Goal: Information Seeking & Learning: Learn about a topic

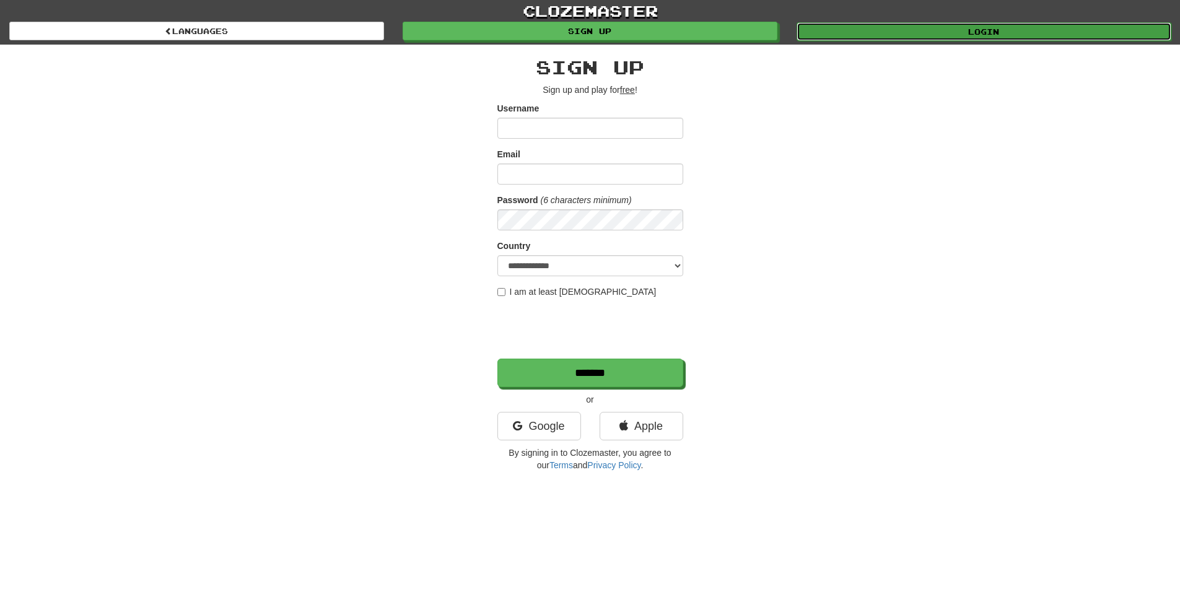
click at [880, 31] on link "Login" at bounding box center [984, 31] width 375 height 19
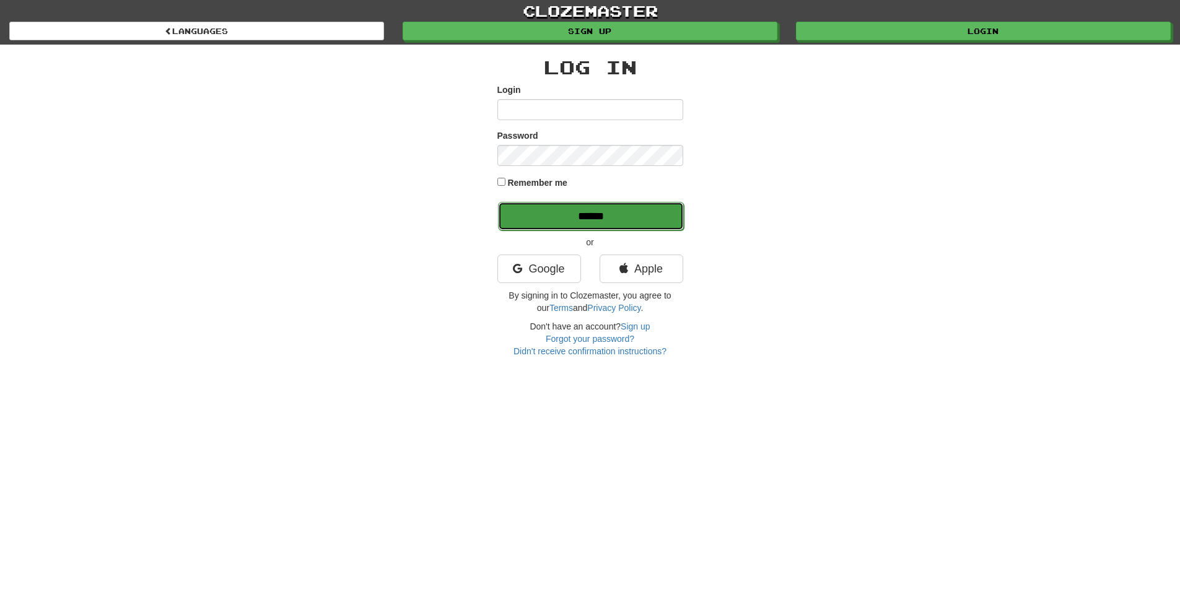
click at [582, 230] on input "******" at bounding box center [591, 216] width 186 height 28
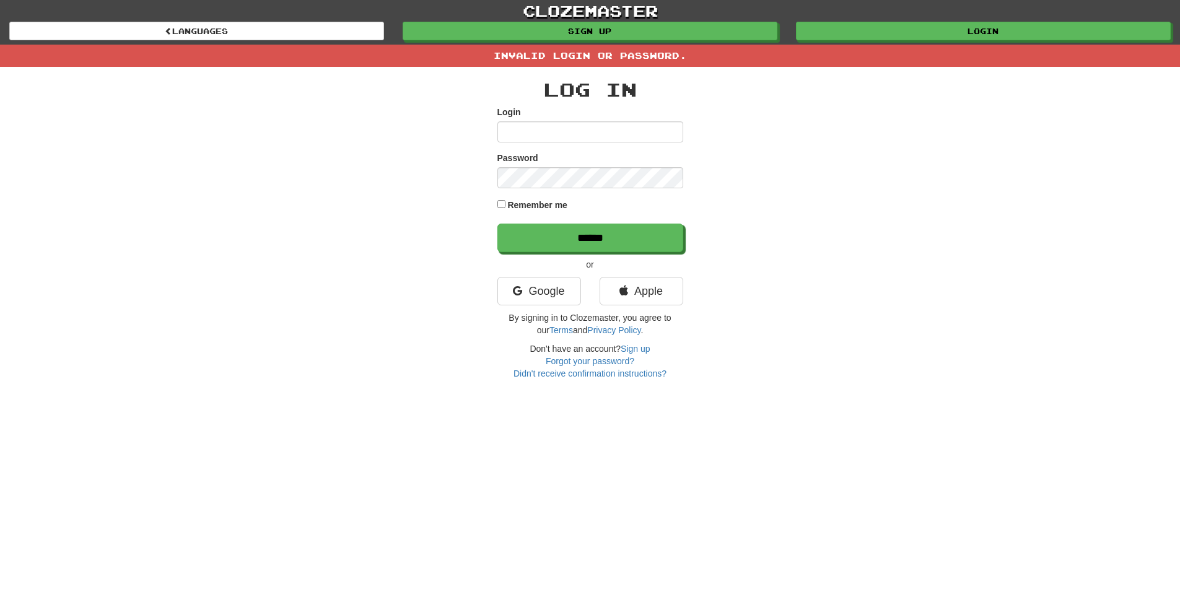
click at [565, 129] on input "Login" at bounding box center [590, 131] width 186 height 21
type input "****"
click at [557, 235] on input "******" at bounding box center [591, 238] width 186 height 28
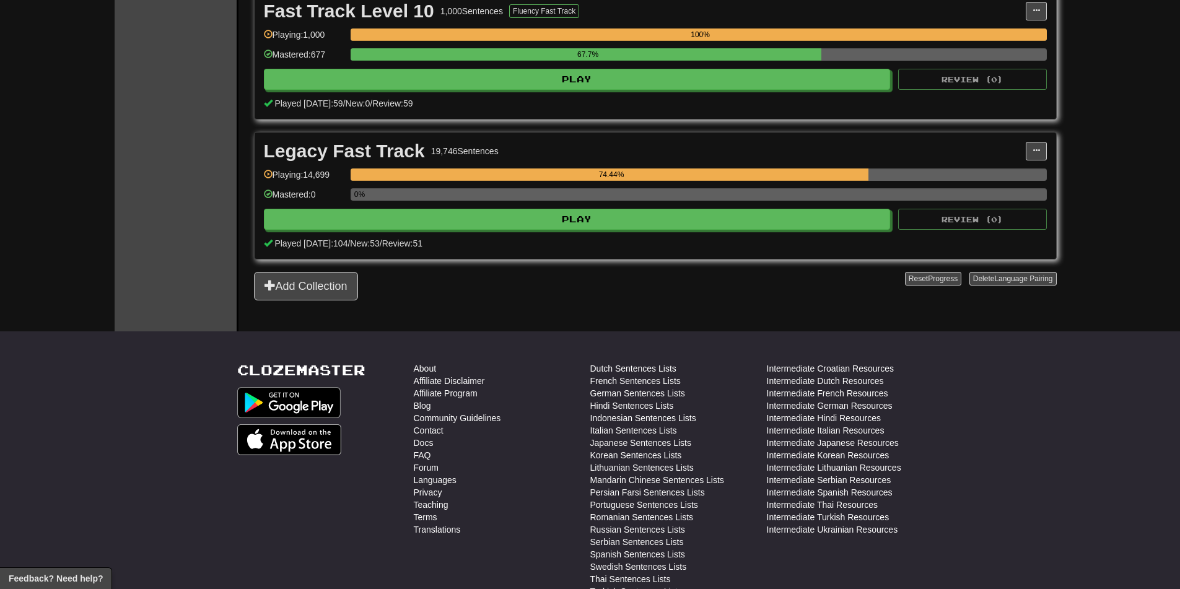
scroll to position [558, 0]
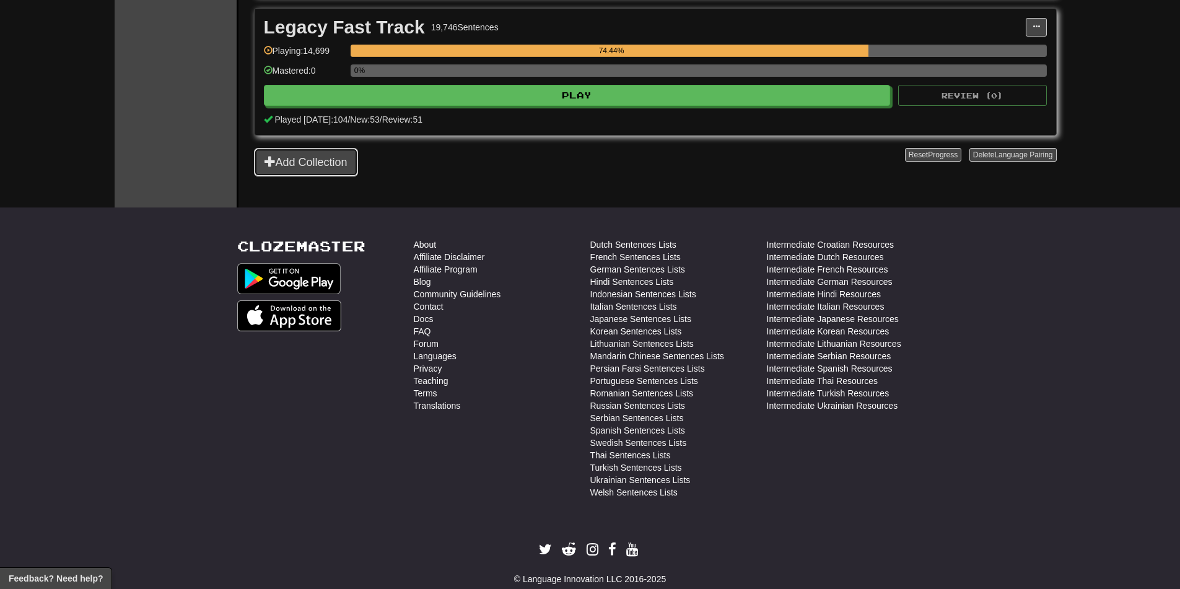
click at [320, 171] on button "Add Collection" at bounding box center [306, 162] width 104 height 28
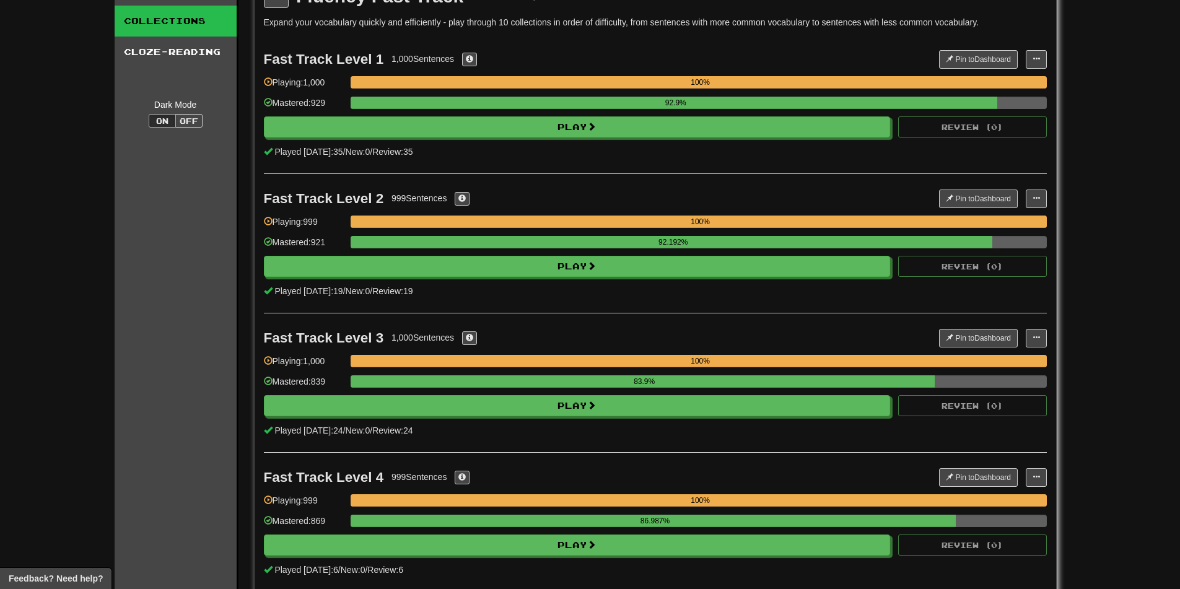
scroll to position [0, 0]
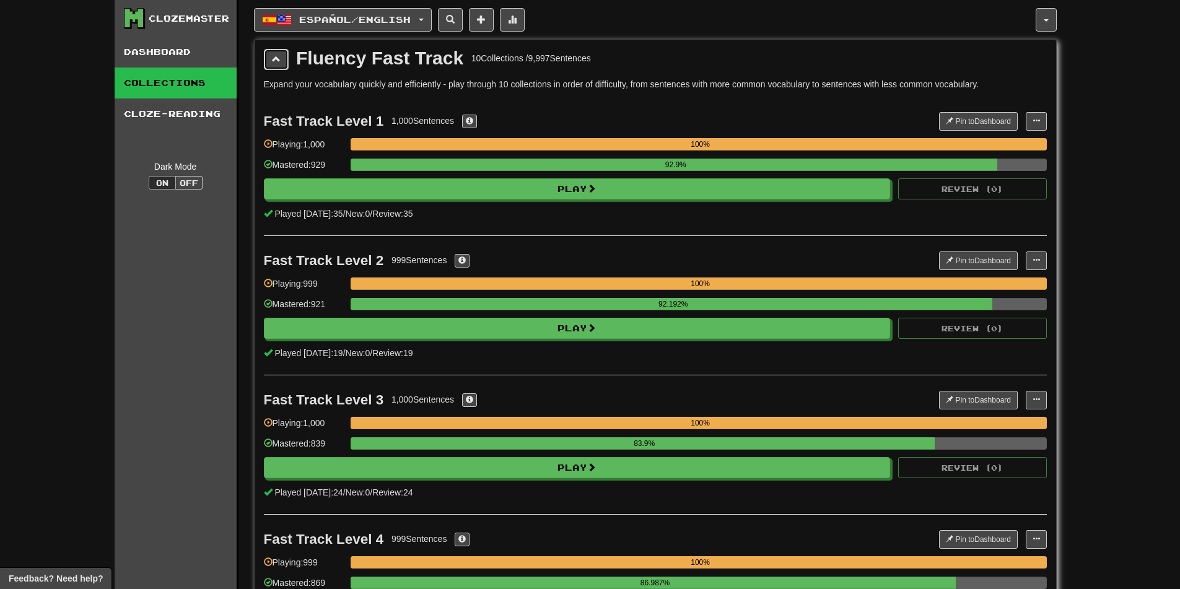
click at [278, 62] on span at bounding box center [276, 59] width 9 height 9
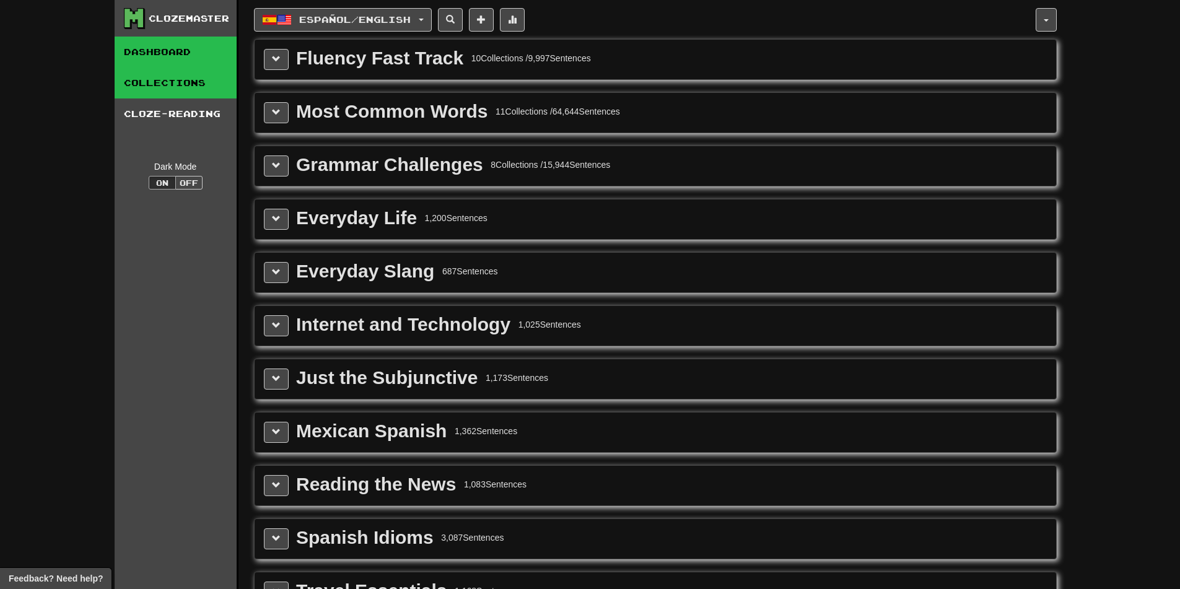
click at [165, 37] on link "Dashboard" at bounding box center [176, 52] width 122 height 31
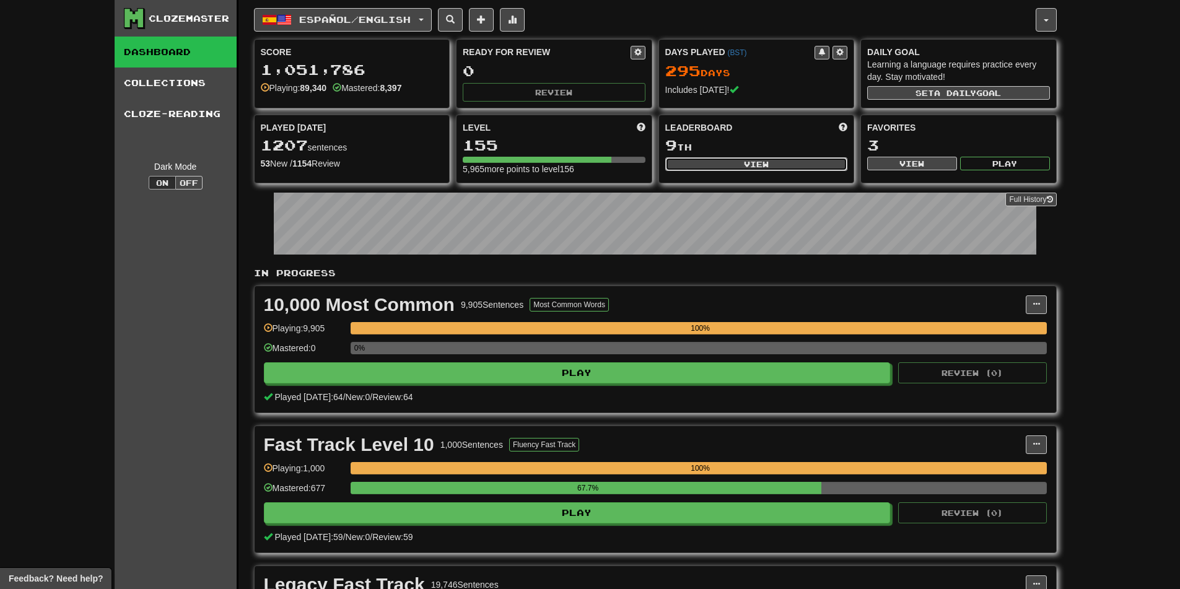
click at [736, 167] on button "View" at bounding box center [756, 164] width 183 height 14
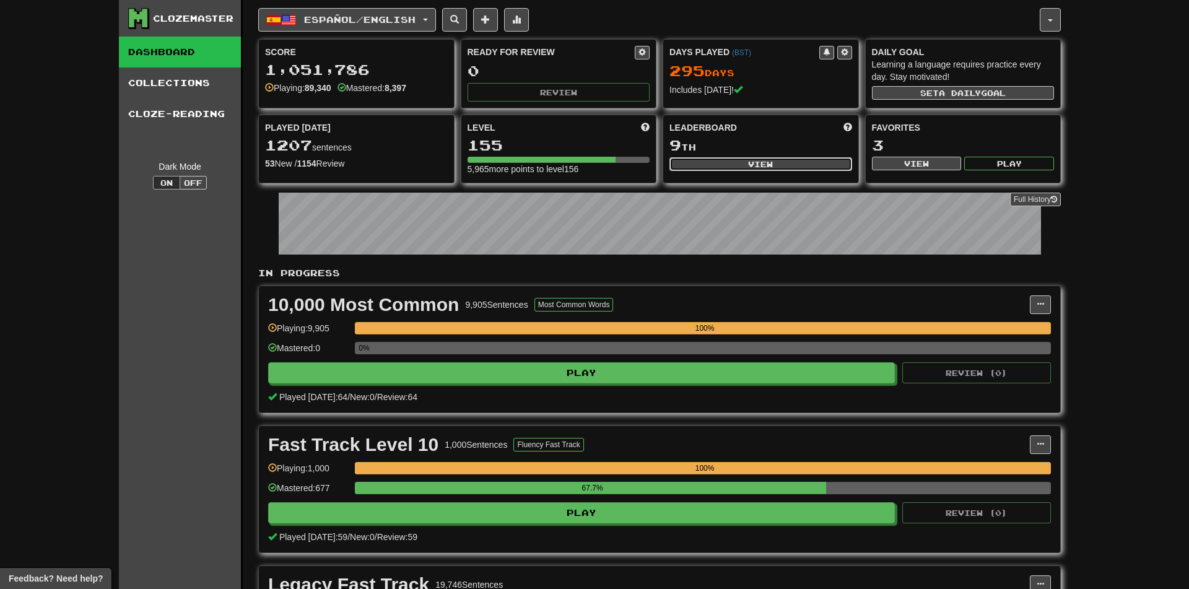
select select "**********"
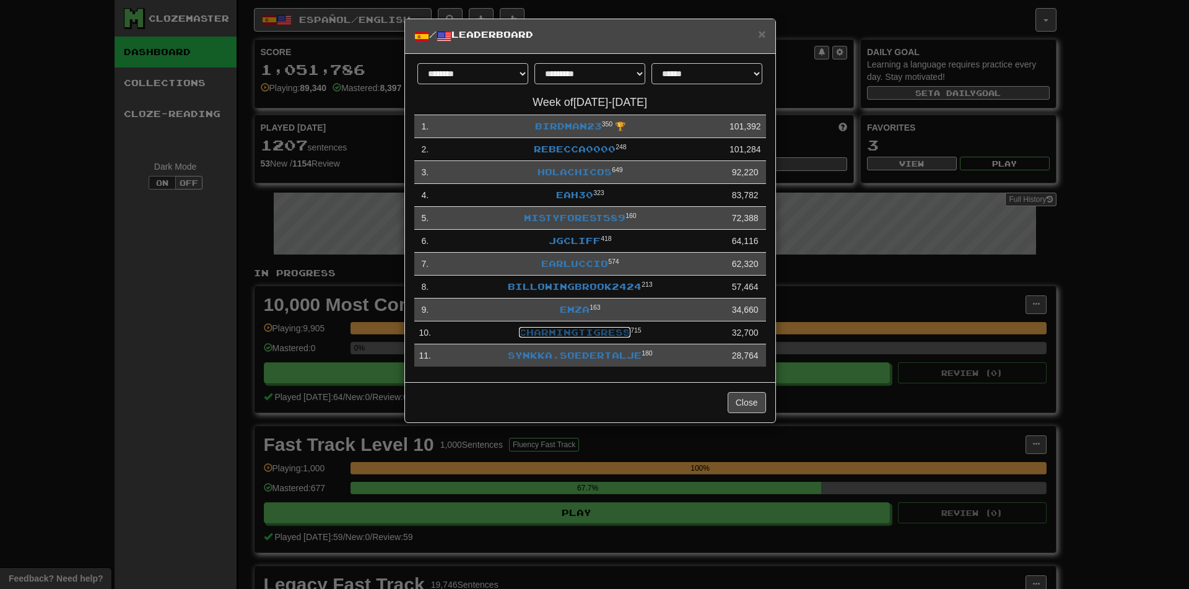
click at [592, 333] on link "CharmingTigress" at bounding box center [575, 332] width 112 height 11
click at [569, 305] on link "Emza" at bounding box center [575, 309] width 30 height 11
click at [597, 330] on link "CharmingTigress" at bounding box center [575, 332] width 112 height 11
click at [303, 137] on div "**********" at bounding box center [594, 294] width 1189 height 589
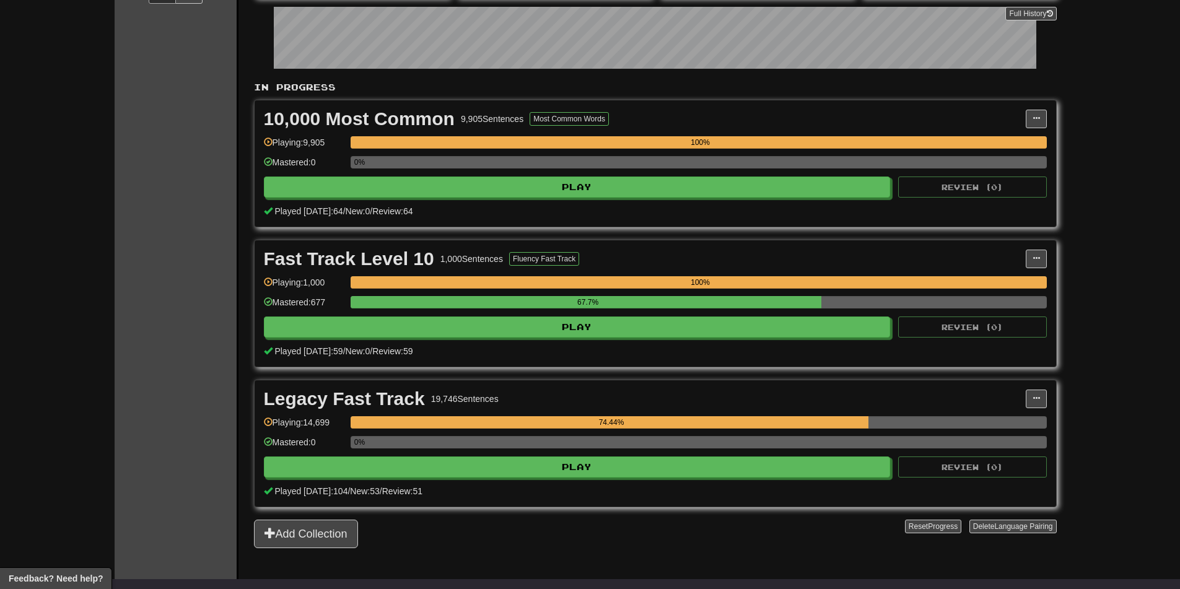
scroll to position [434, 0]
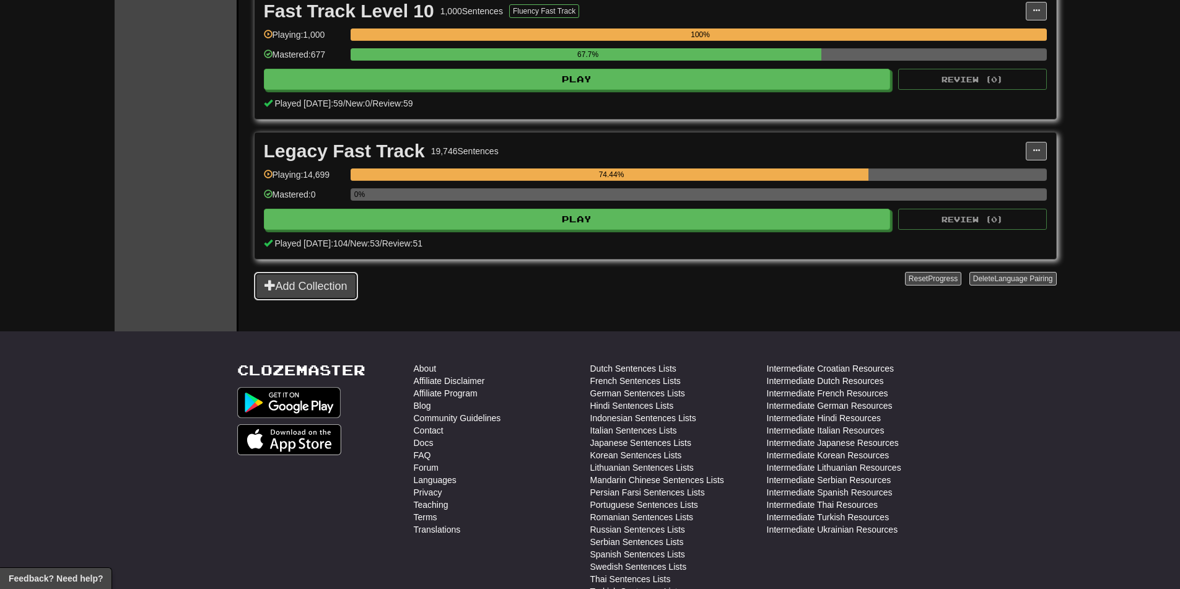
click at [304, 282] on button "Add Collection" at bounding box center [306, 286] width 104 height 28
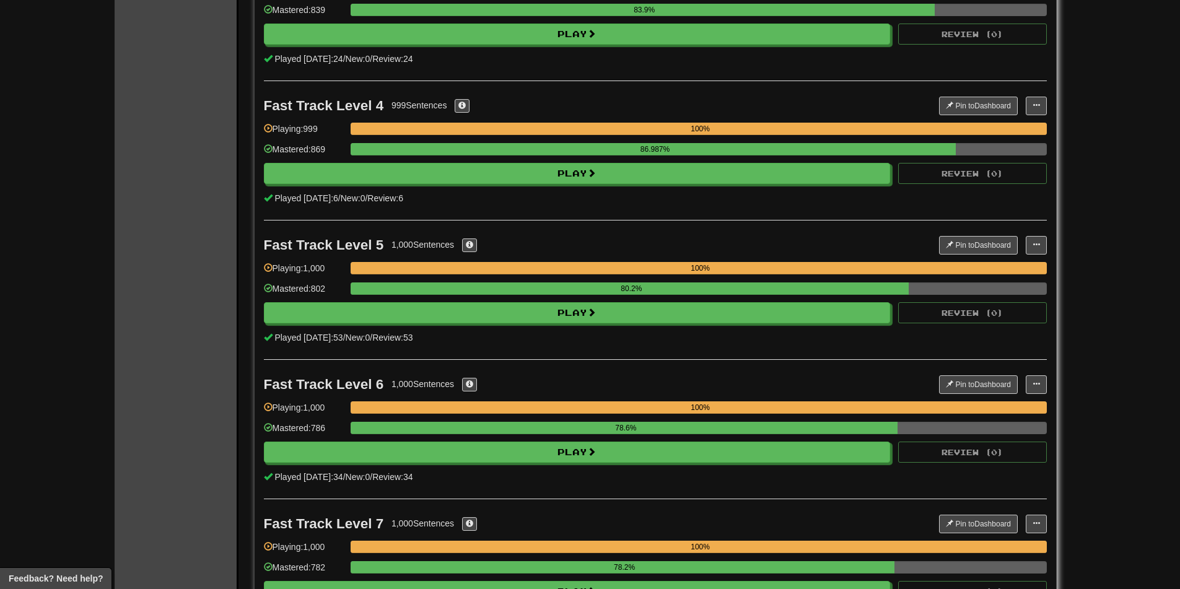
scroll to position [0, 0]
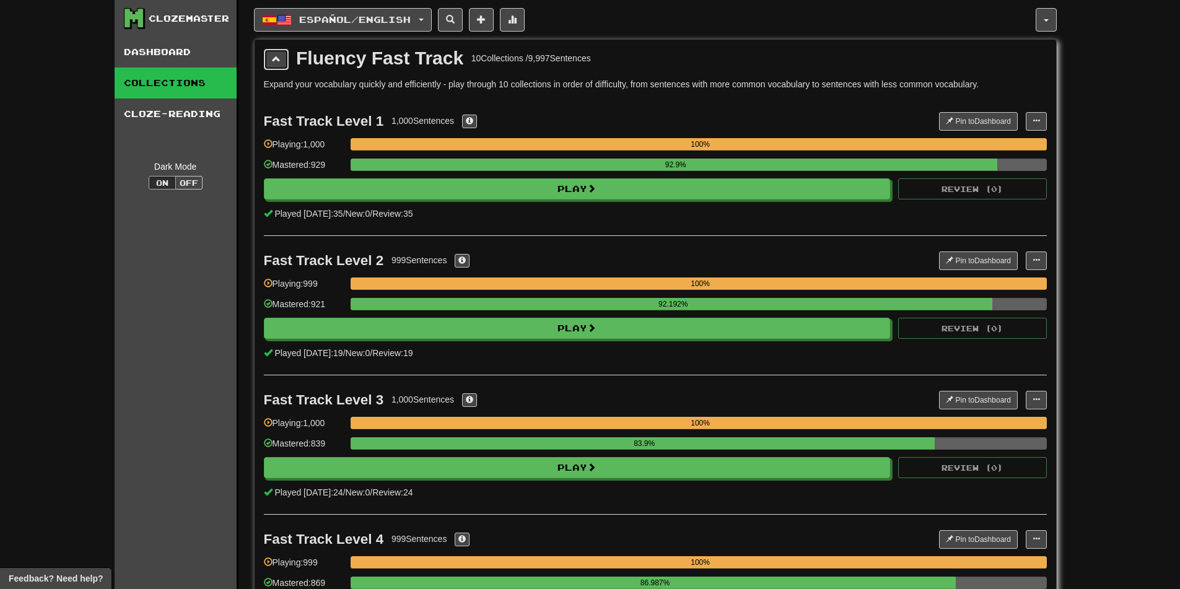
click at [282, 60] on button at bounding box center [276, 59] width 25 height 21
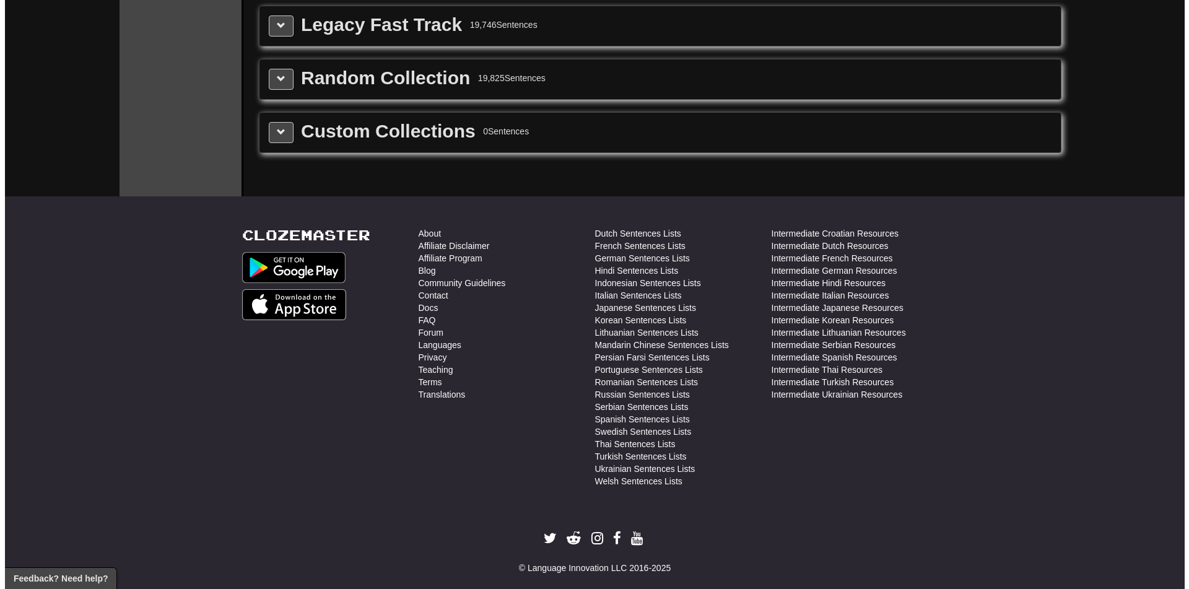
scroll to position [496, 0]
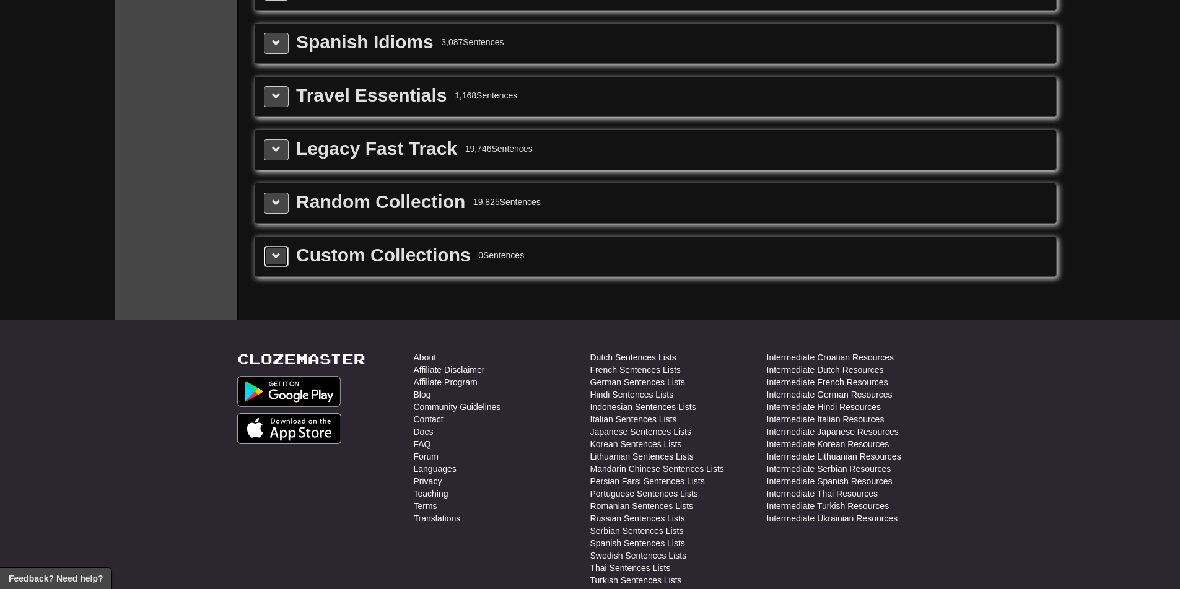
click at [278, 256] on span at bounding box center [276, 256] width 9 height 9
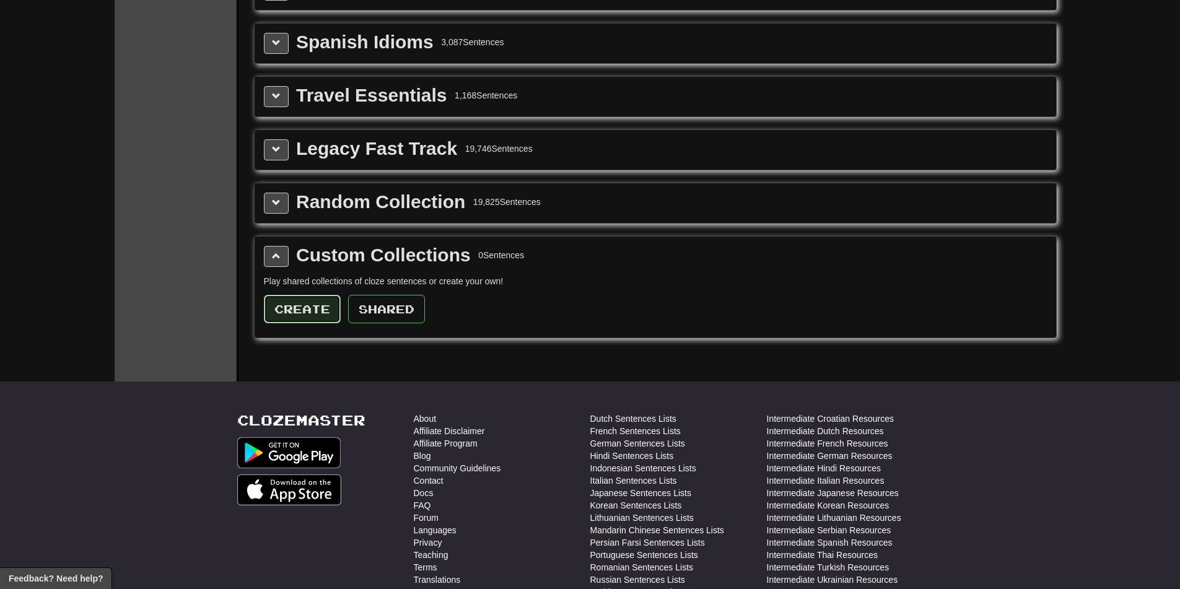
click at [317, 319] on button "Create" at bounding box center [302, 309] width 77 height 28
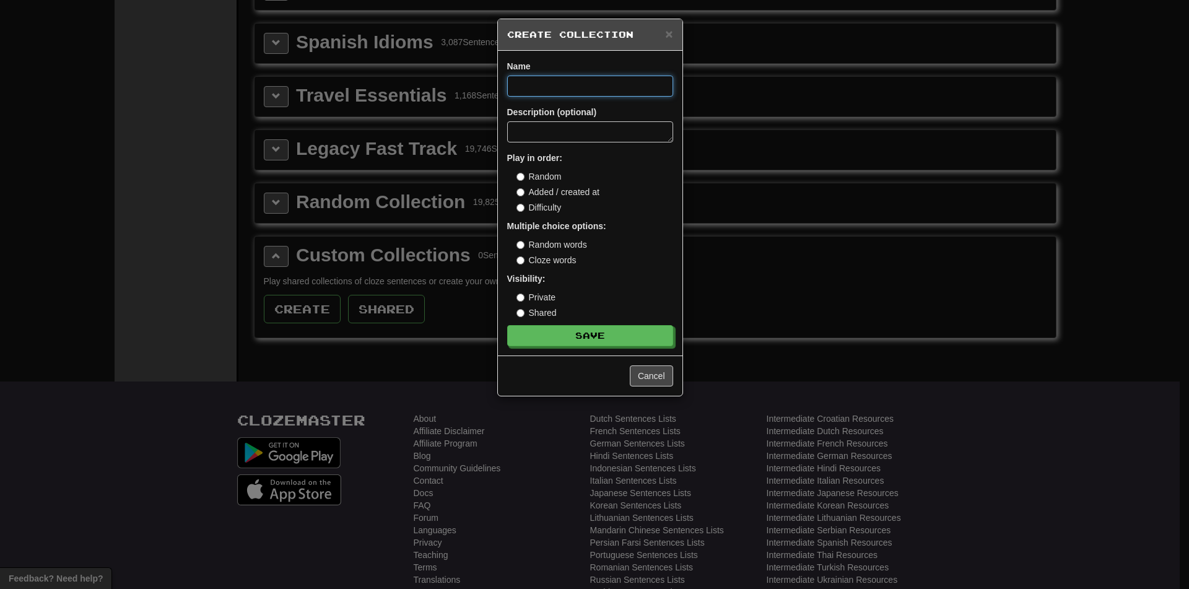
click at [545, 87] on input at bounding box center [590, 86] width 166 height 21
type input "**********"
click at [565, 340] on button "Save" at bounding box center [591, 336] width 166 height 21
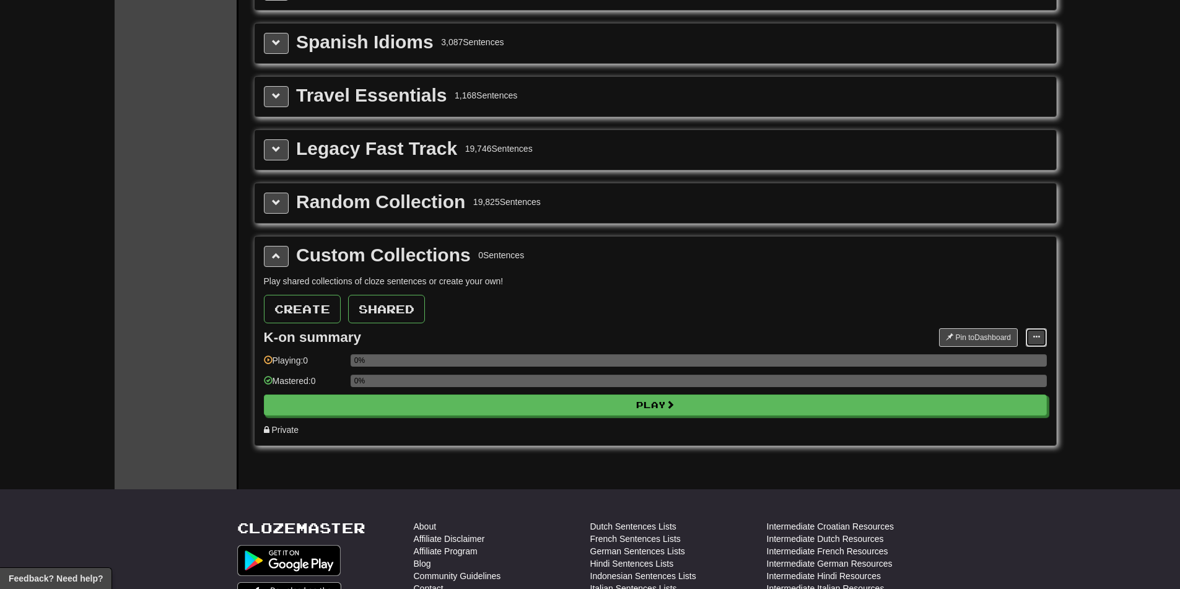
click at [1041, 336] on button at bounding box center [1036, 337] width 21 height 19
click at [1012, 360] on span "Add Sentences" at bounding box center [988, 360] width 59 height 10
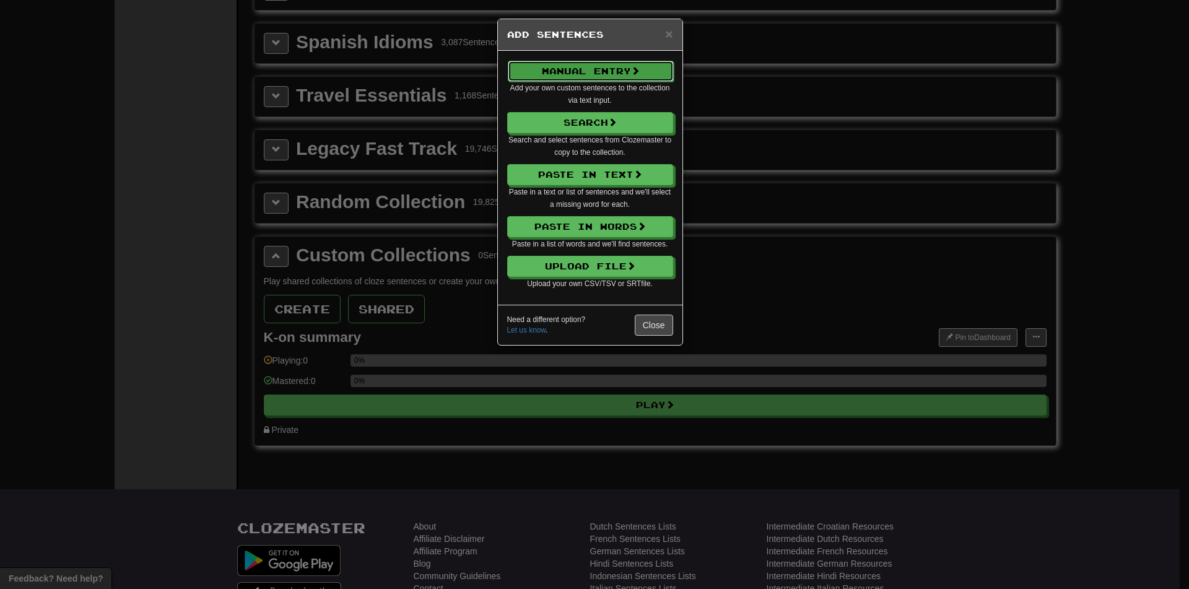
click at [619, 72] on button "Manual Entry" at bounding box center [591, 71] width 166 height 21
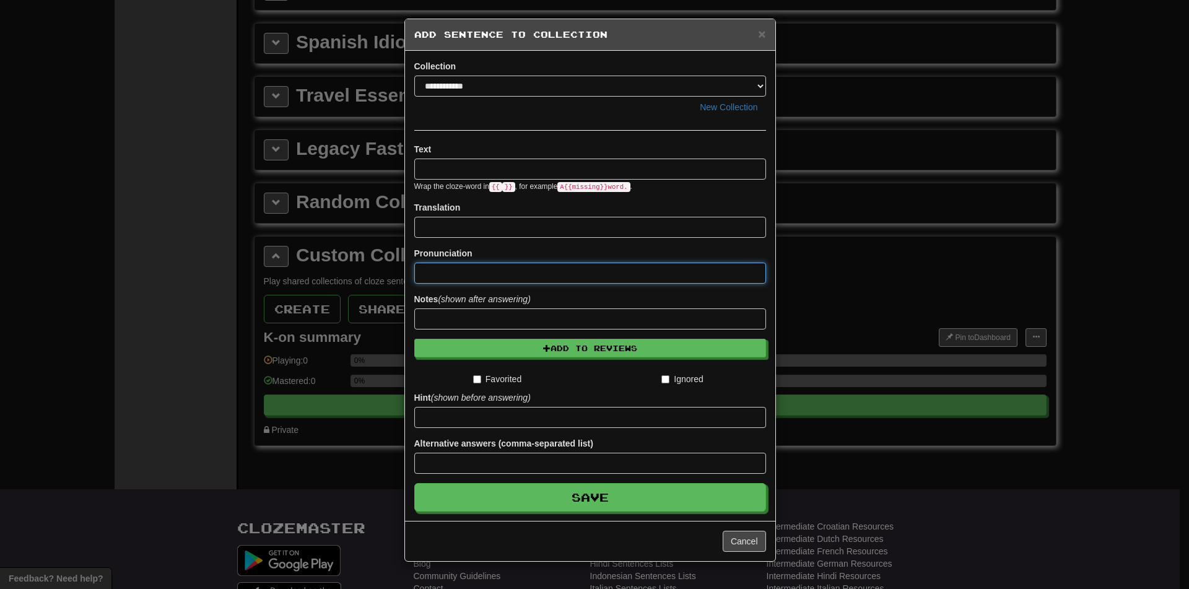
click at [519, 268] on input at bounding box center [590, 273] width 352 height 21
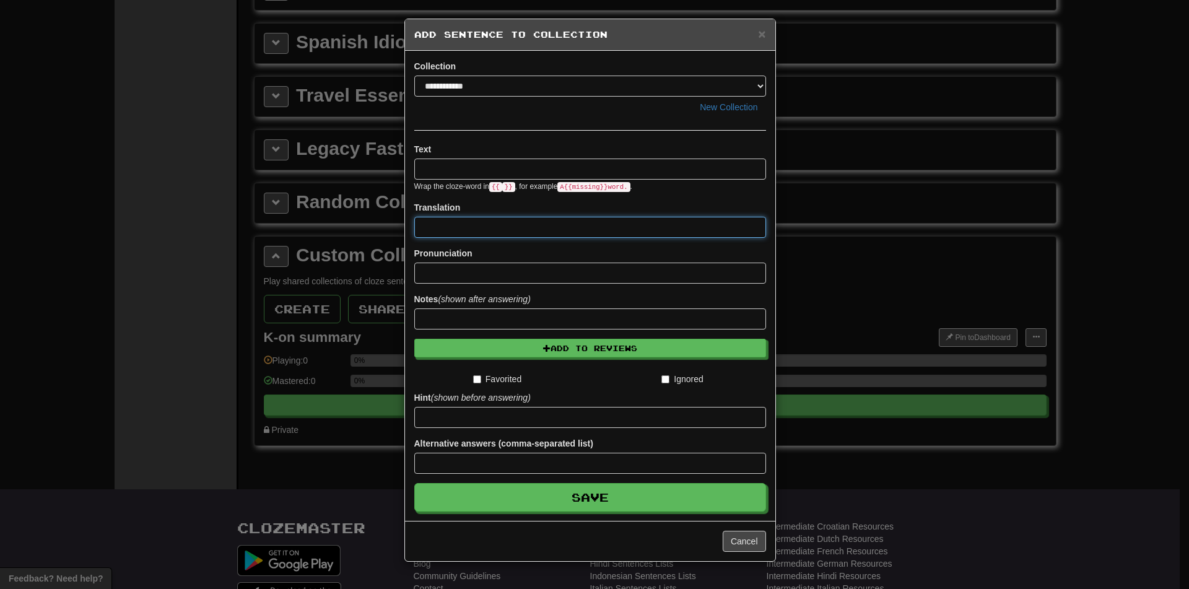
click at [524, 235] on input at bounding box center [590, 227] width 352 height 21
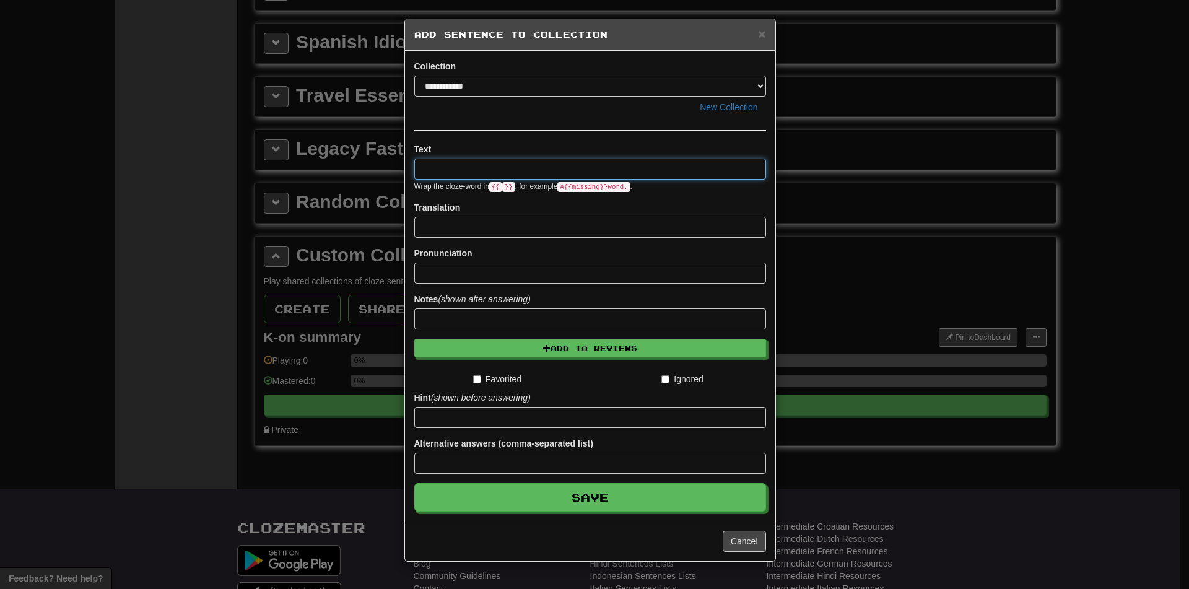
click at [509, 170] on input at bounding box center [590, 169] width 352 height 21
paste input "**********"
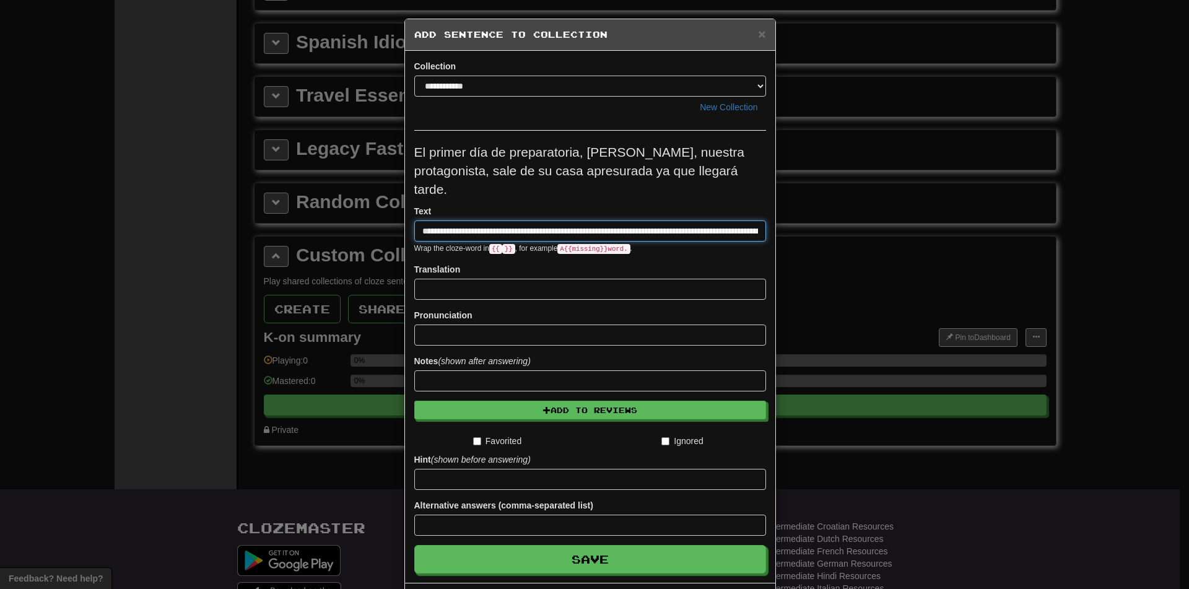
scroll to position [0, 107]
click at [497, 230] on input "**********" at bounding box center [590, 231] width 352 height 21
type input "**********"
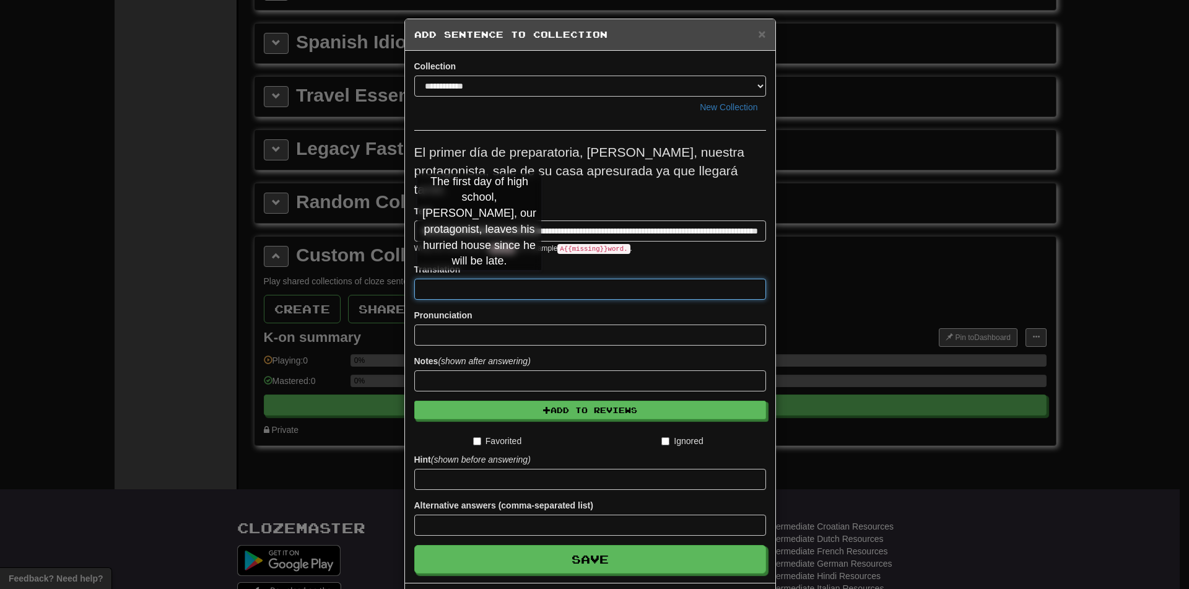
scroll to position [0, 0]
click at [479, 282] on input at bounding box center [590, 289] width 352 height 21
paste input "**********"
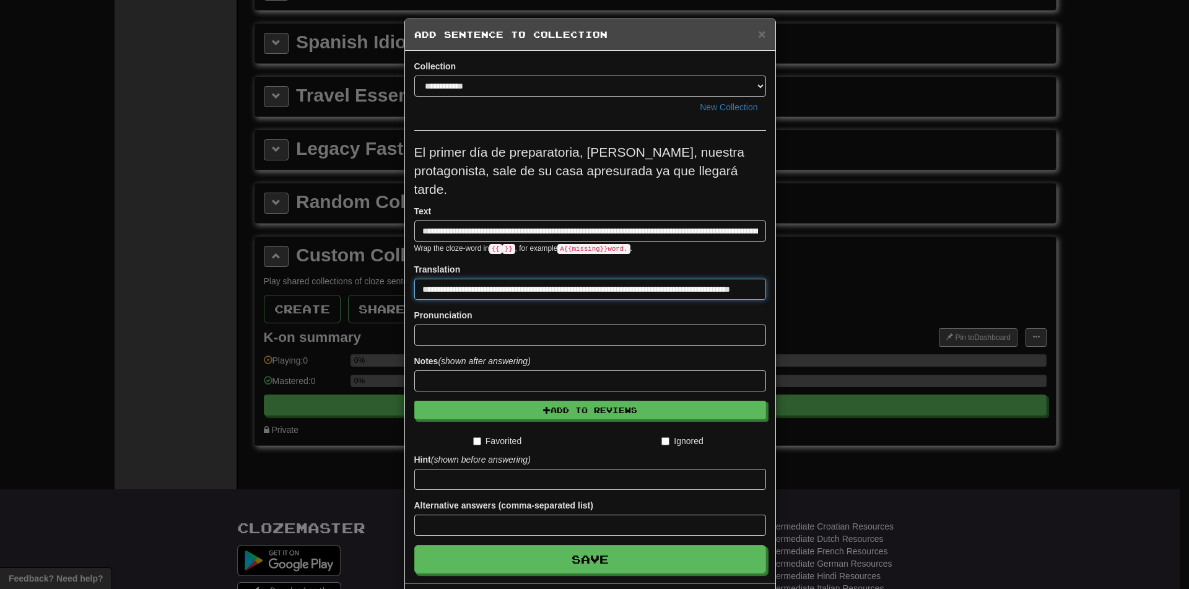
scroll to position [53, 0]
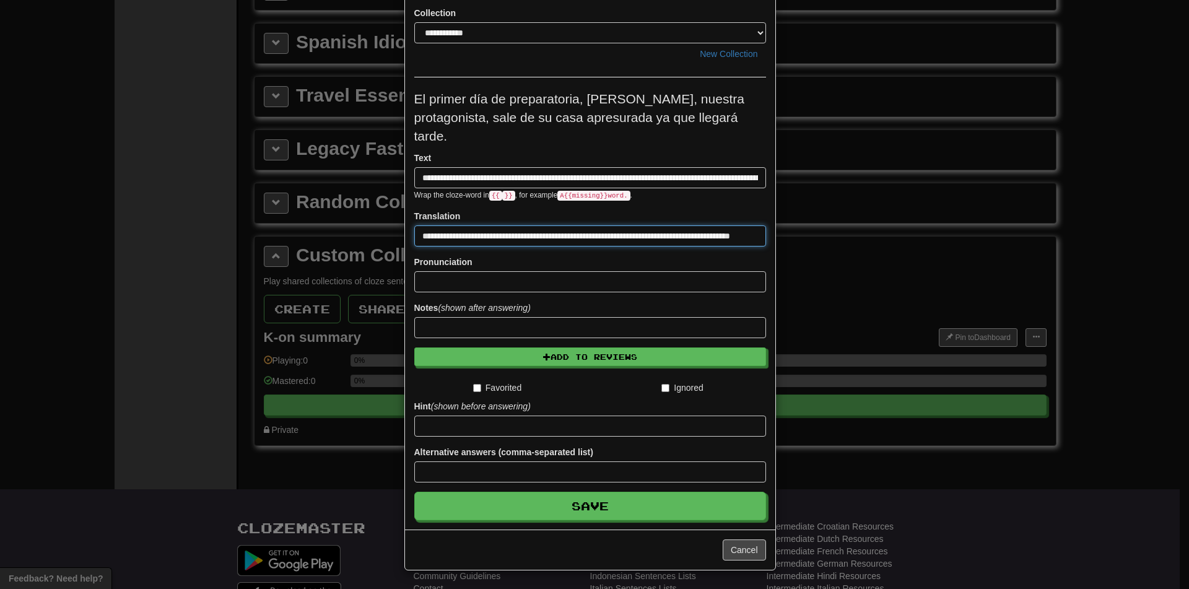
type input "**********"
click at [491, 264] on div "Pronunciation" at bounding box center [590, 274] width 352 height 37
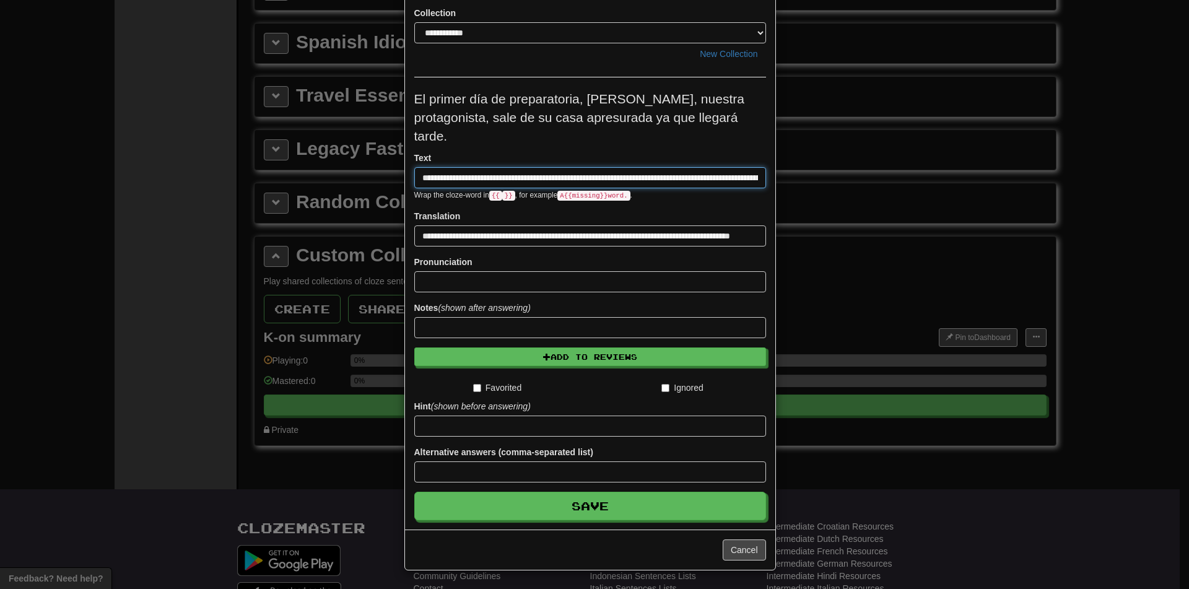
click at [459, 168] on input "**********" at bounding box center [590, 177] width 352 height 21
click at [572, 212] on div "**********" at bounding box center [590, 228] width 352 height 37
drag, startPoint x: 466, startPoint y: 173, endPoint x: 530, endPoint y: 180, distance: 64.9
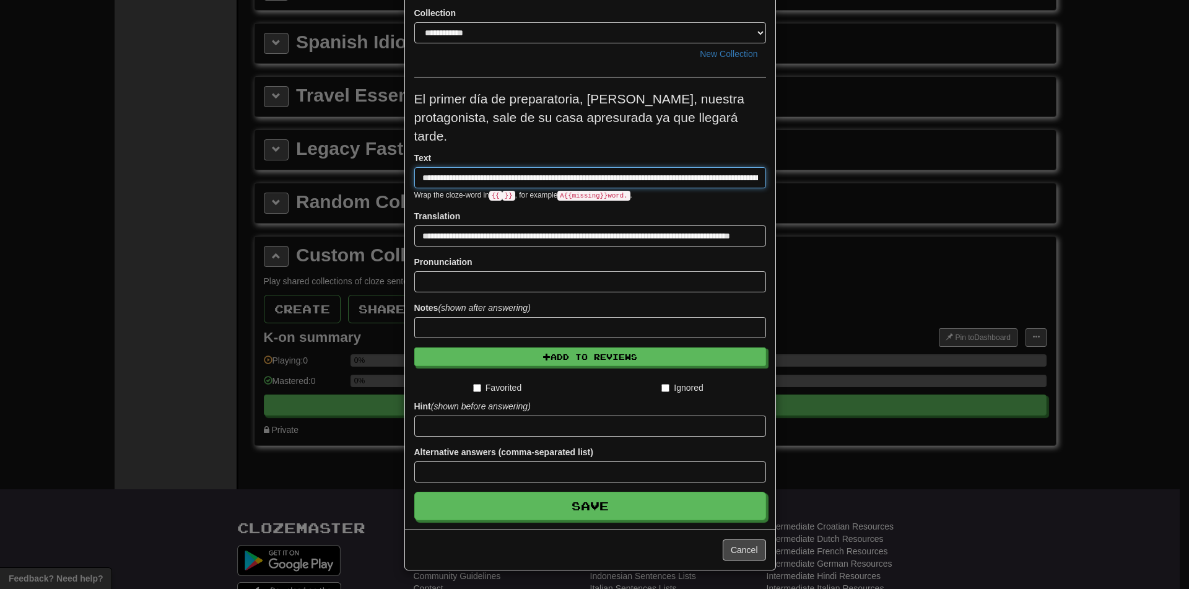
click at [530, 180] on input "**********" at bounding box center [590, 177] width 352 height 21
click at [530, 207] on form "**********" at bounding box center [590, 305] width 352 height 431
drag, startPoint x: 424, startPoint y: 176, endPoint x: 837, endPoint y: 198, distance: 413.8
click at [837, 198] on div "**********" at bounding box center [594, 294] width 1189 height 589
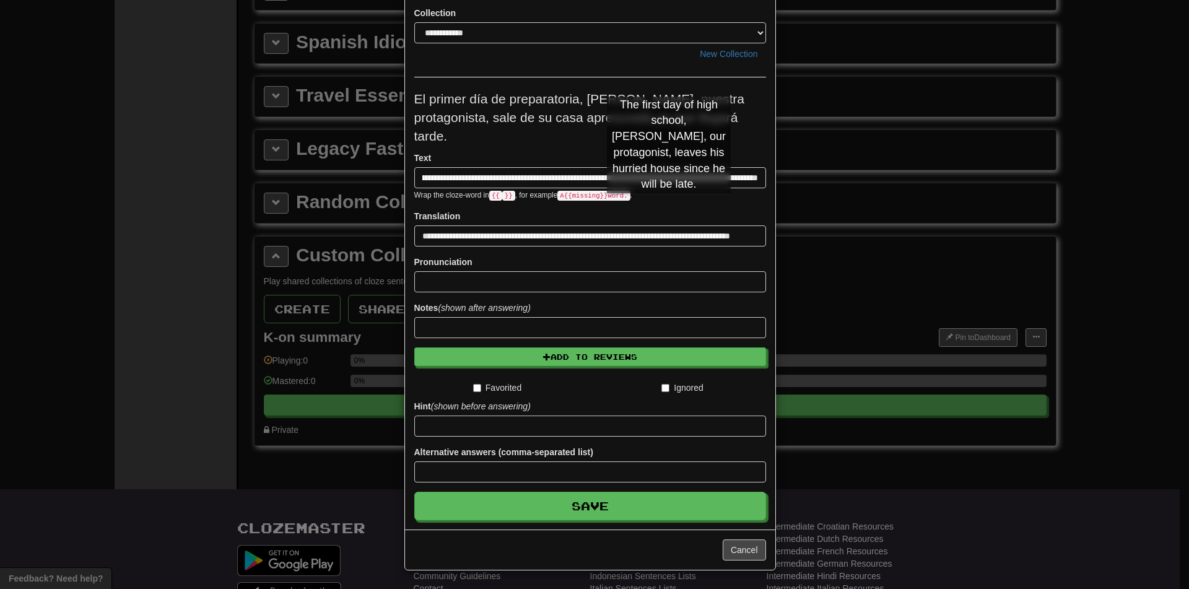
scroll to position [0, 0]
click at [672, 206] on form "**********" at bounding box center [590, 305] width 352 height 431
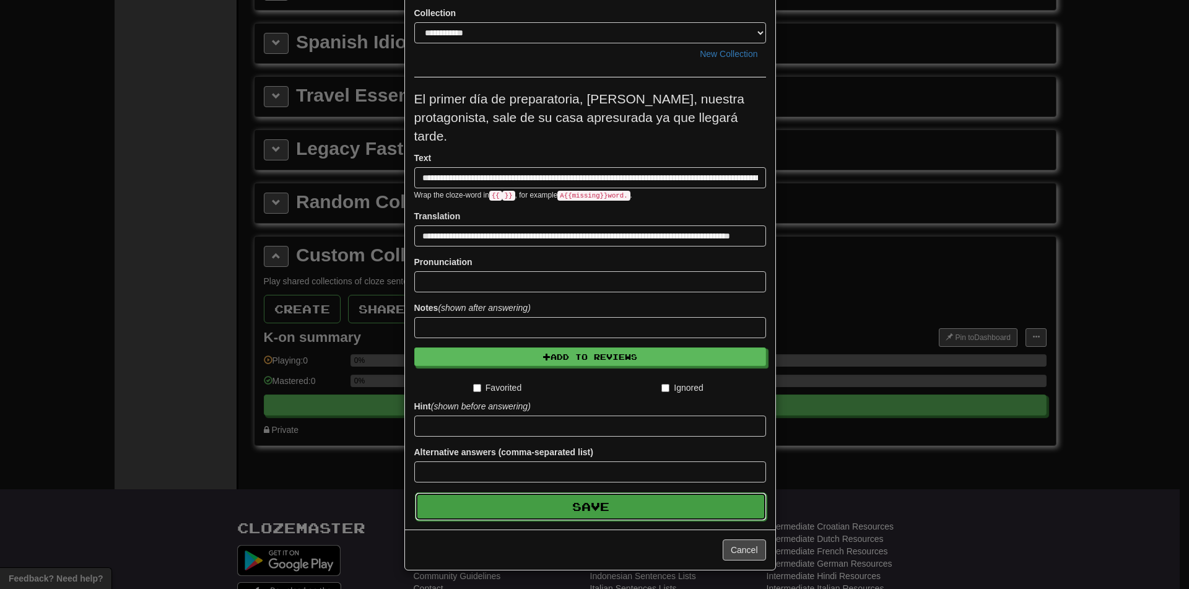
click at [575, 508] on button "Save" at bounding box center [591, 507] width 352 height 28
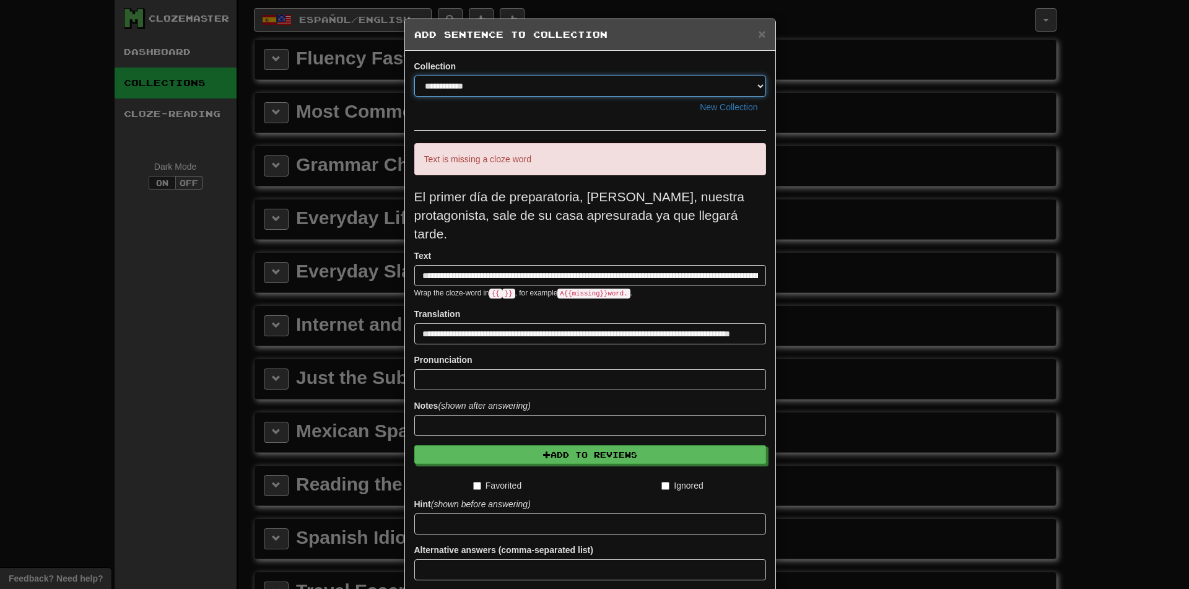
click at [616, 85] on select "**********" at bounding box center [590, 86] width 352 height 21
click at [659, 63] on div "**********" at bounding box center [590, 89] width 352 height 58
click at [758, 36] on span "×" at bounding box center [761, 34] width 7 height 14
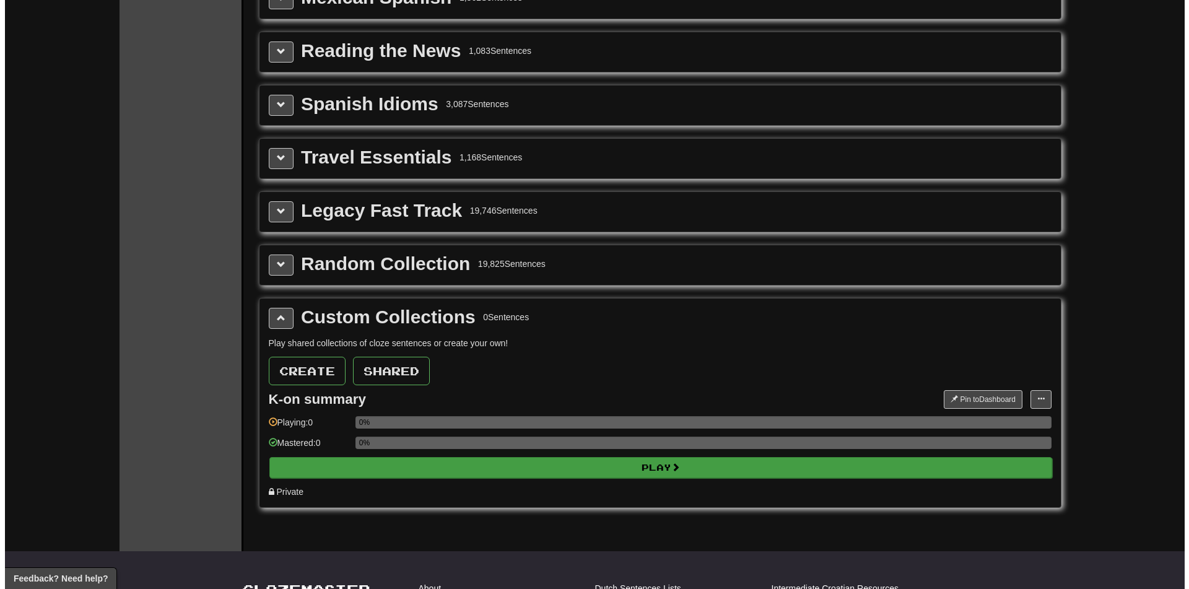
scroll to position [620, 0]
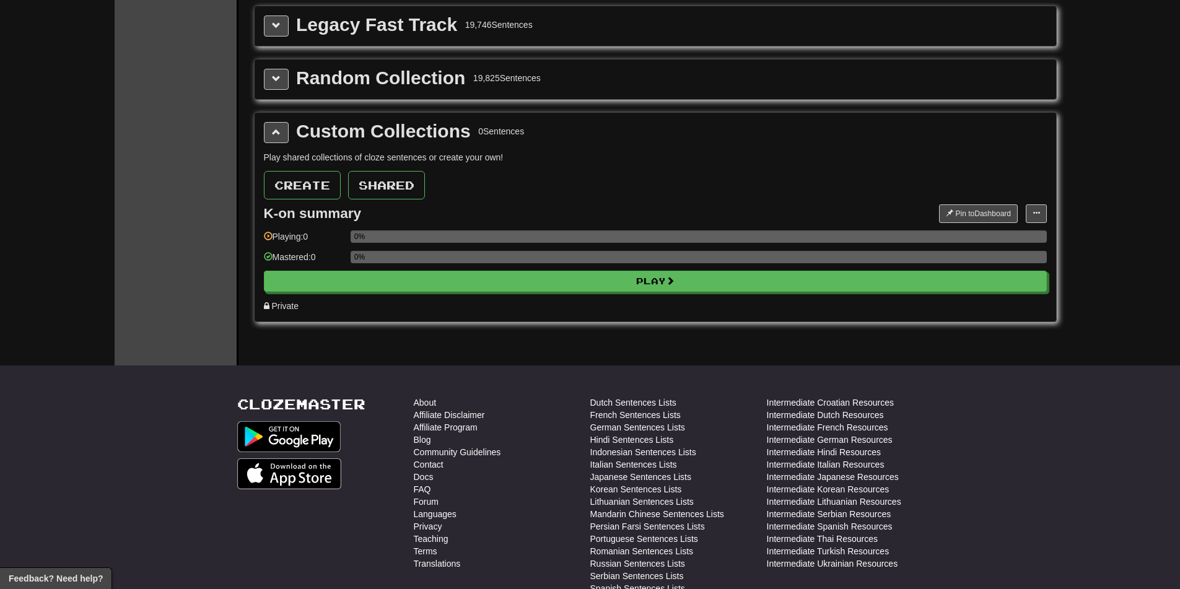
click at [1048, 213] on div "Custom Collections 0 Sentences Play shared collections of cloze sentences or cr…" at bounding box center [656, 217] width 802 height 209
click at [1040, 211] on span at bounding box center [1036, 212] width 7 height 7
click at [826, 201] on div "Play shared collections of cloze sentences or create your own! Create Shared K-…" at bounding box center [655, 231] width 783 height 161
click at [1041, 203] on div "Play shared collections of cloze sentences or create your own! Create Shared K-…" at bounding box center [655, 231] width 783 height 161
click at [1041, 207] on button at bounding box center [1036, 213] width 21 height 19
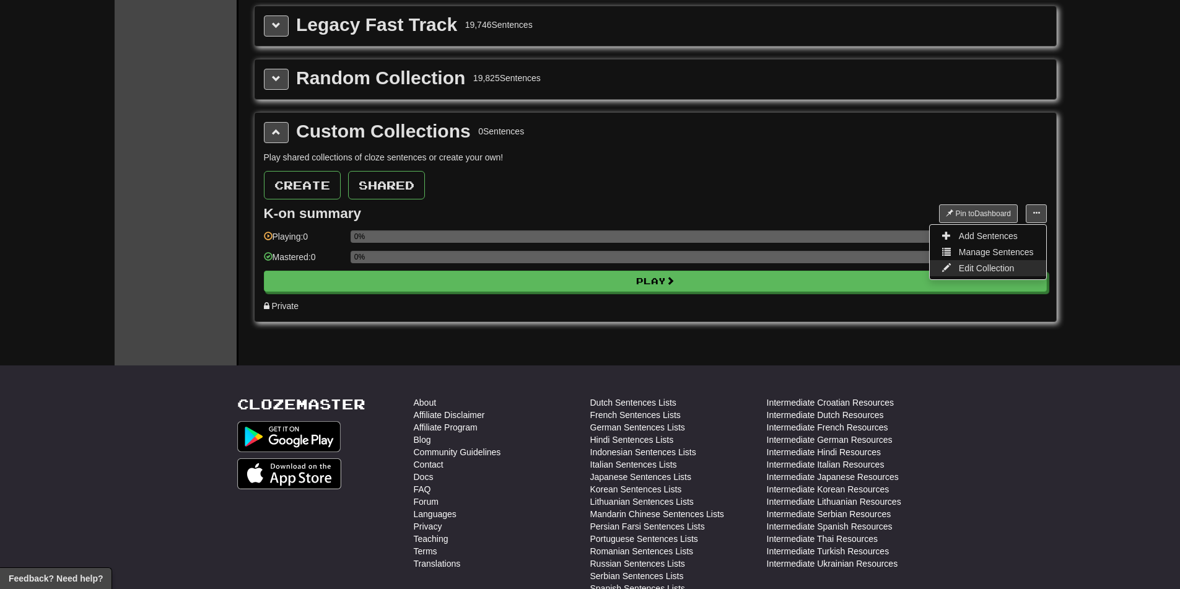
click at [962, 266] on span "Edit Collection" at bounding box center [987, 268] width 56 height 10
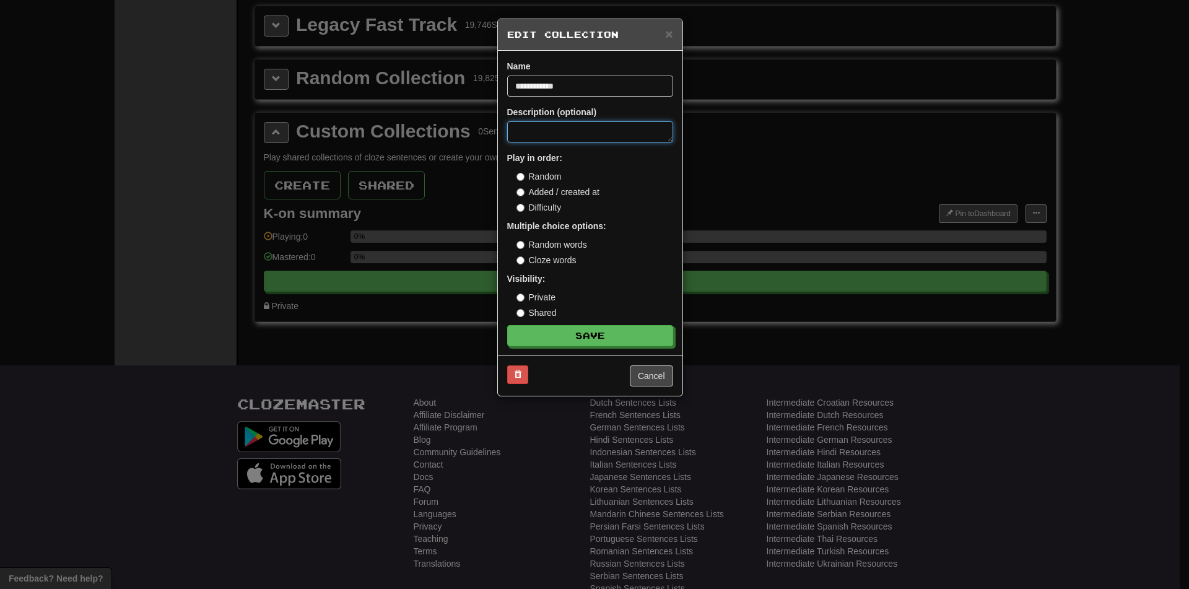
click at [551, 135] on textarea at bounding box center [590, 131] width 166 height 21
click at [645, 377] on button "Cancel" at bounding box center [651, 376] width 43 height 21
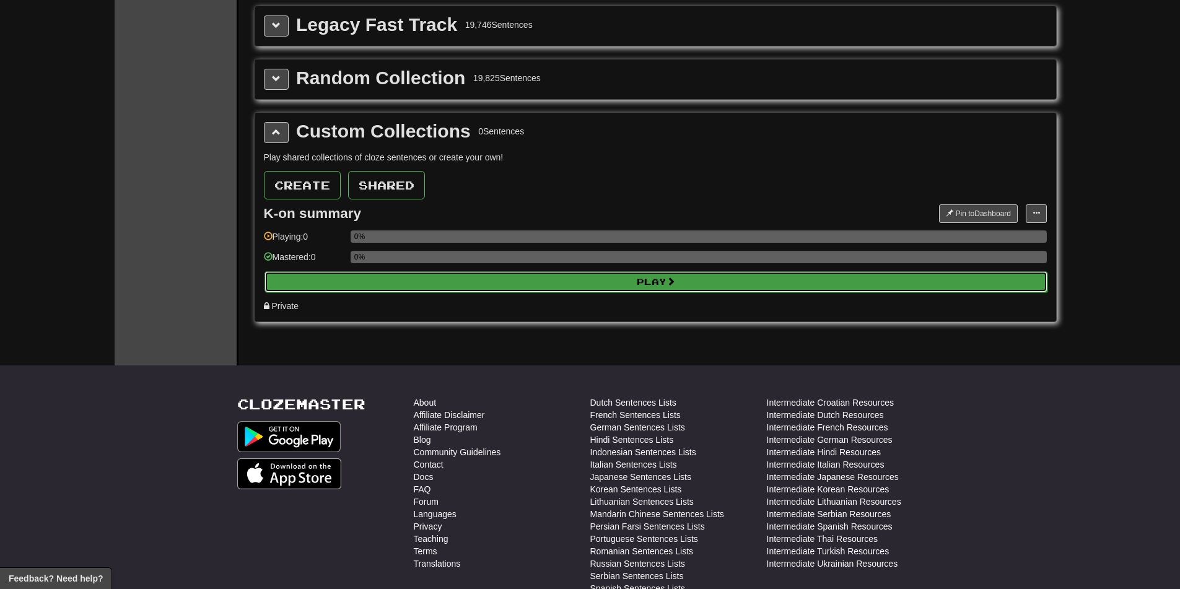
click at [898, 282] on button "Play" at bounding box center [656, 281] width 783 height 21
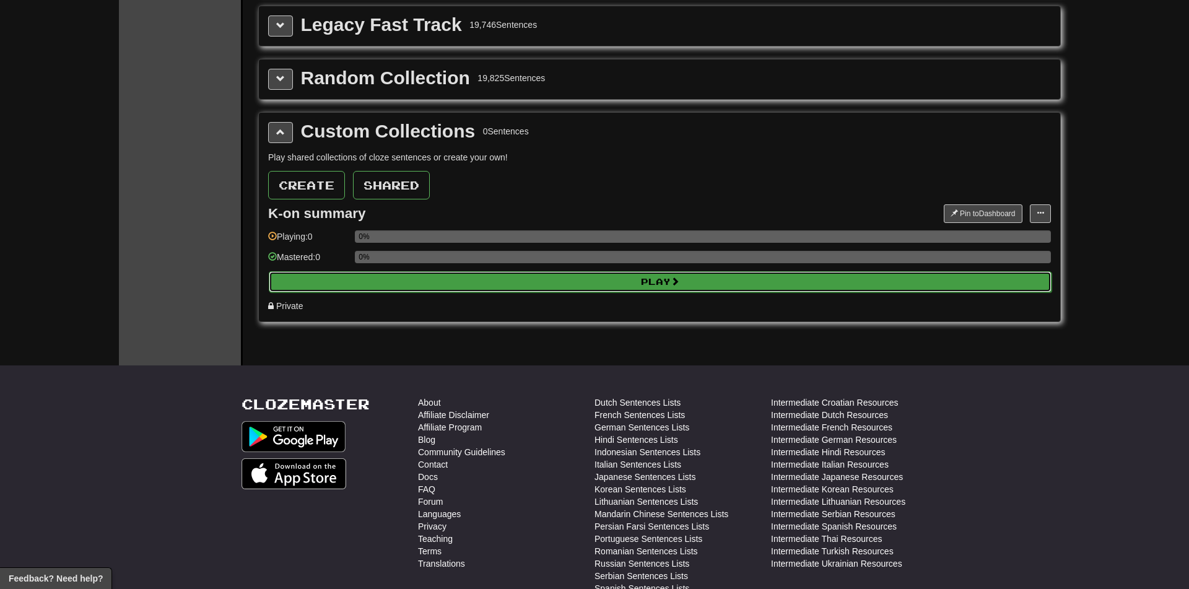
select select "********"
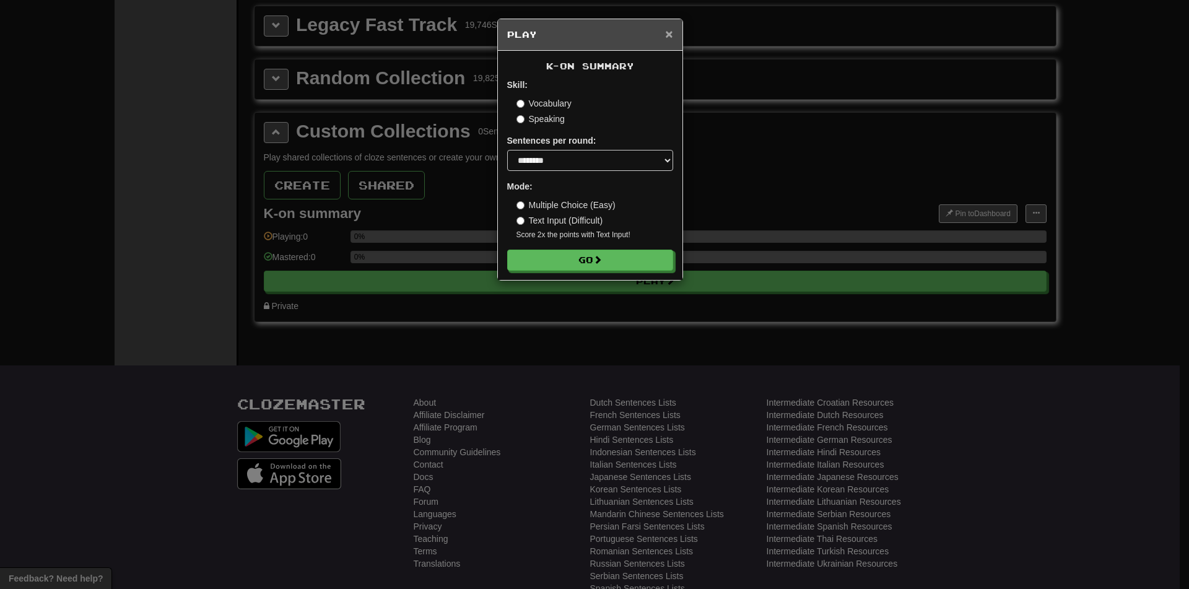
click at [670, 34] on span "×" at bounding box center [668, 34] width 7 height 14
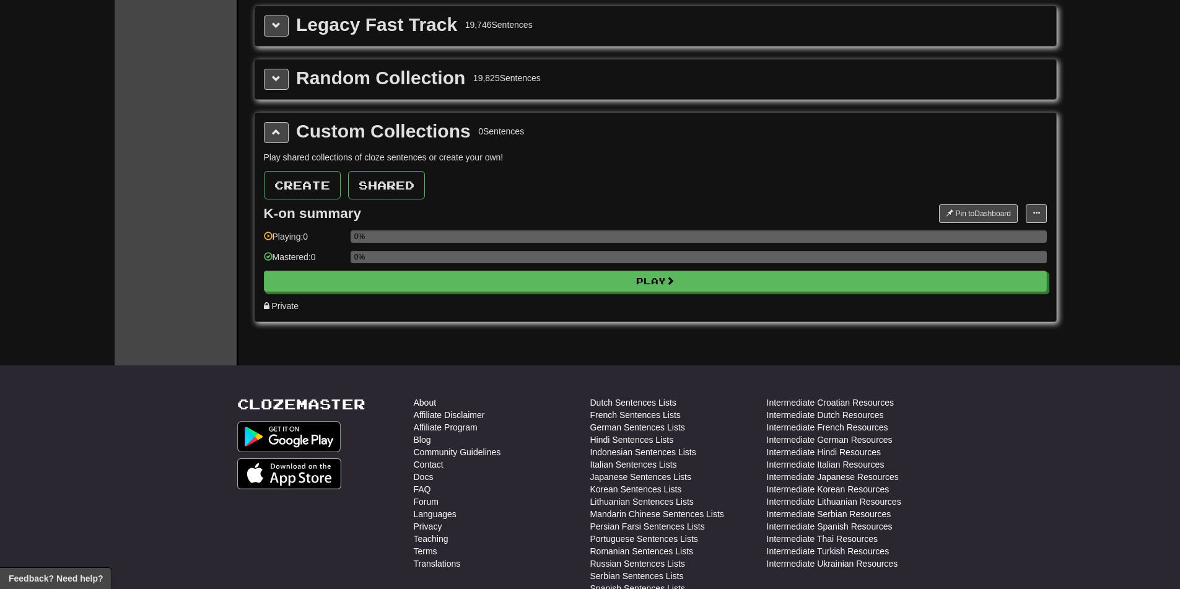
click at [1047, 212] on div "Custom Collections 0 Sentences Play shared collections of cloze sentences or cr…" at bounding box center [656, 217] width 802 height 209
click at [1046, 209] on button at bounding box center [1036, 213] width 21 height 19
click at [977, 236] on span "Add Sentences" at bounding box center [988, 236] width 59 height 10
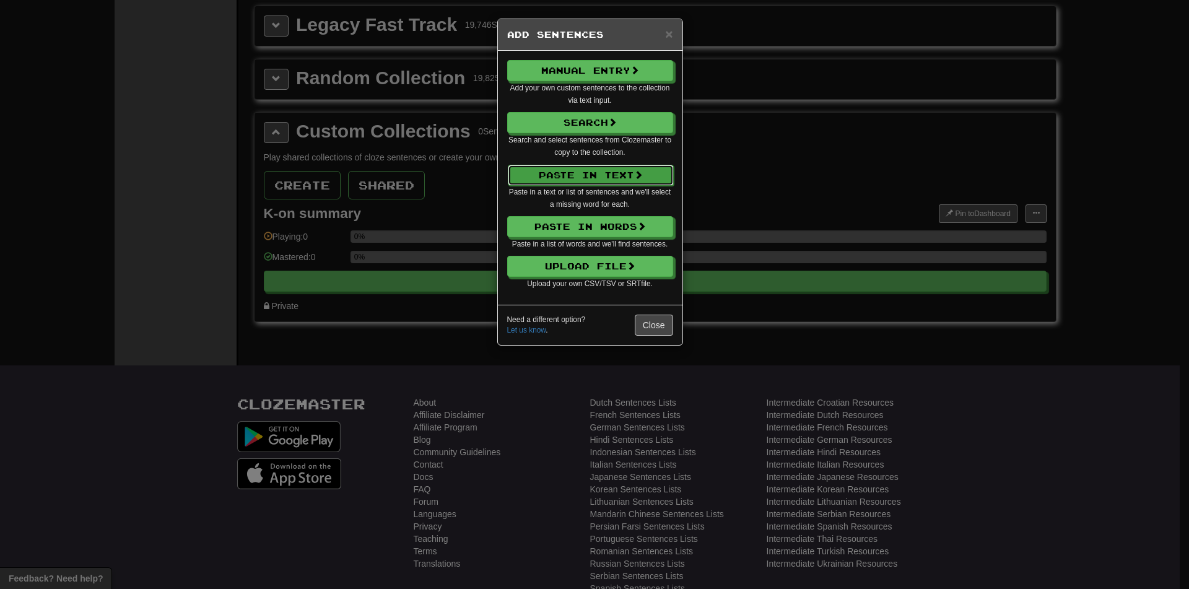
click at [592, 168] on button "Paste in Text" at bounding box center [591, 175] width 166 height 21
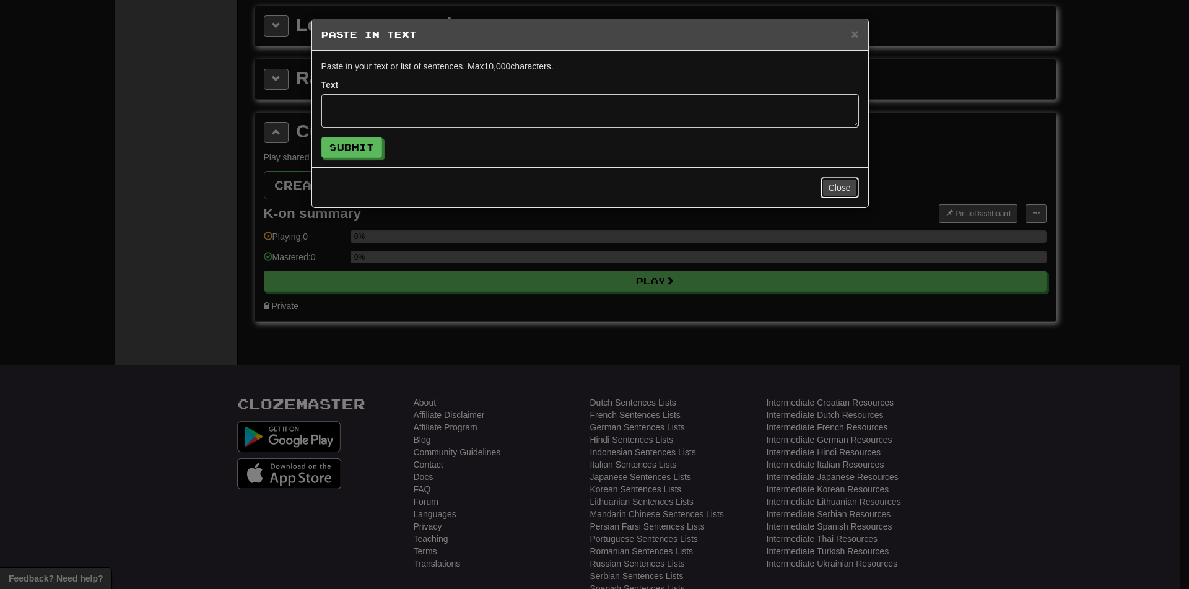
click at [830, 198] on button "Close" at bounding box center [840, 187] width 38 height 21
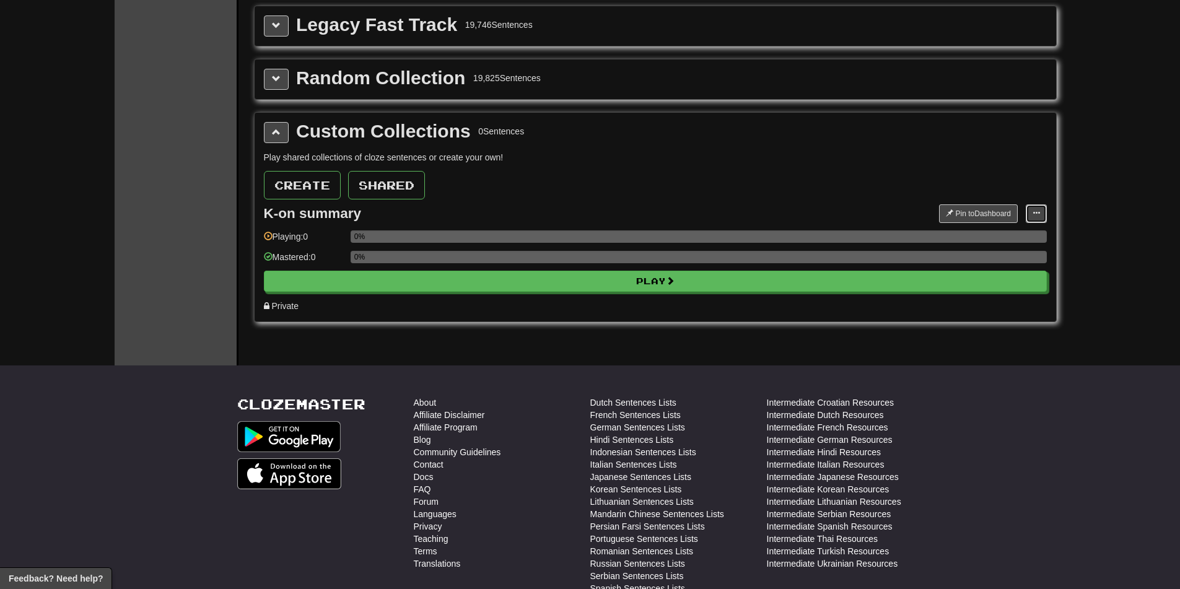
click at [1027, 208] on button at bounding box center [1036, 213] width 21 height 19
click at [964, 236] on span "Add Sentences" at bounding box center [988, 236] width 59 height 10
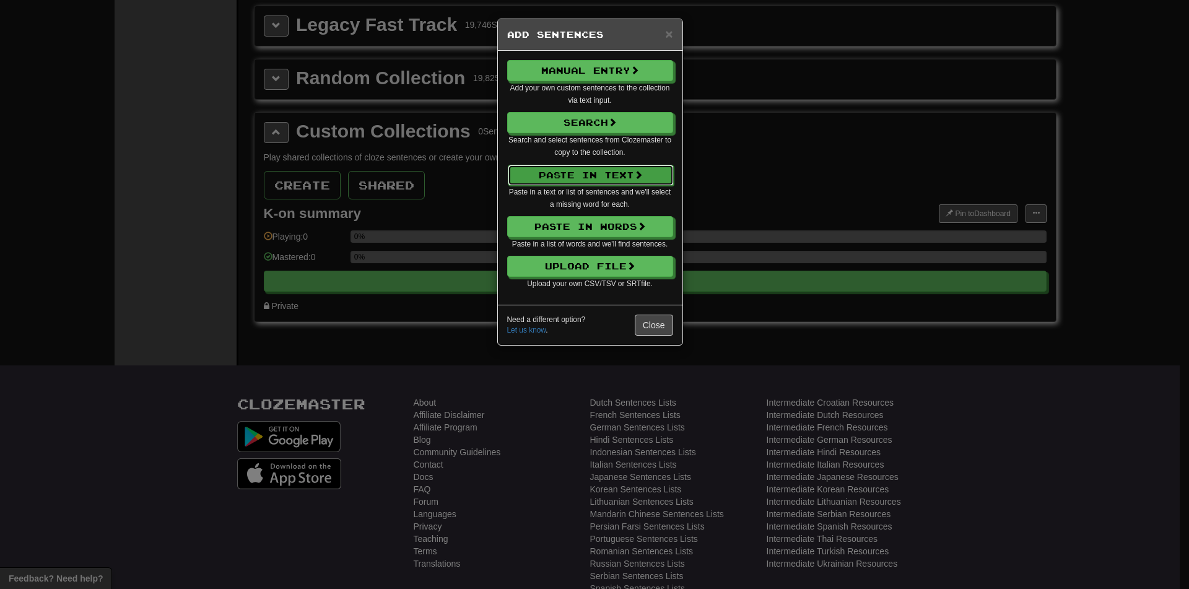
click at [583, 177] on button "Paste in Text" at bounding box center [591, 175] width 166 height 21
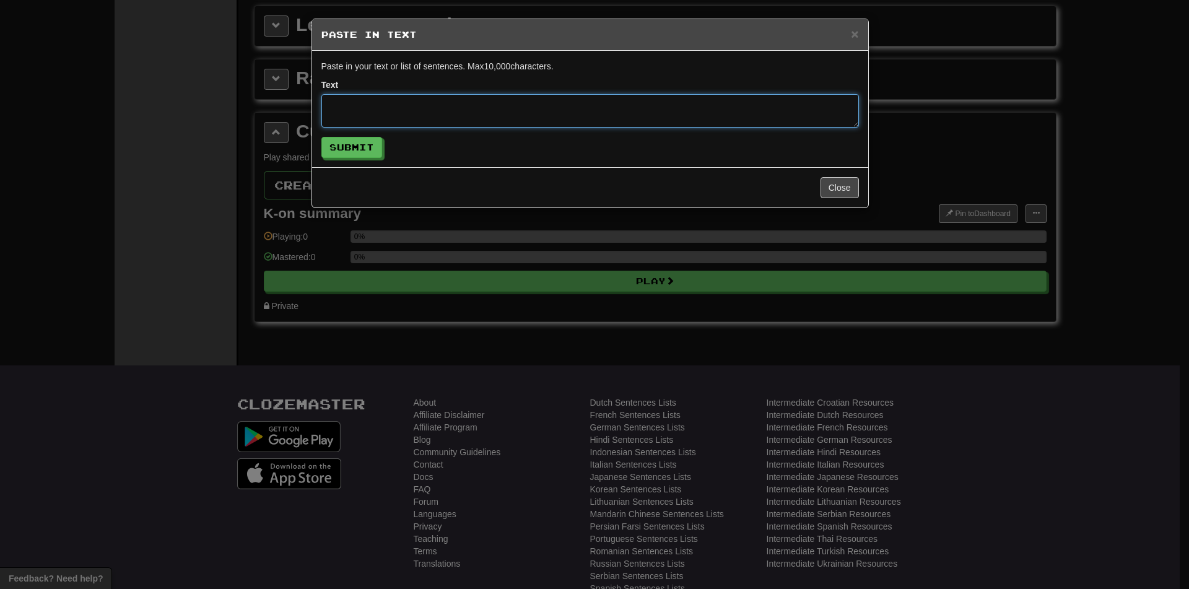
click at [393, 119] on textarea at bounding box center [591, 110] width 538 height 33
paste textarea "**********"
click at [350, 122] on textarea "**********" at bounding box center [591, 110] width 538 height 33
type textarea "**********"
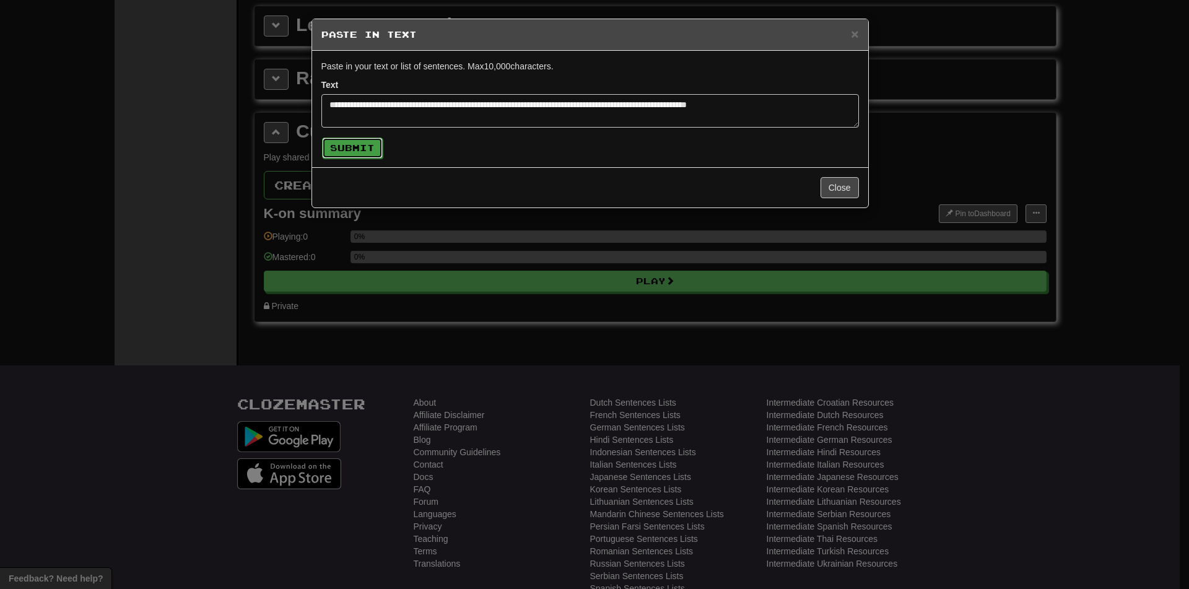
click at [360, 151] on button "Submit" at bounding box center [352, 148] width 61 height 21
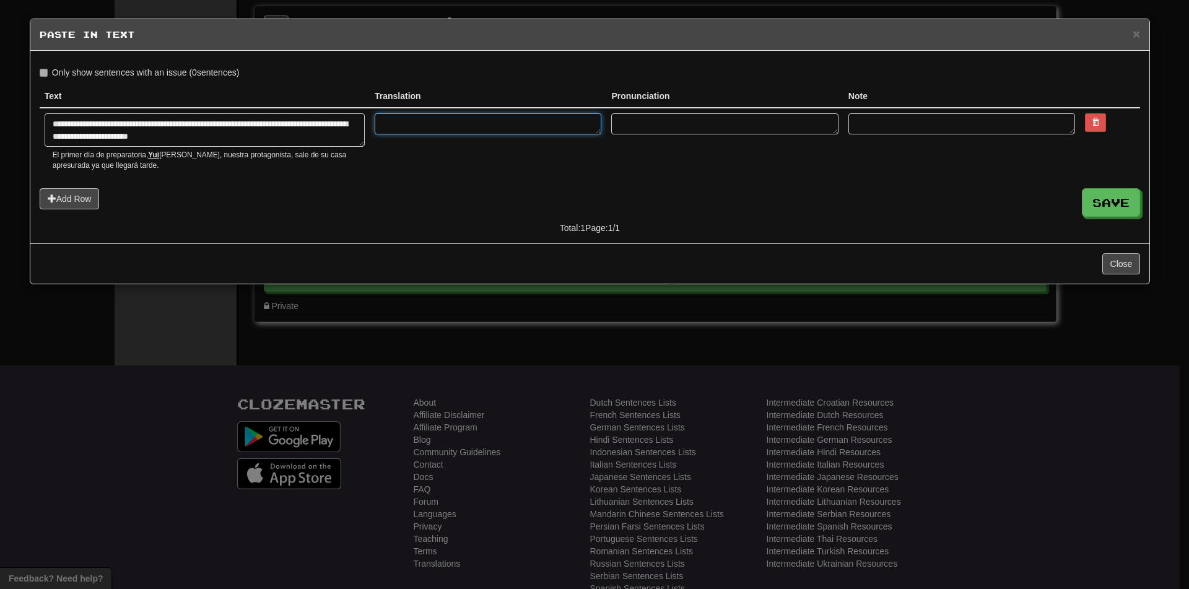
click at [484, 126] on textarea at bounding box center [488, 123] width 227 height 21
paste textarea "**********"
type textarea "*"
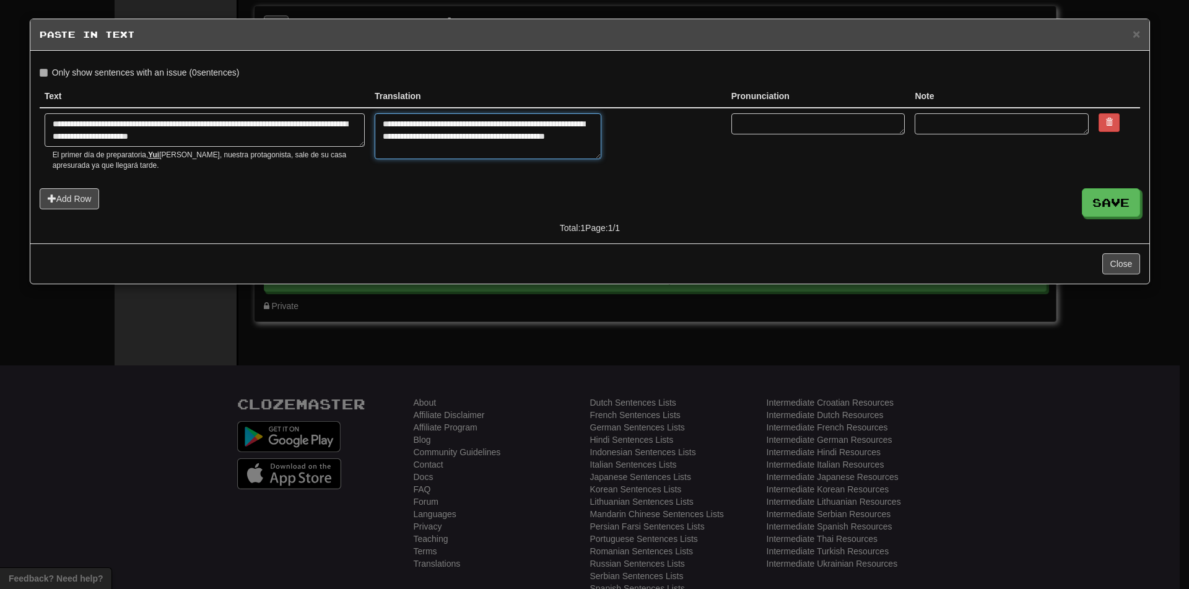
type textarea "**********"
click at [466, 184] on div "**********" at bounding box center [590, 150] width 1101 height 168
click at [1092, 208] on button "Save" at bounding box center [1112, 203] width 58 height 28
type textarea "*"
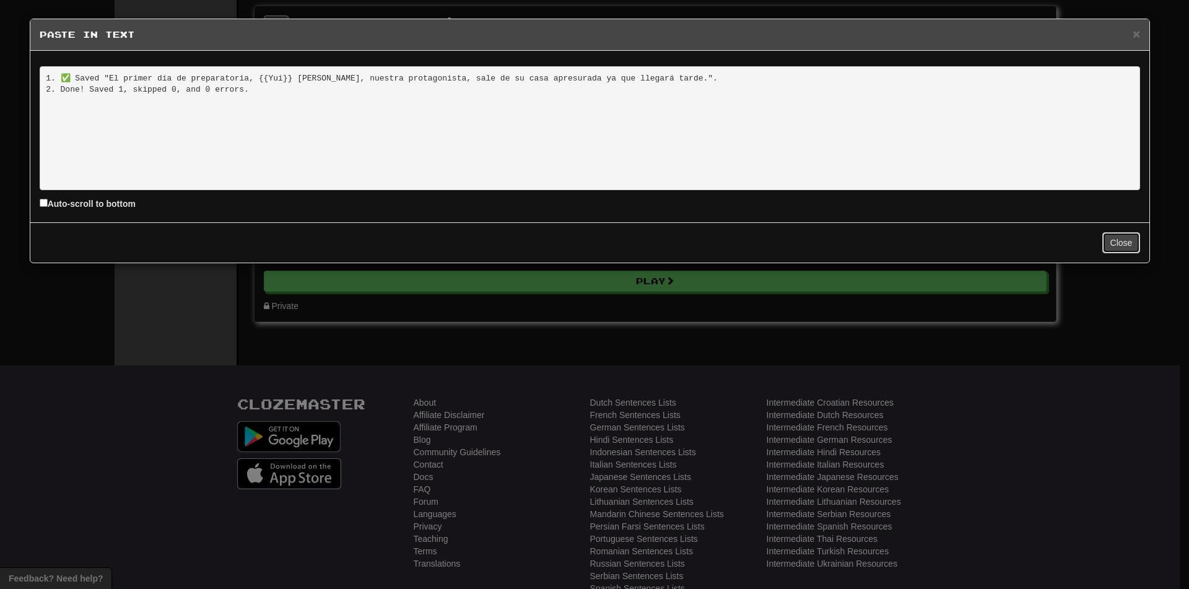
click at [1117, 237] on button "Close" at bounding box center [1122, 242] width 38 height 21
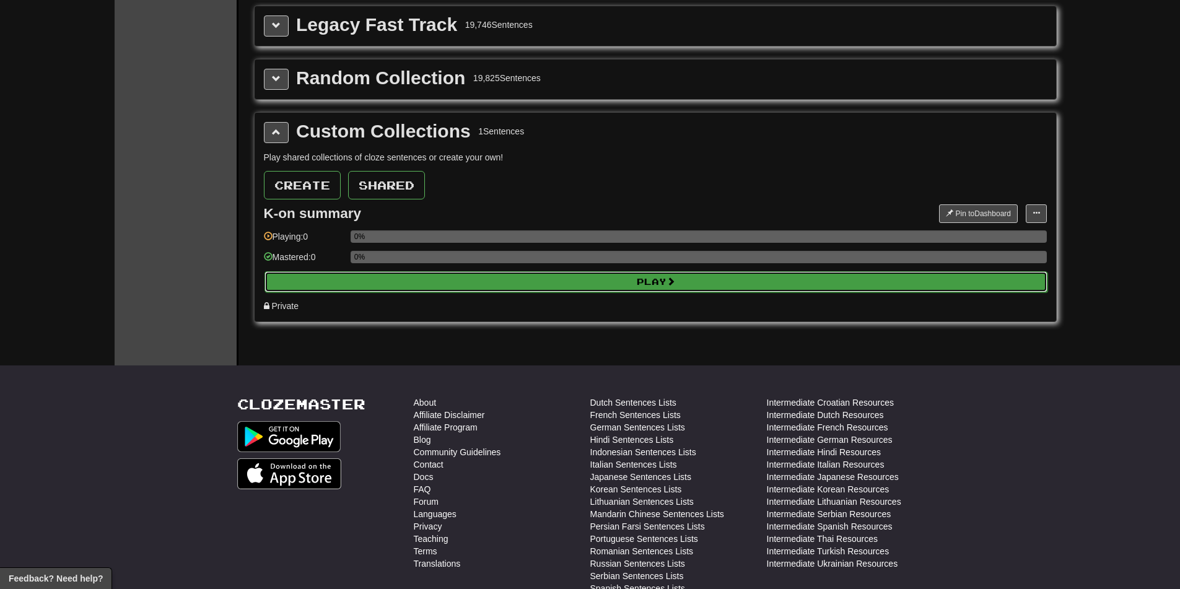
click at [707, 282] on button "Play" at bounding box center [656, 281] width 783 height 21
select select "********"
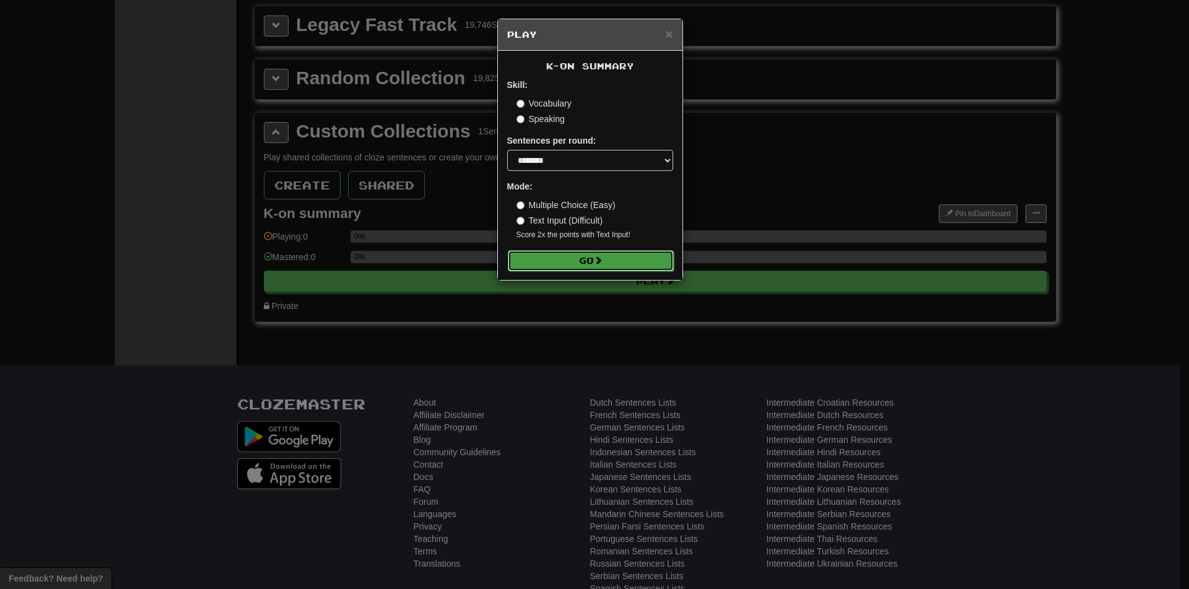
click at [600, 254] on button "Go" at bounding box center [591, 260] width 166 height 21
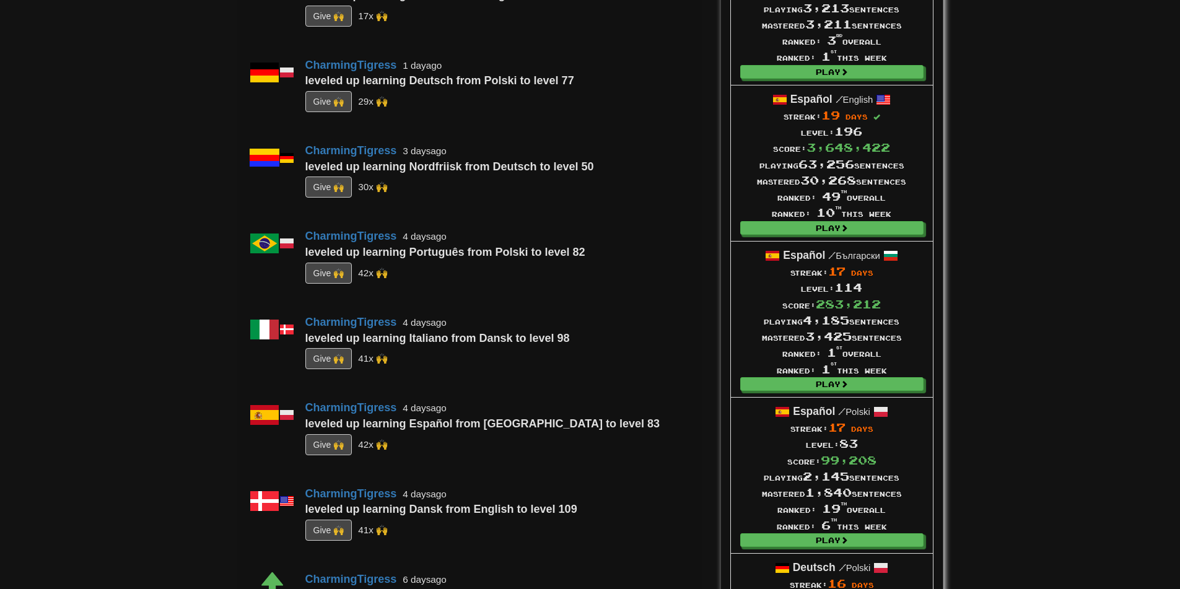
scroll to position [805, 0]
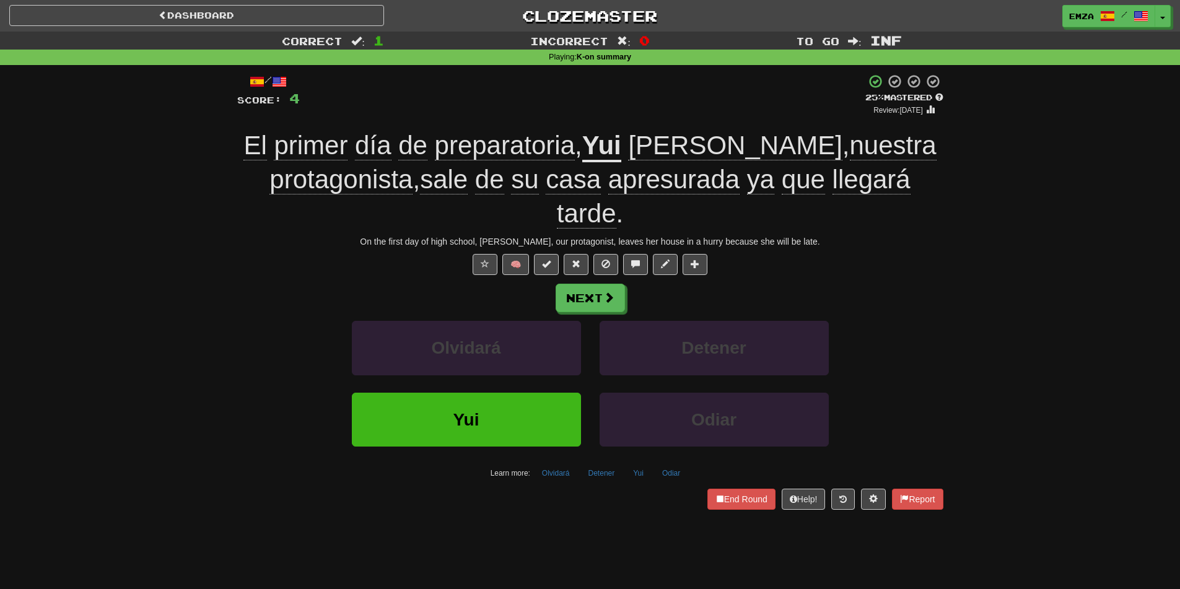
click at [271, 139] on div "El primer día de preparatoria , [PERSON_NAME] , nuestra protagonista , sale de …" at bounding box center [590, 180] width 706 height 102
click at [639, 263] on span at bounding box center [635, 264] width 9 height 9
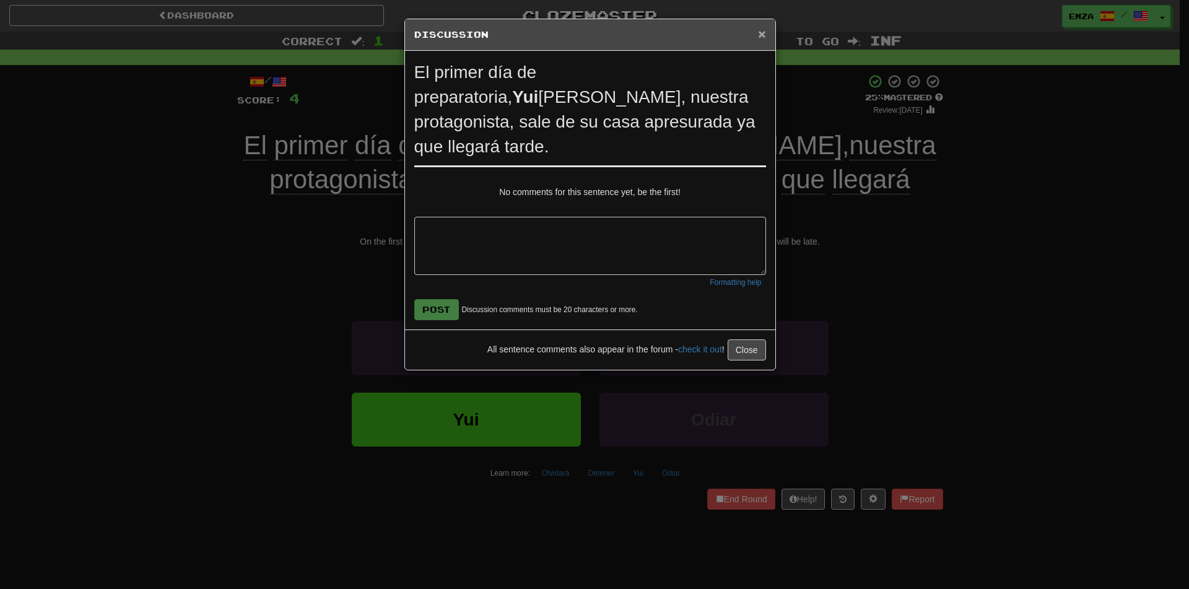
click at [758, 27] on span "×" at bounding box center [761, 34] width 7 height 14
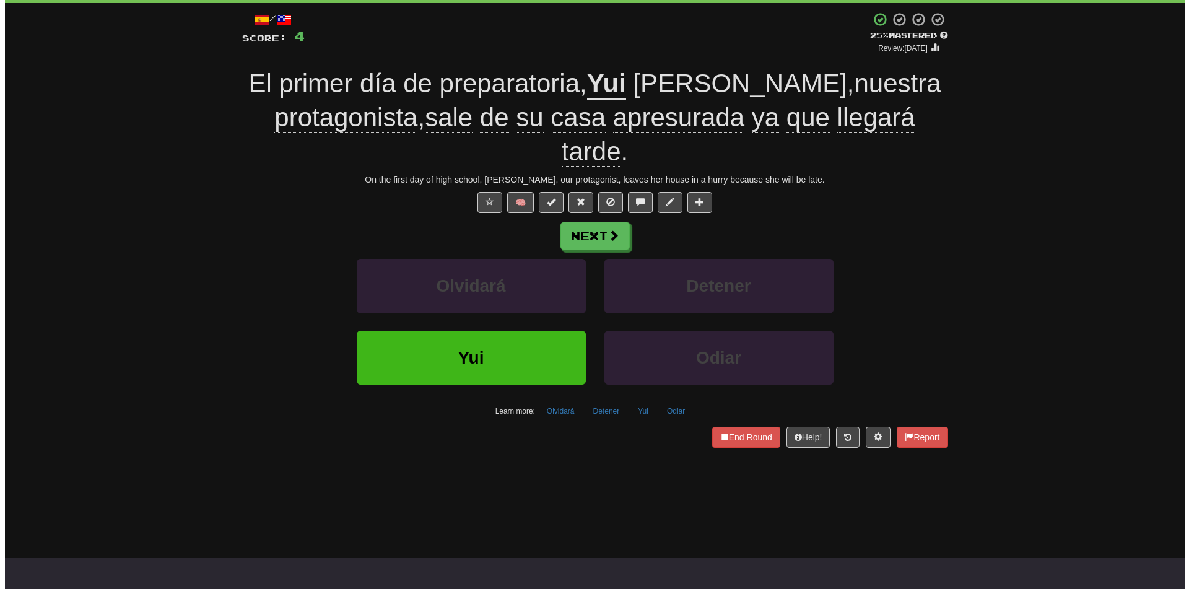
scroll to position [124, 0]
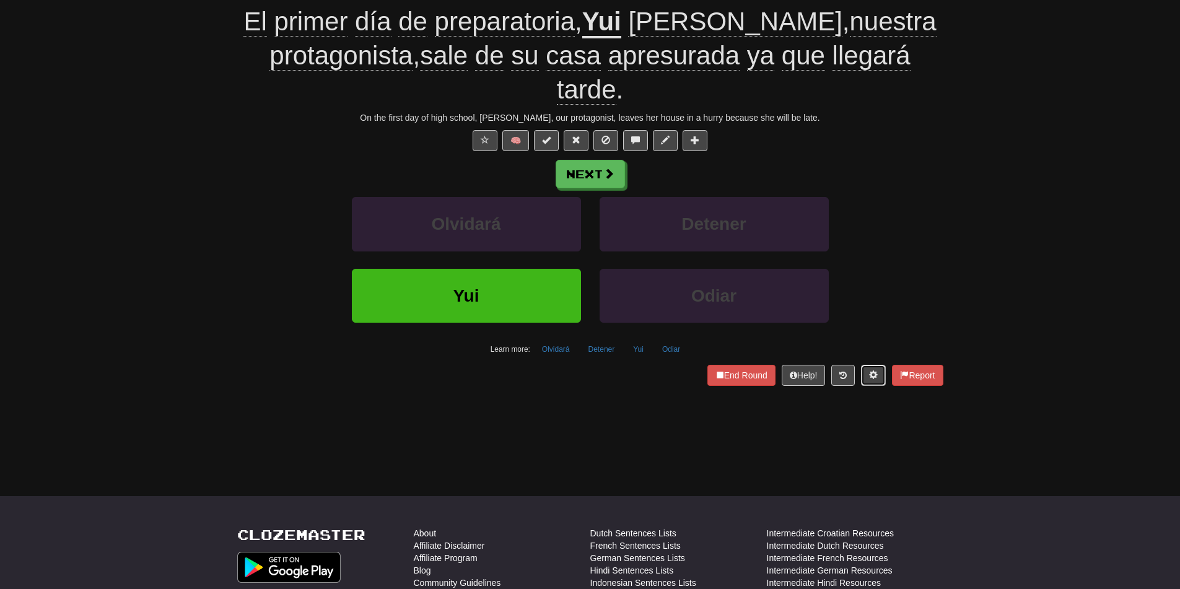
click at [875, 380] on button at bounding box center [873, 375] width 25 height 21
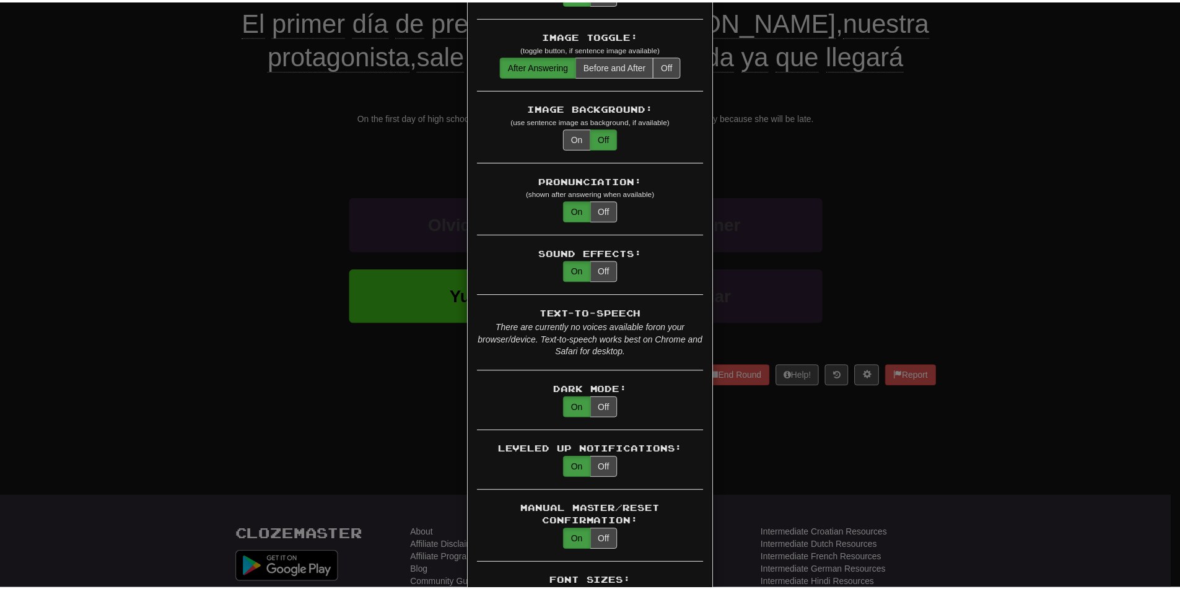
scroll to position [186, 0]
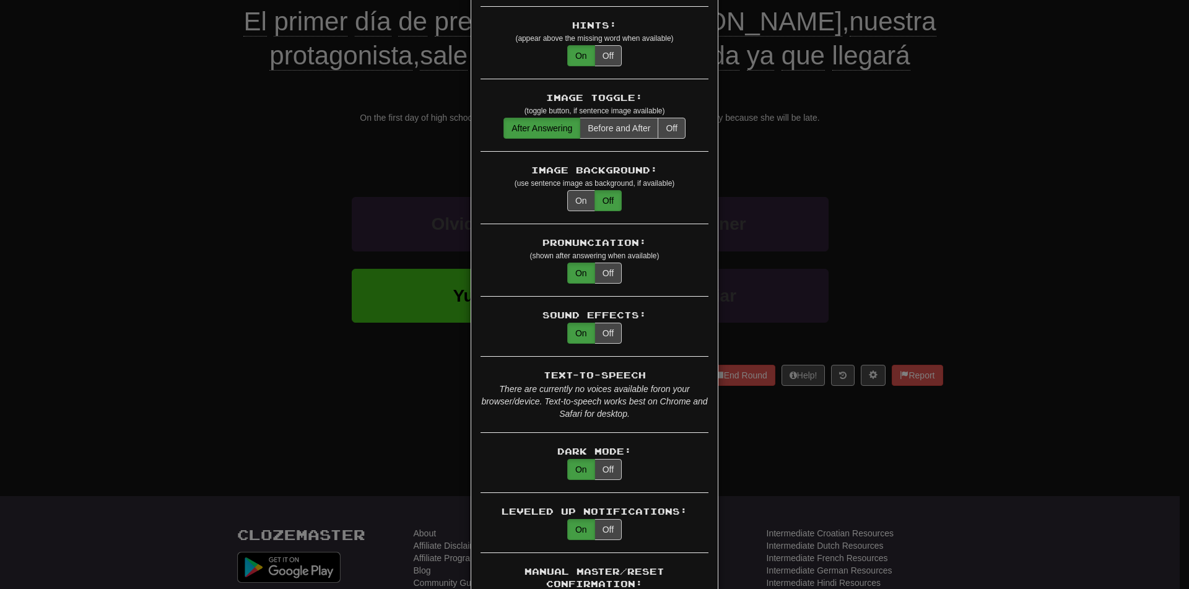
click at [282, 154] on div "× Game Settings Translations: Visible Show After Answering Hidden Sentence Text…" at bounding box center [594, 294] width 1189 height 589
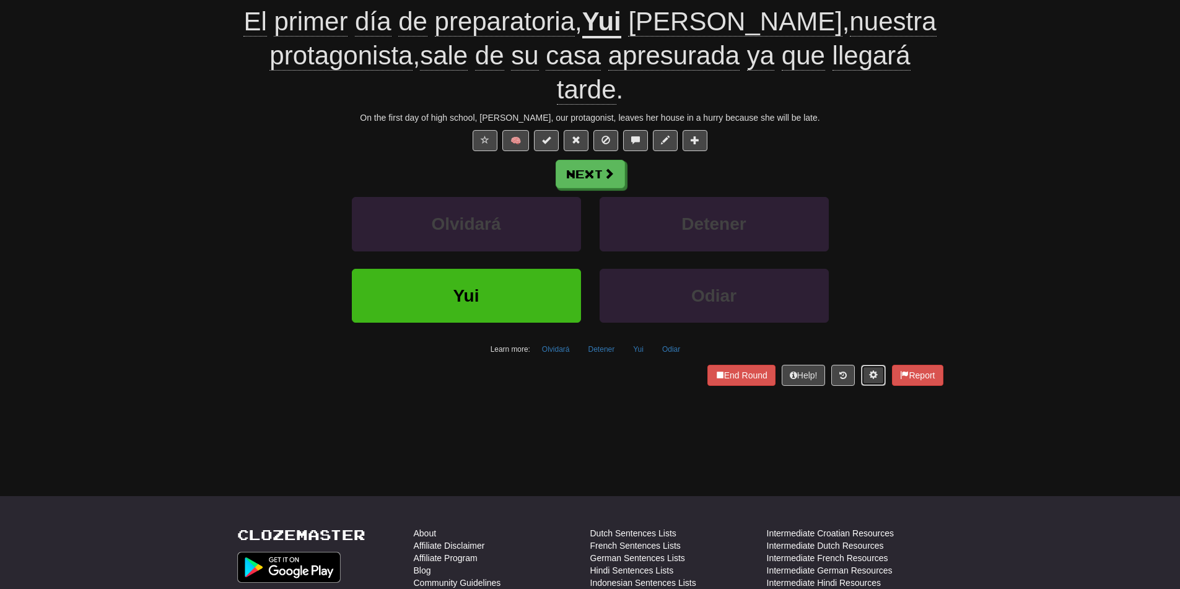
scroll to position [0, 0]
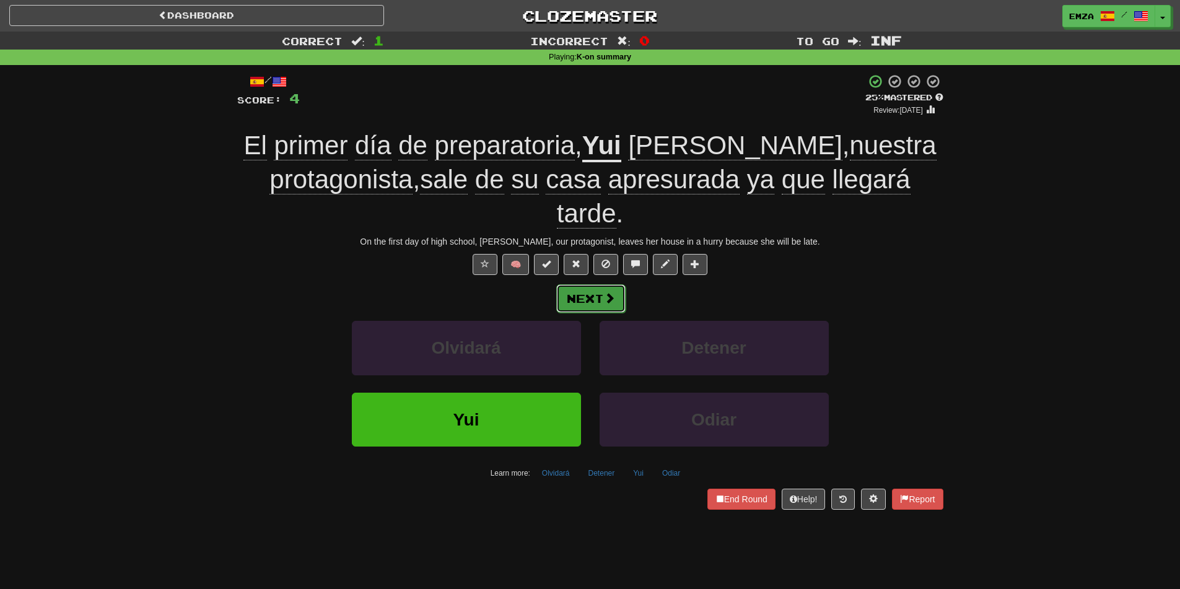
click at [575, 300] on button "Next" at bounding box center [590, 298] width 69 height 28
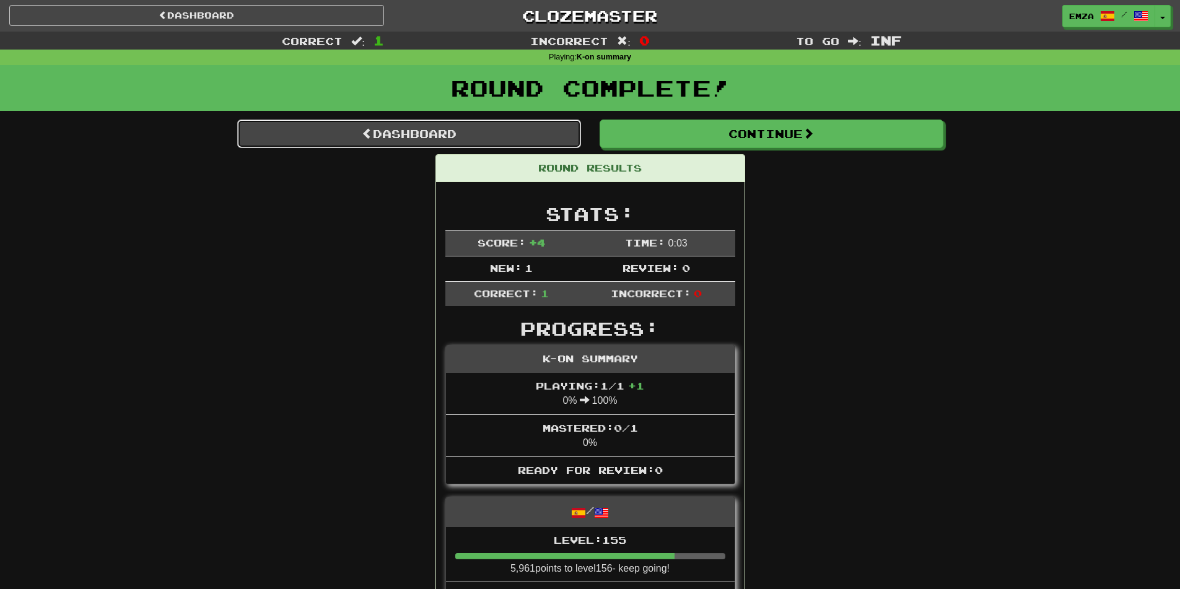
click at [414, 130] on link "Dashboard" at bounding box center [409, 134] width 344 height 28
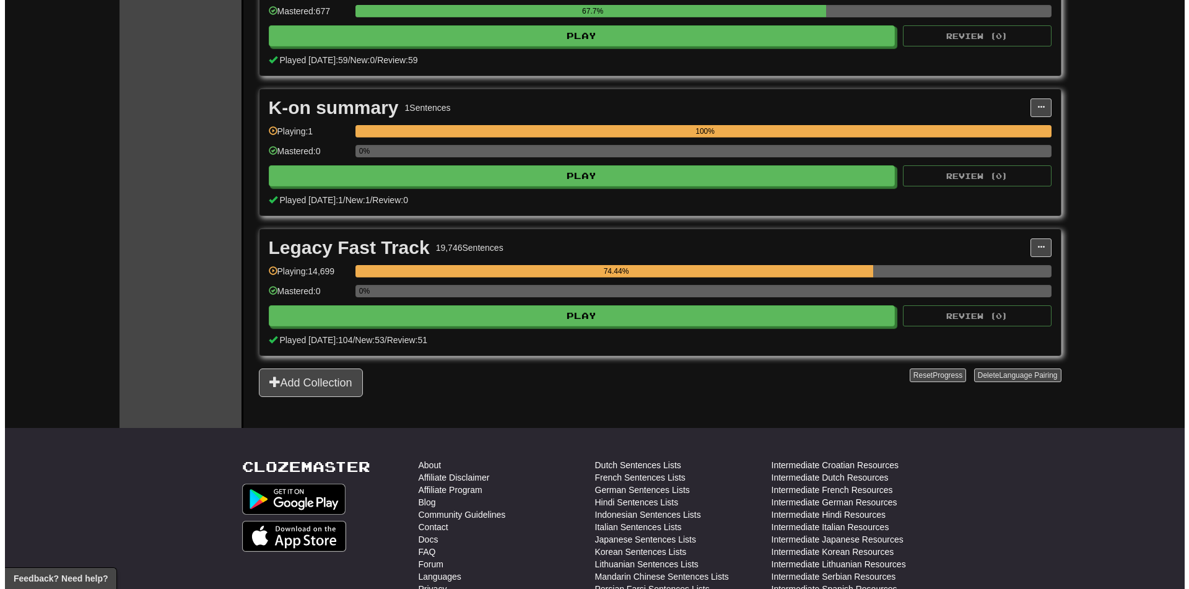
scroll to position [415, 0]
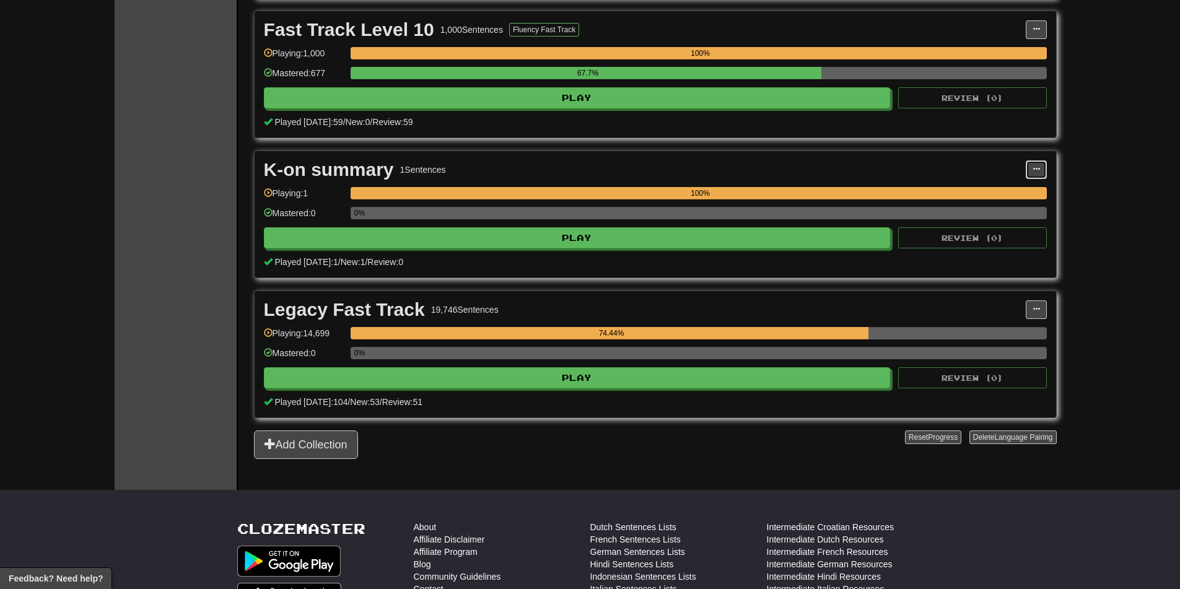
click at [1031, 167] on button at bounding box center [1036, 169] width 21 height 19
click at [965, 209] on span "Manage Sentences" at bounding box center [984, 208] width 75 height 10
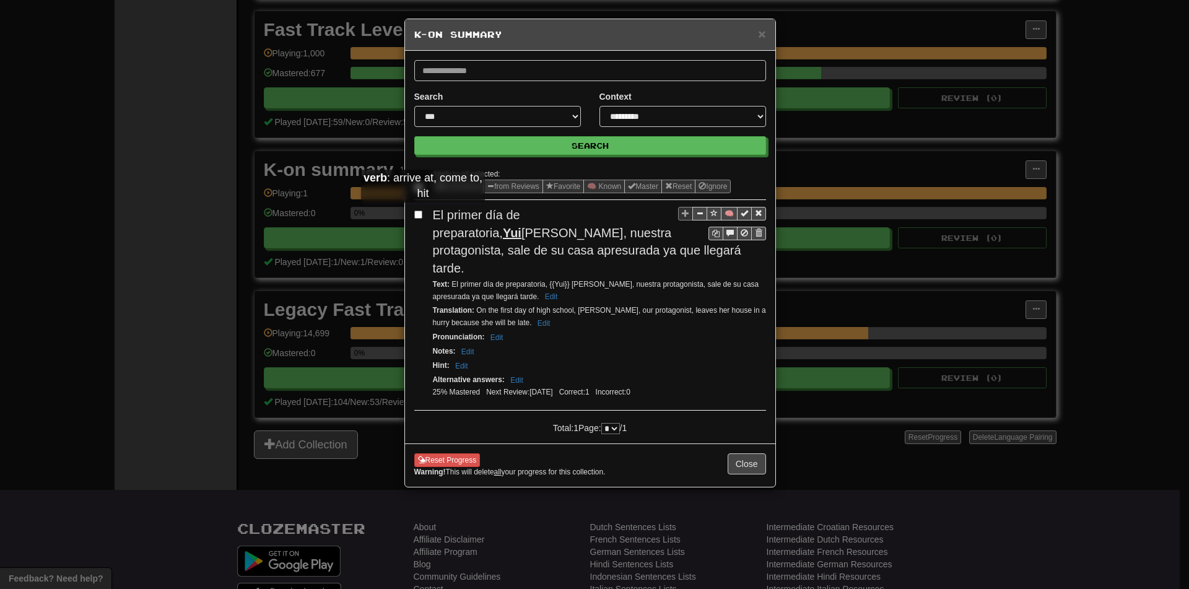
click at [423, 214] on label at bounding box center [420, 214] width 12 height 12
click at [492, 331] on button "Edit" at bounding box center [497, 338] width 20 height 14
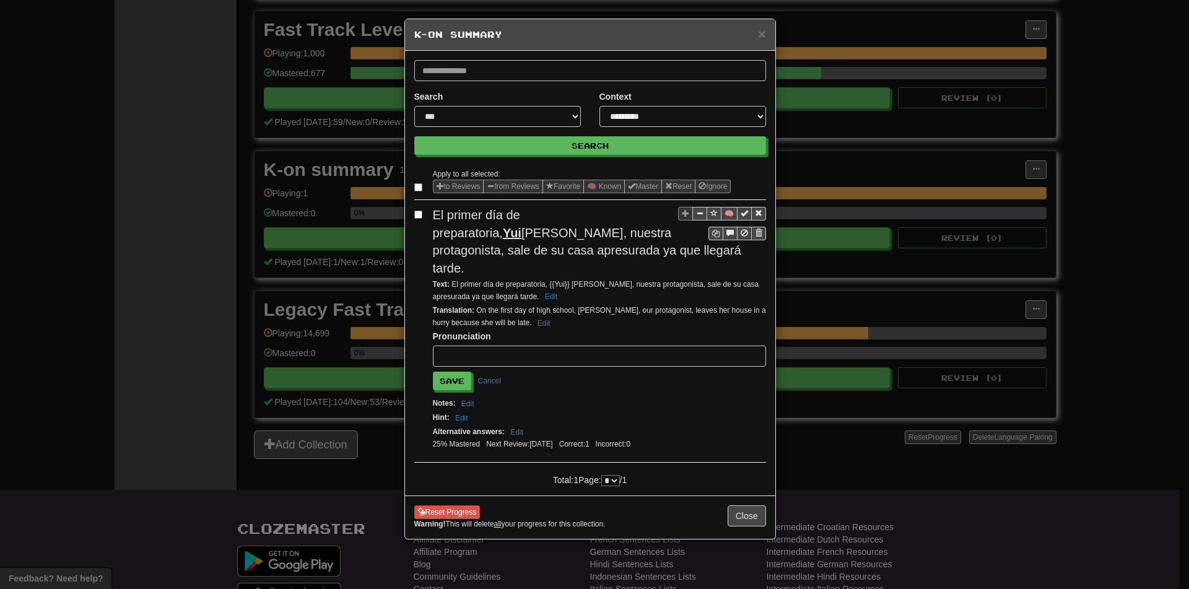
click at [488, 346] on input "text" at bounding box center [599, 356] width 333 height 21
type input "*"
click at [558, 374] on div "🧠 El primer día de preparatoria, Yui Hirasawa, nuestra protagonista, sale de su…" at bounding box center [590, 334] width 352 height 256
click at [543, 346] on input "text" at bounding box center [599, 356] width 333 height 21
type input "*******"
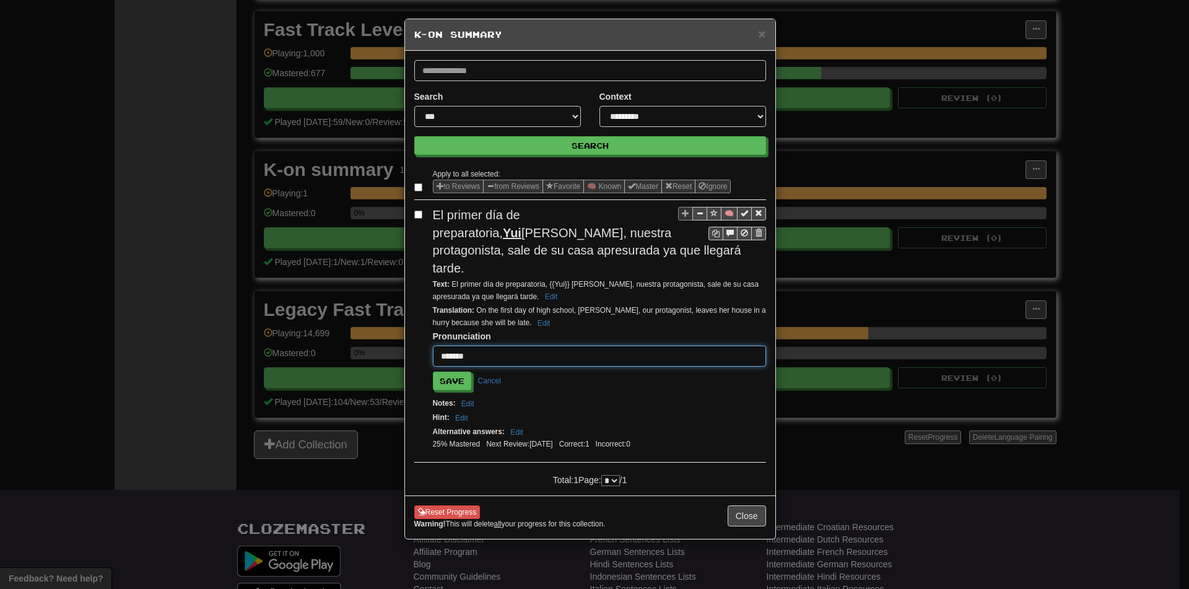
click at [433, 372] on button "Save" at bounding box center [452, 381] width 38 height 19
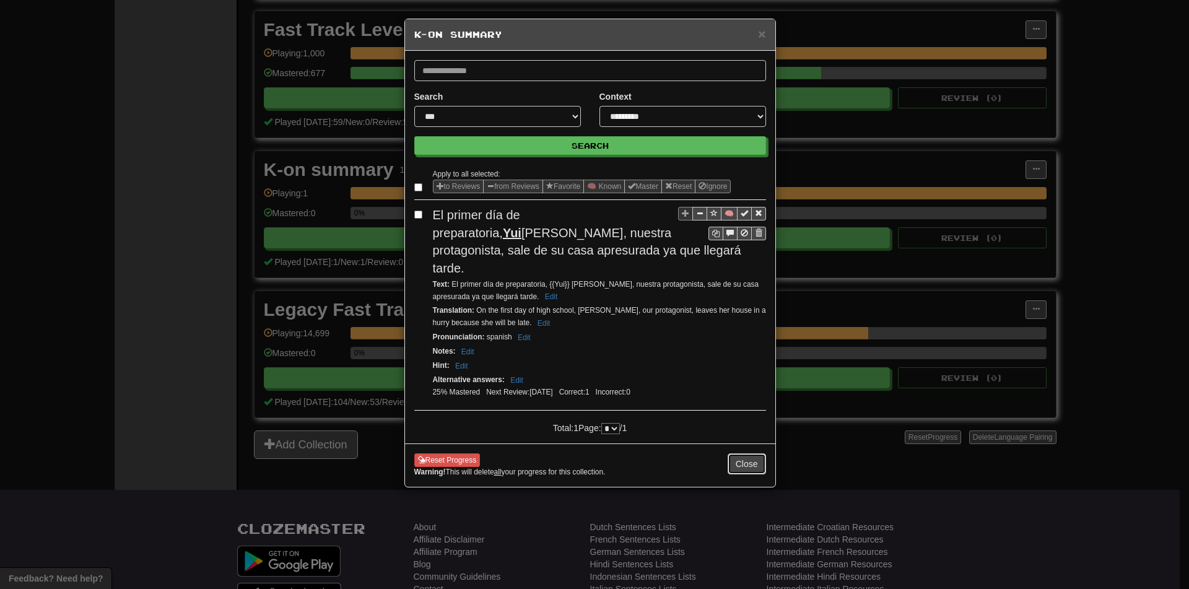
click at [751, 453] on button "Close" at bounding box center [747, 463] width 38 height 21
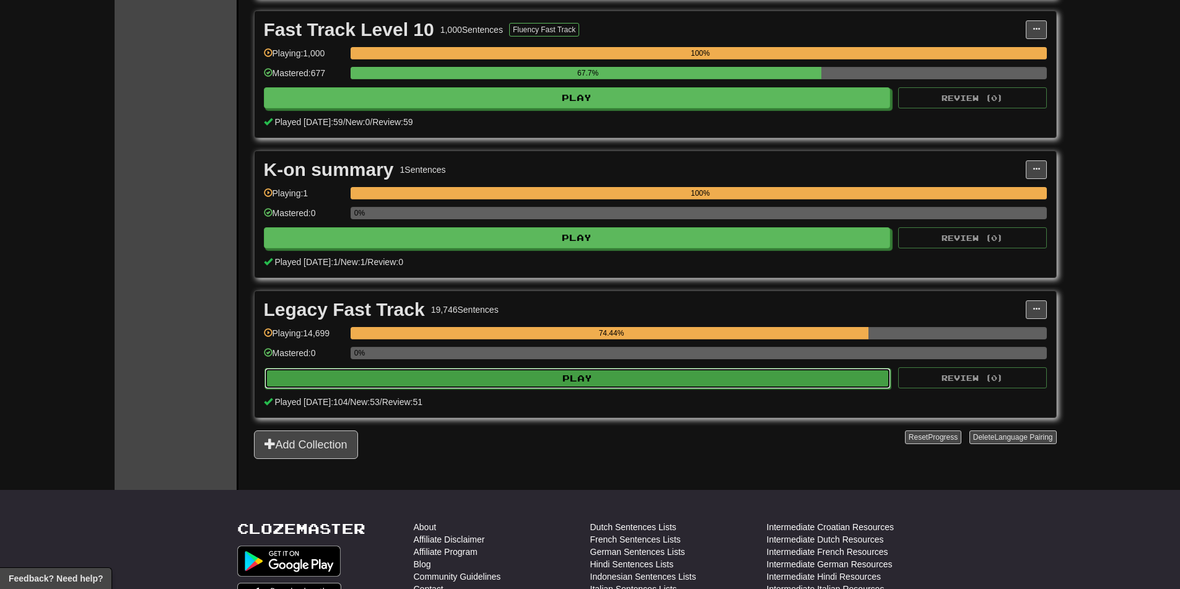
click at [563, 378] on button "Play" at bounding box center [578, 378] width 627 height 21
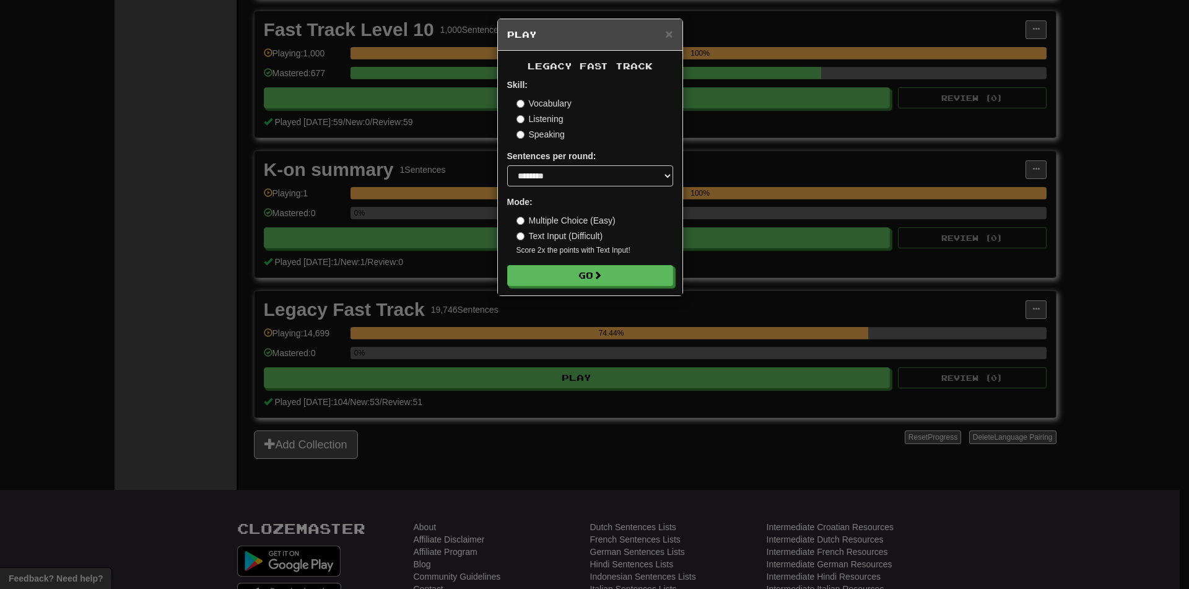
click at [463, 321] on div "× Play Legacy Fast Track Skill: Vocabulary Listening Speaking Sentences per rou…" at bounding box center [594, 294] width 1189 height 589
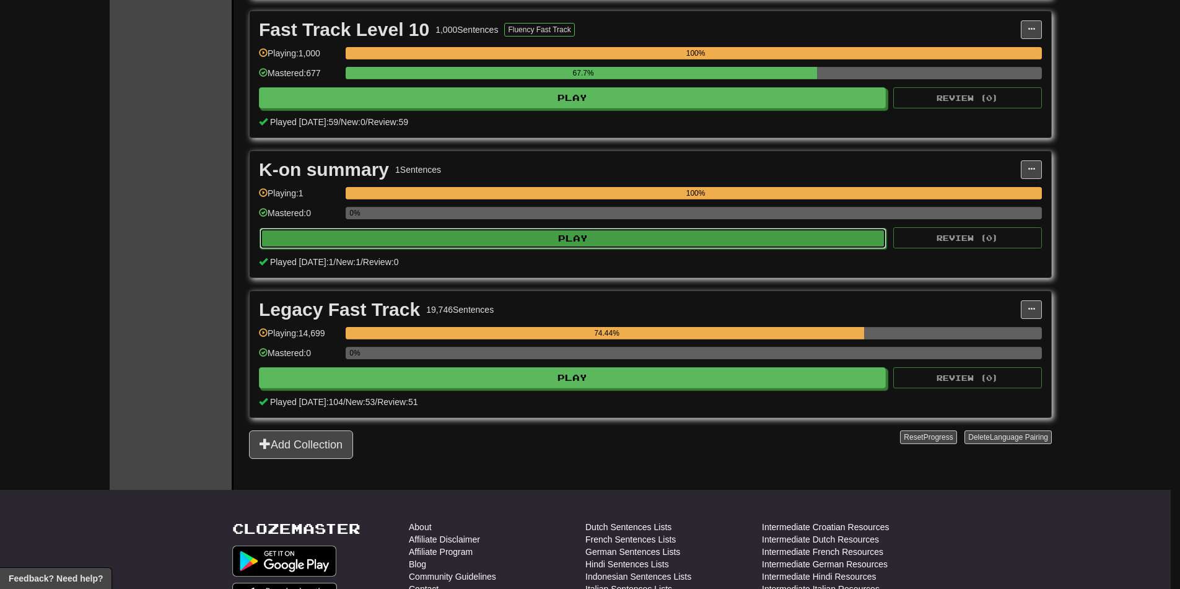
click at [521, 238] on button "Play" at bounding box center [573, 238] width 627 height 21
select select "********"
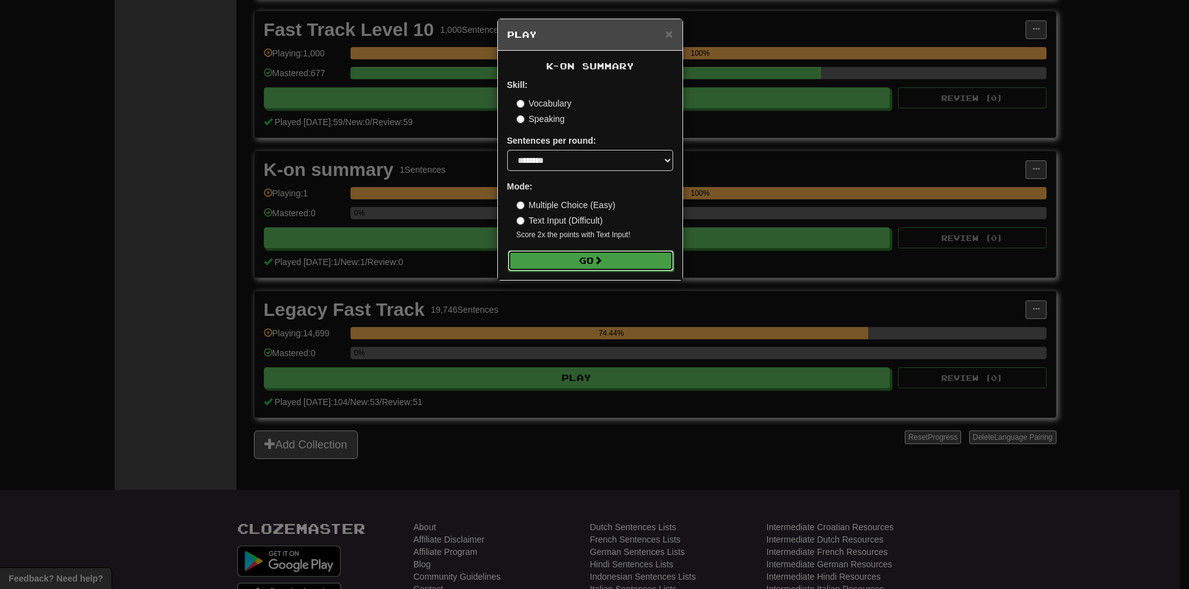
click at [565, 254] on button "Go" at bounding box center [591, 260] width 166 height 21
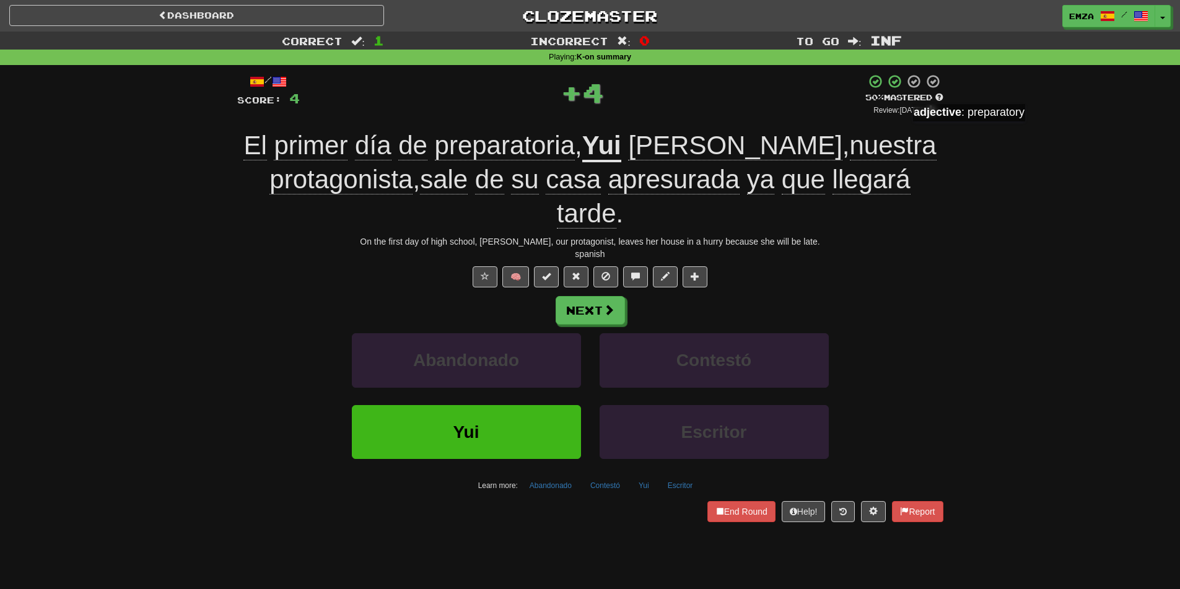
click at [972, 225] on div "Correct : 1 Incorrect : 0 To go : Inf Playing : K-on summary / Score: 4 + 4 50 …" at bounding box center [590, 286] width 1180 height 508
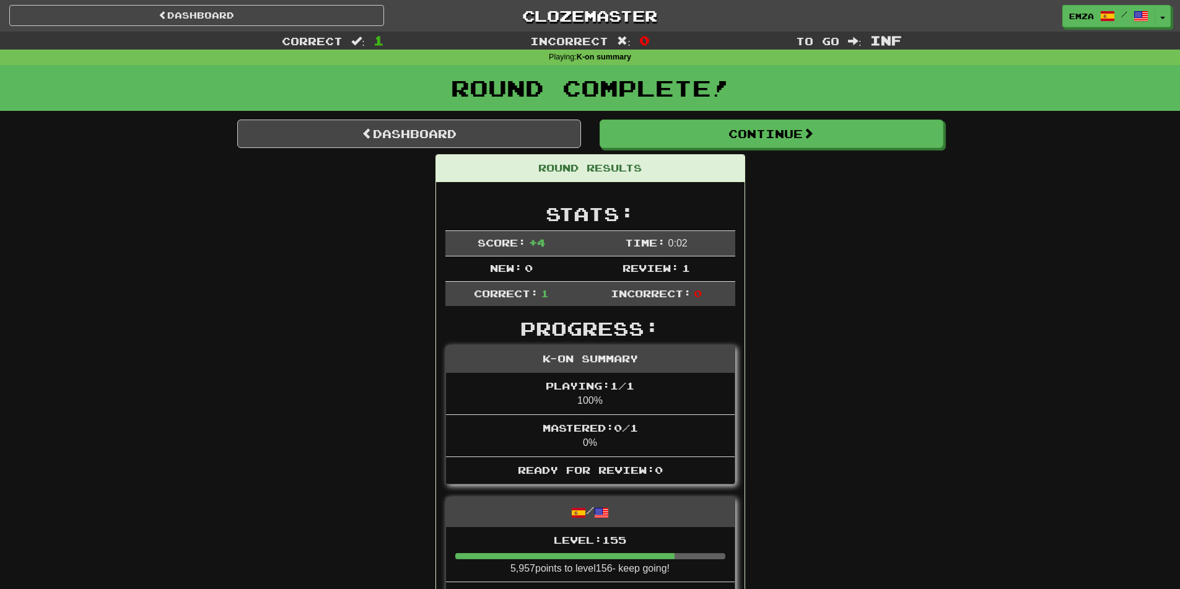
click at [426, 112] on div "Round Complete!" at bounding box center [590, 92] width 1180 height 55
click at [416, 128] on link "Dashboard" at bounding box center [409, 134] width 344 height 28
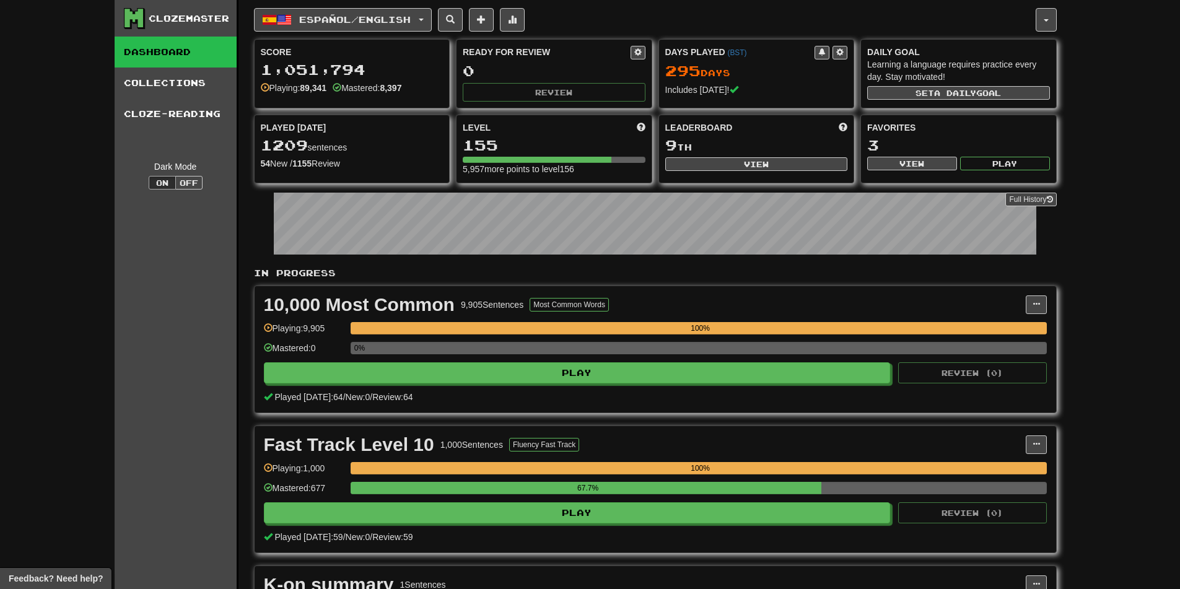
scroll to position [372, 0]
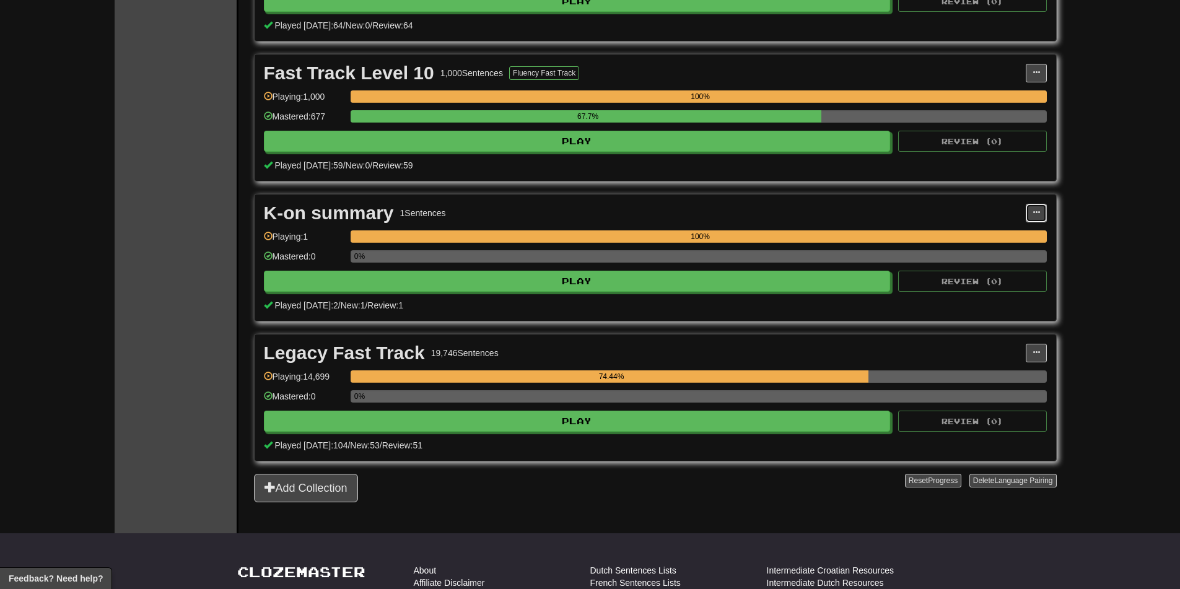
click at [1046, 206] on button at bounding box center [1036, 213] width 21 height 19
click at [951, 253] on span "Manage Sentences" at bounding box center [984, 252] width 75 height 10
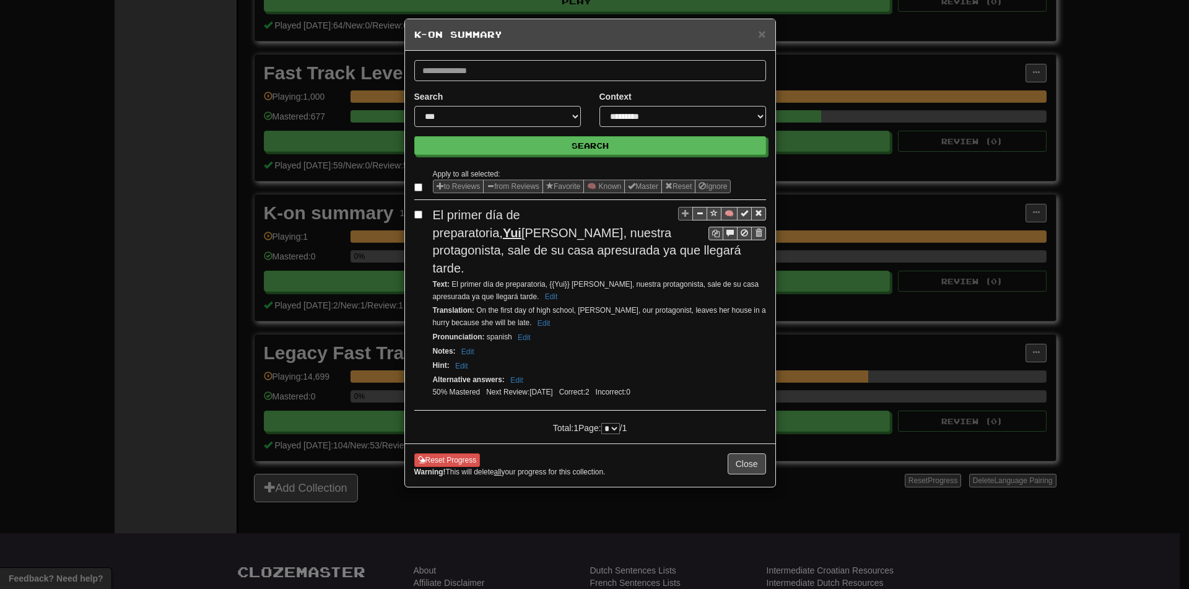
click at [316, 256] on div "**********" at bounding box center [594, 294] width 1189 height 589
click at [768, 29] on div "× K-on summary" at bounding box center [590, 35] width 370 height 32
click at [761, 35] on span "×" at bounding box center [761, 34] width 7 height 14
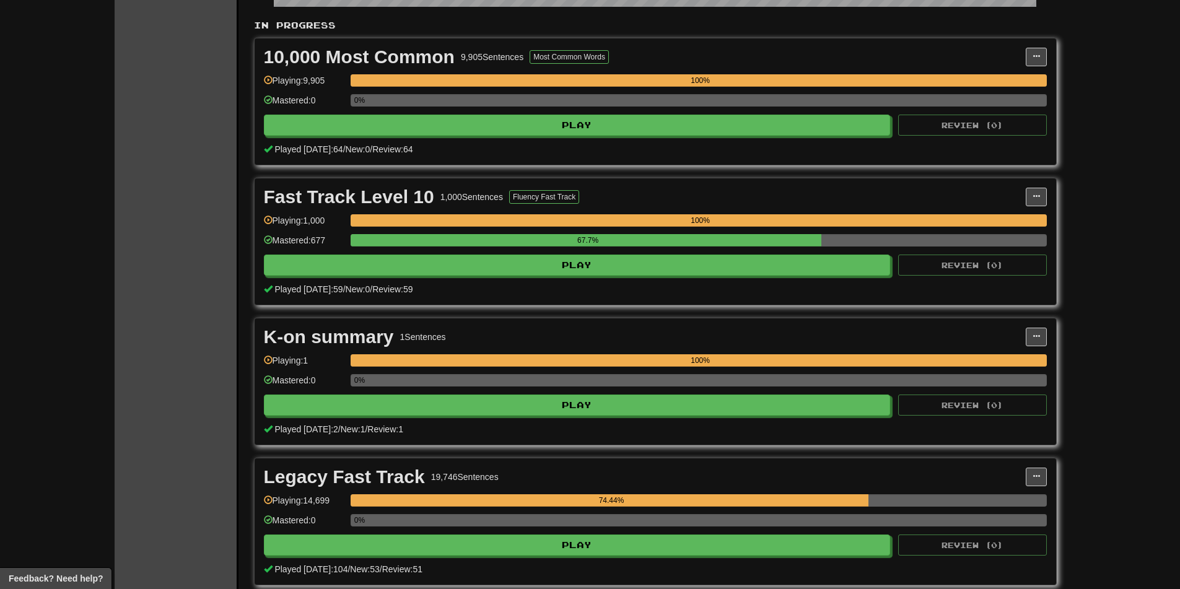
scroll to position [0, 0]
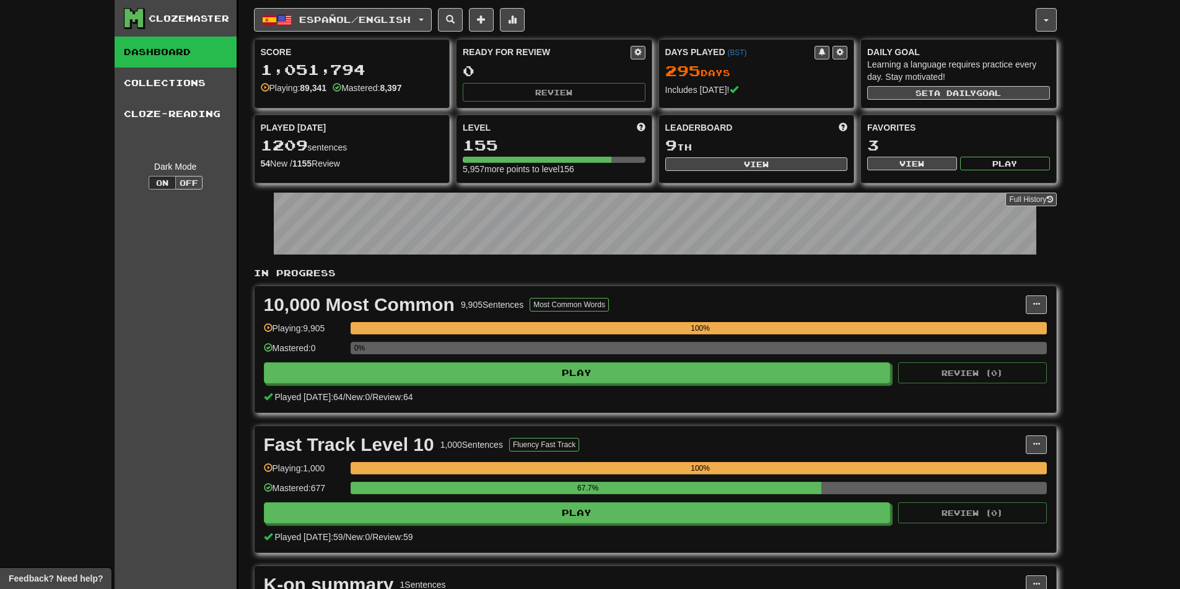
click at [556, 360] on div "0%" at bounding box center [699, 352] width 696 height 20
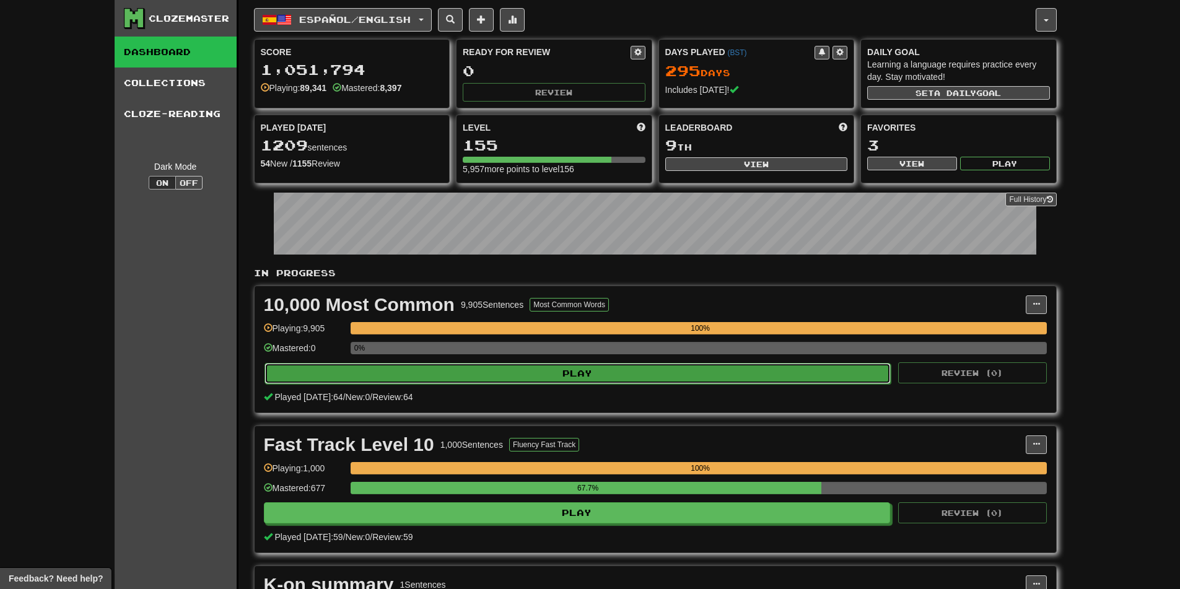
click at [554, 362] on div "10,000 Most Common 9,905 Sentences Most Common Words Manage Sentences Unpin fro…" at bounding box center [656, 349] width 802 height 126
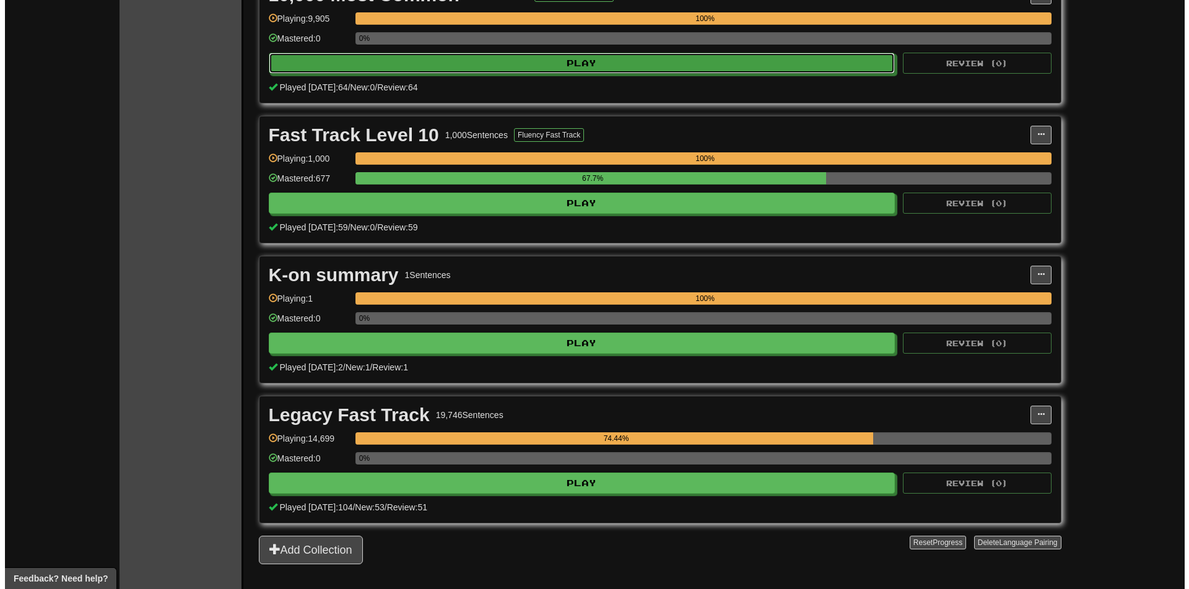
scroll to position [372, 0]
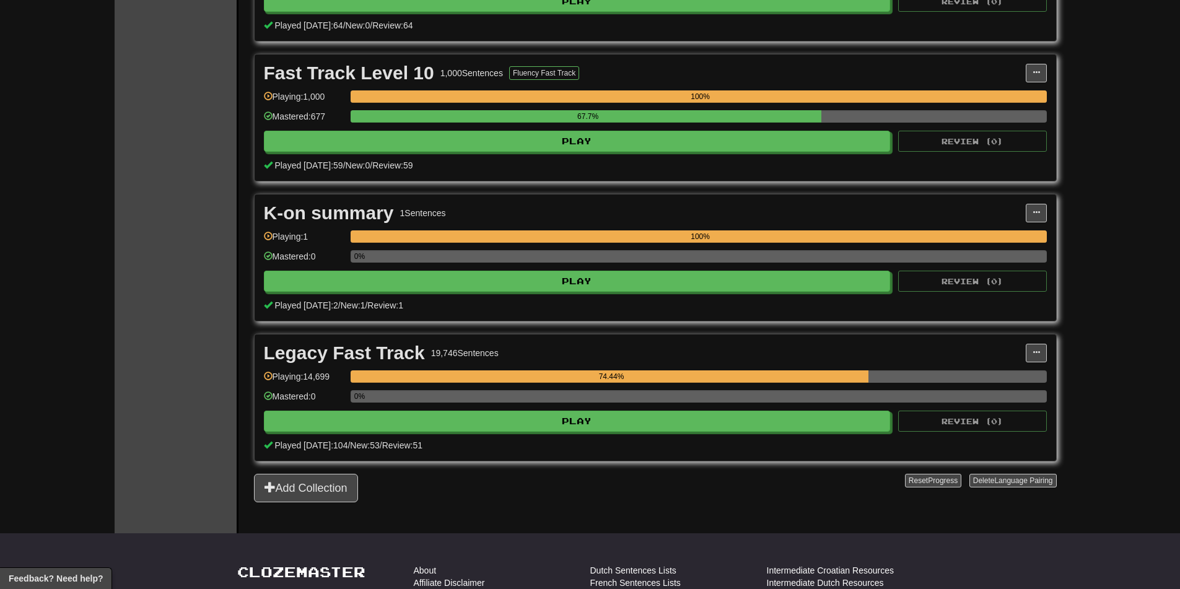
click at [483, 409] on div "0%" at bounding box center [699, 400] width 696 height 20
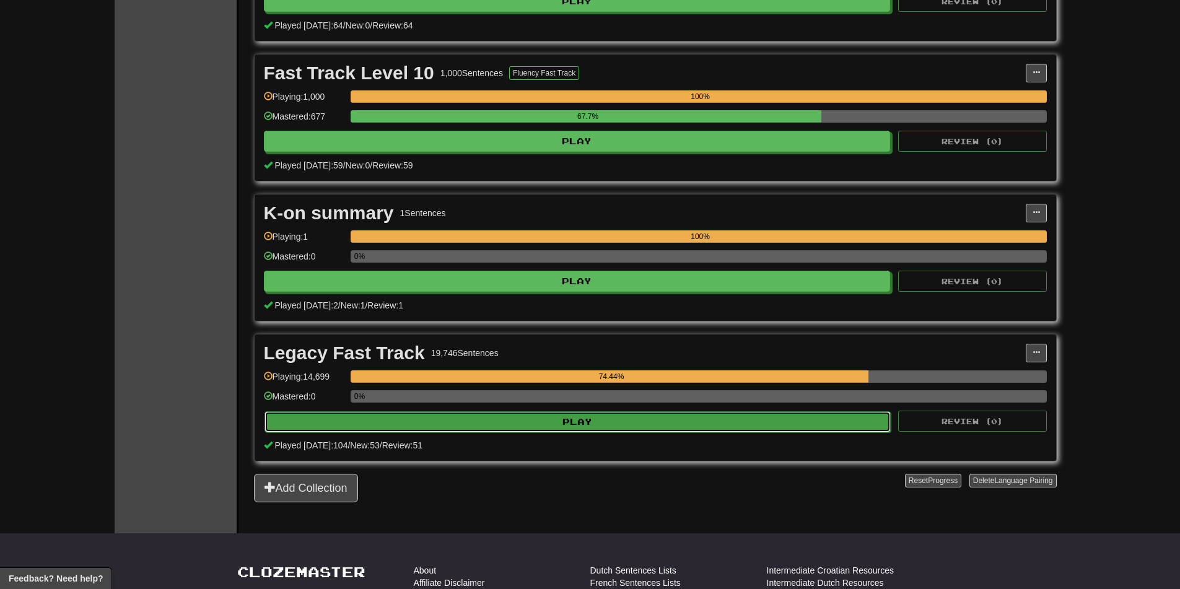
click at [483, 420] on button "Play" at bounding box center [578, 421] width 627 height 21
select select "********"
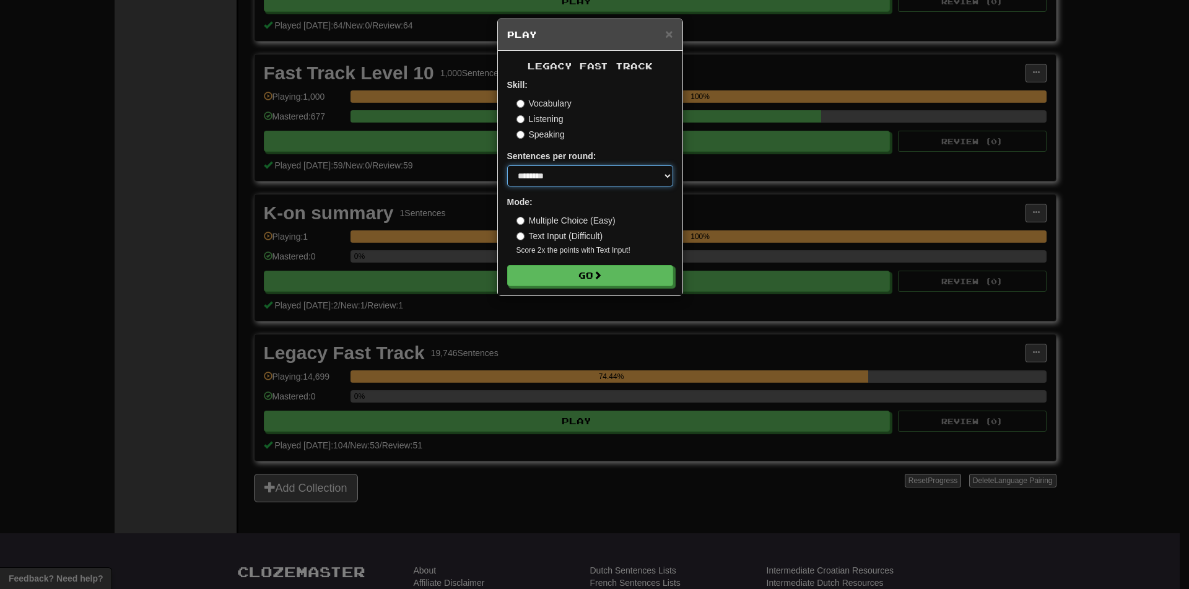
click at [557, 182] on select "* ** ** ** ** ** *** ********" at bounding box center [590, 175] width 166 height 21
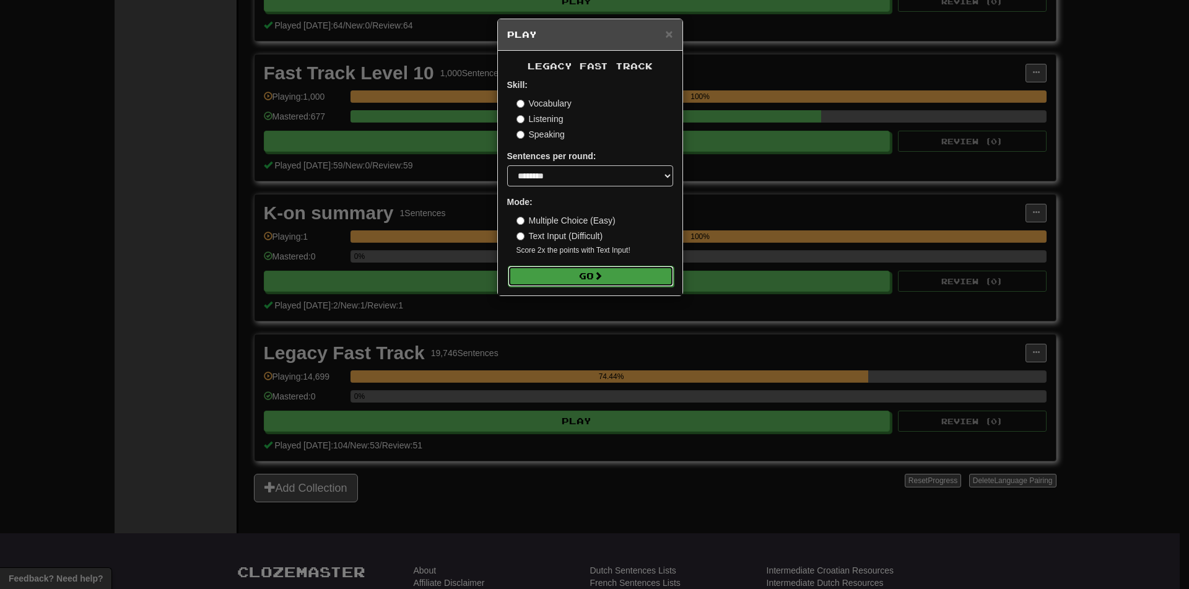
click at [553, 271] on button "Go" at bounding box center [591, 276] width 166 height 21
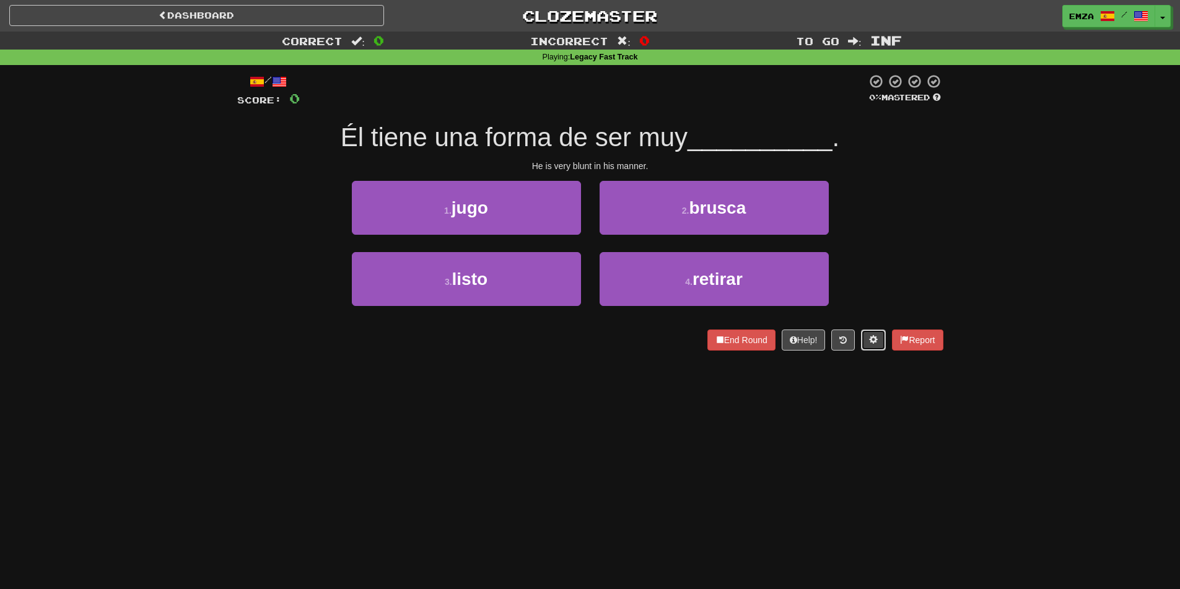
click at [869, 335] on span at bounding box center [873, 339] width 9 height 9
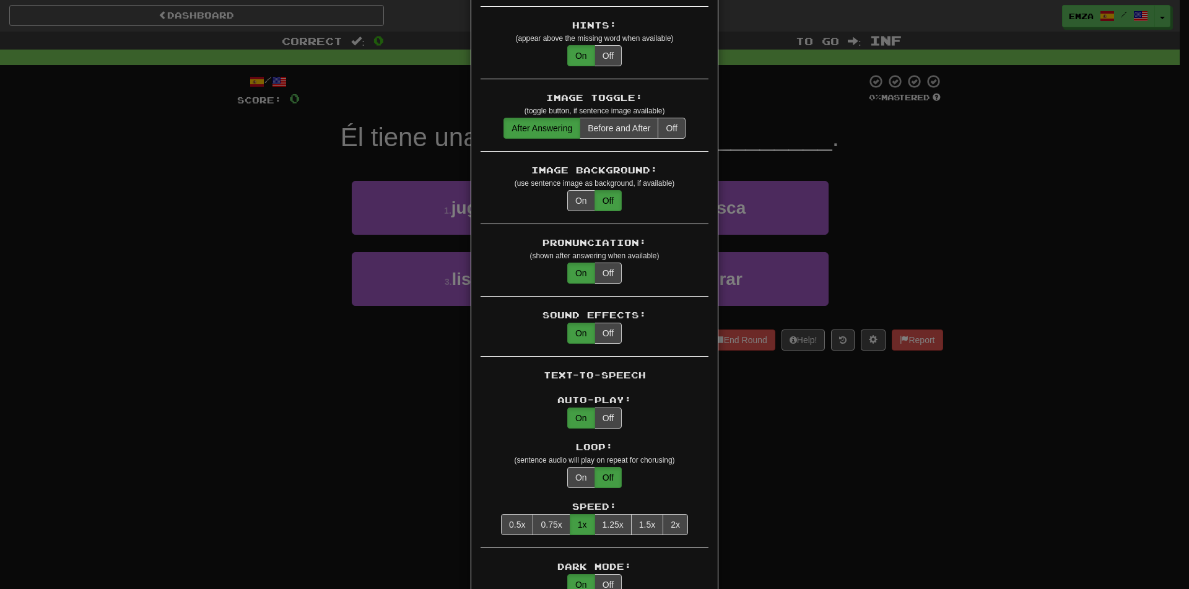
scroll to position [62, 0]
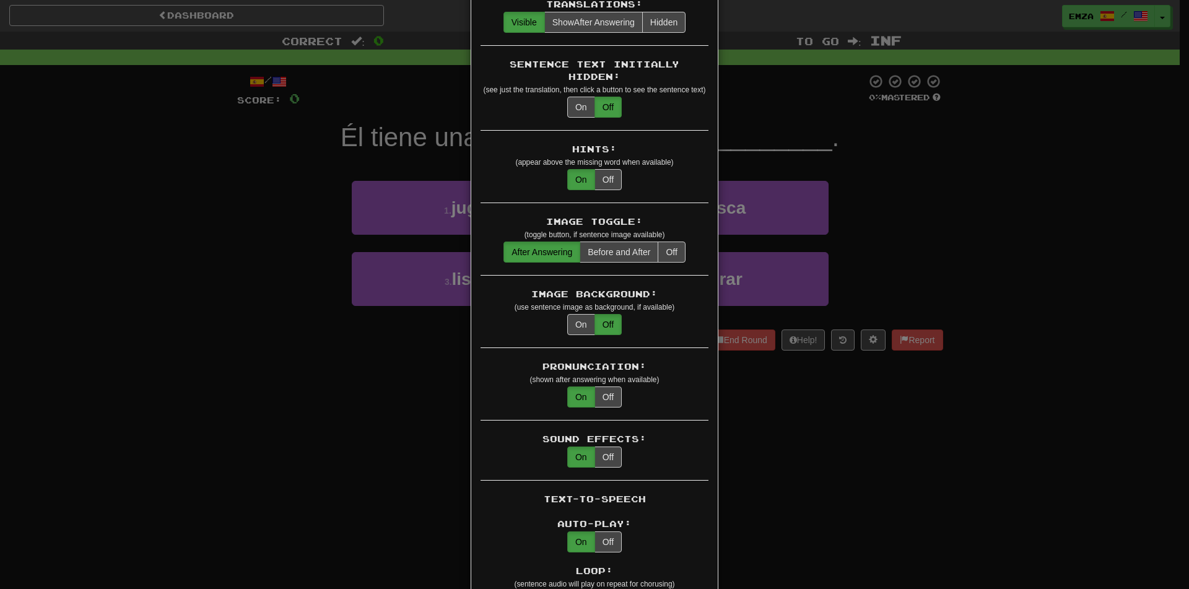
click at [947, 231] on div "× Game Settings Translations: Visible Show After Answering Hidden Sentence Text…" at bounding box center [594, 294] width 1189 height 589
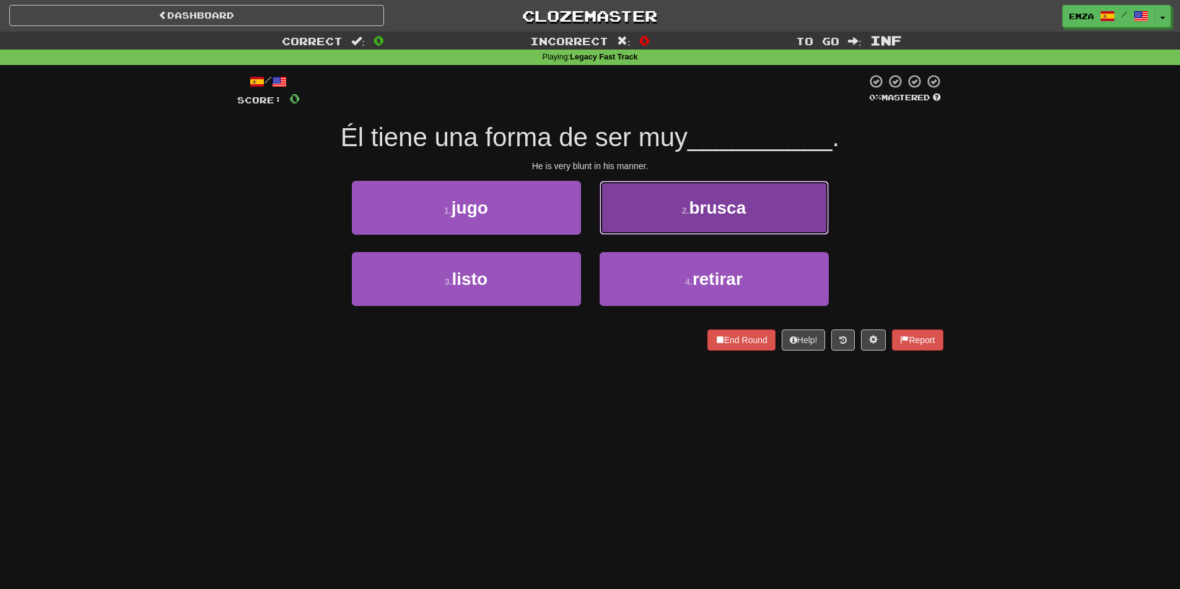
click at [682, 206] on small "2 ." at bounding box center [685, 211] width 7 height 10
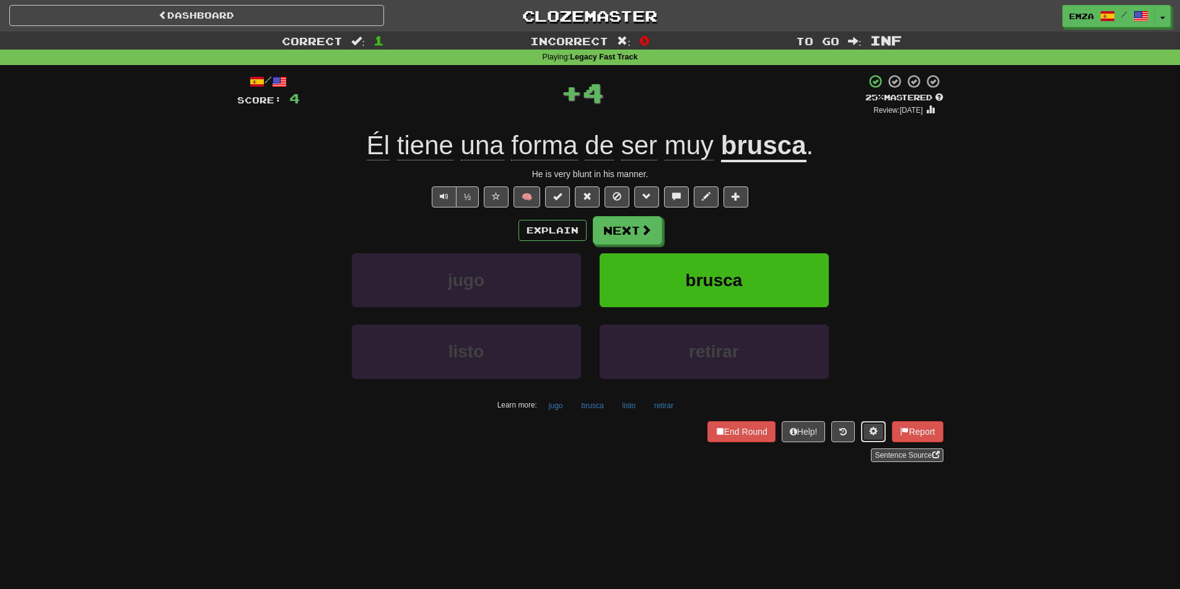
click at [869, 438] on button at bounding box center [873, 431] width 25 height 21
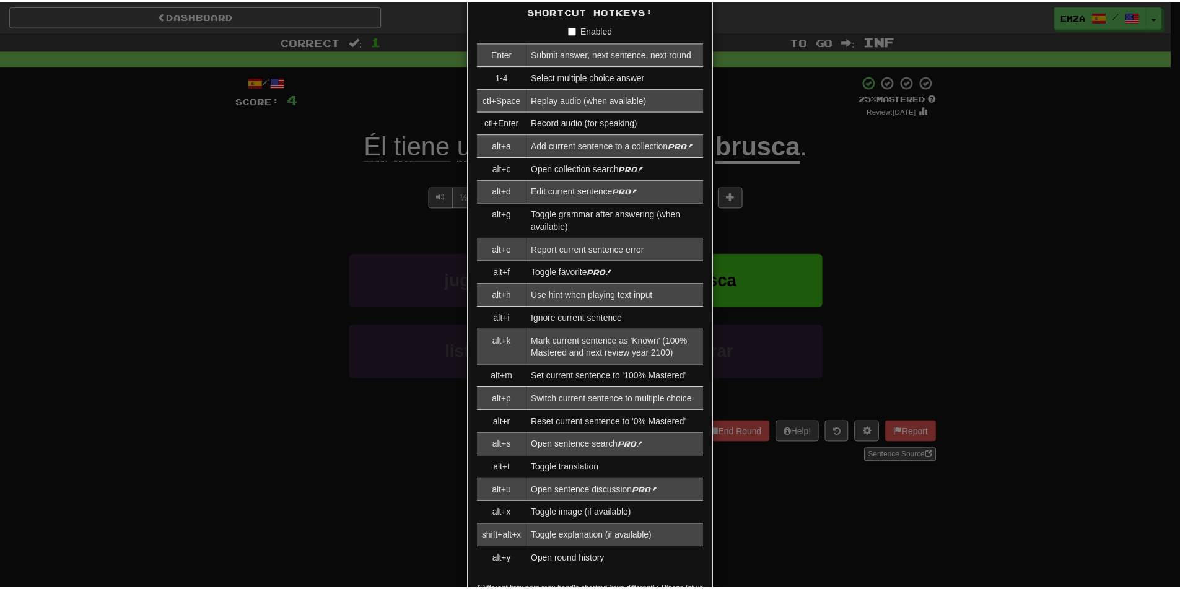
scroll to position [1190, 0]
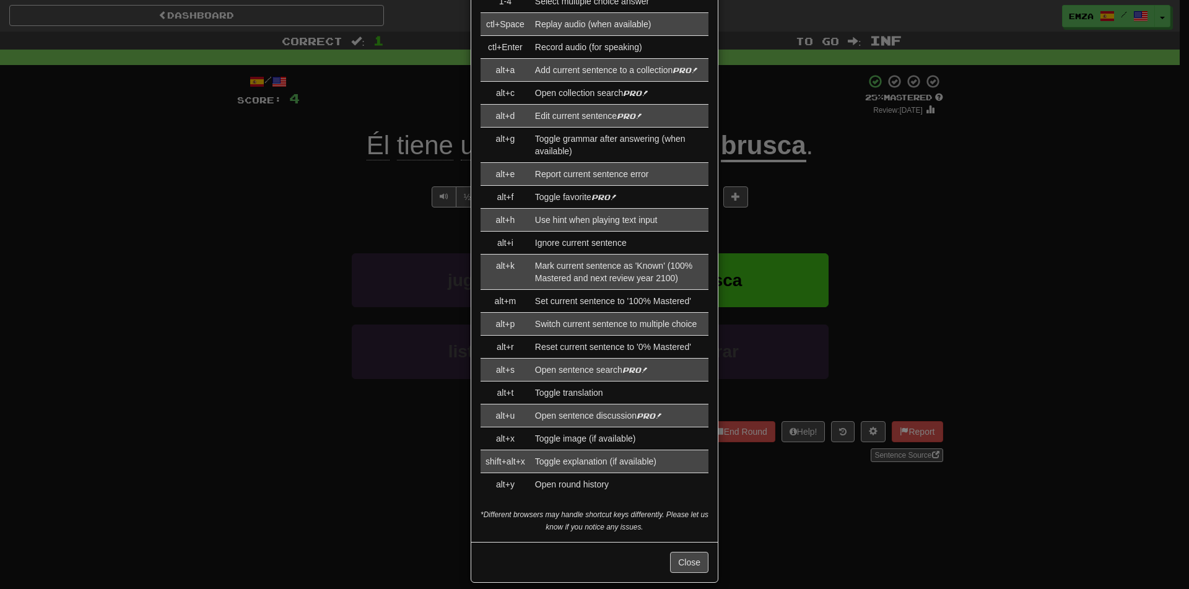
click at [324, 205] on div "× Game Settings Translations: Visible Show After Answering Hidden Sentence Text…" at bounding box center [594, 294] width 1189 height 589
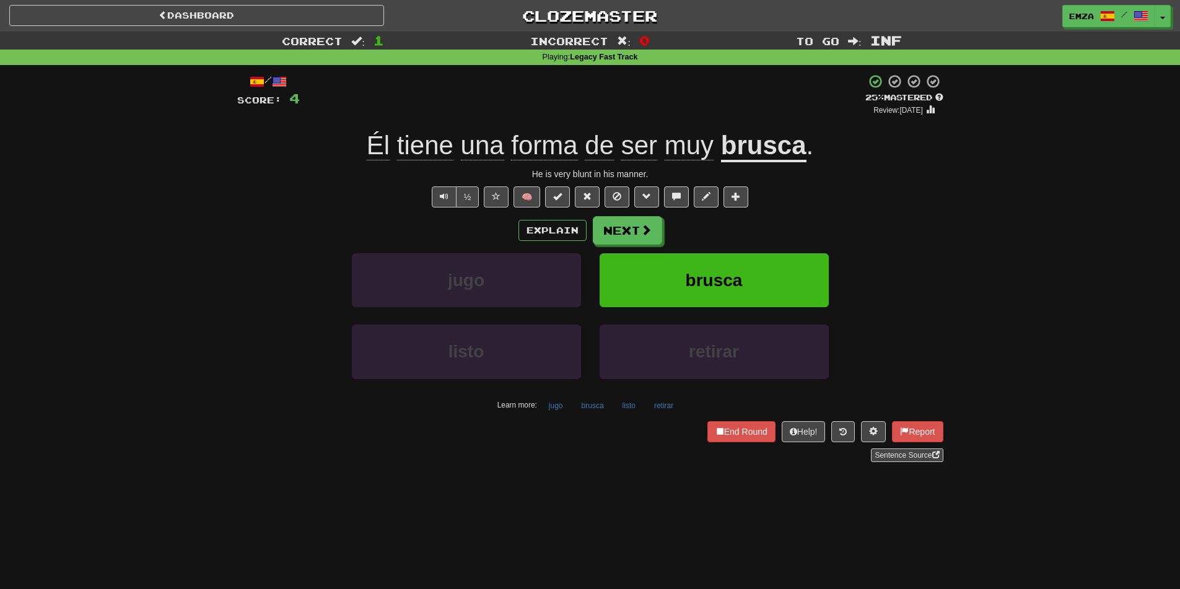
click at [1109, 4] on div "Dashboard Clozemaster Emza / Toggle Dropdown Dashboard Leaderboard Activity Fee…" at bounding box center [590, 13] width 1180 height 27
click at [1164, 9] on button "Toggle Dropdown" at bounding box center [1163, 17] width 16 height 22
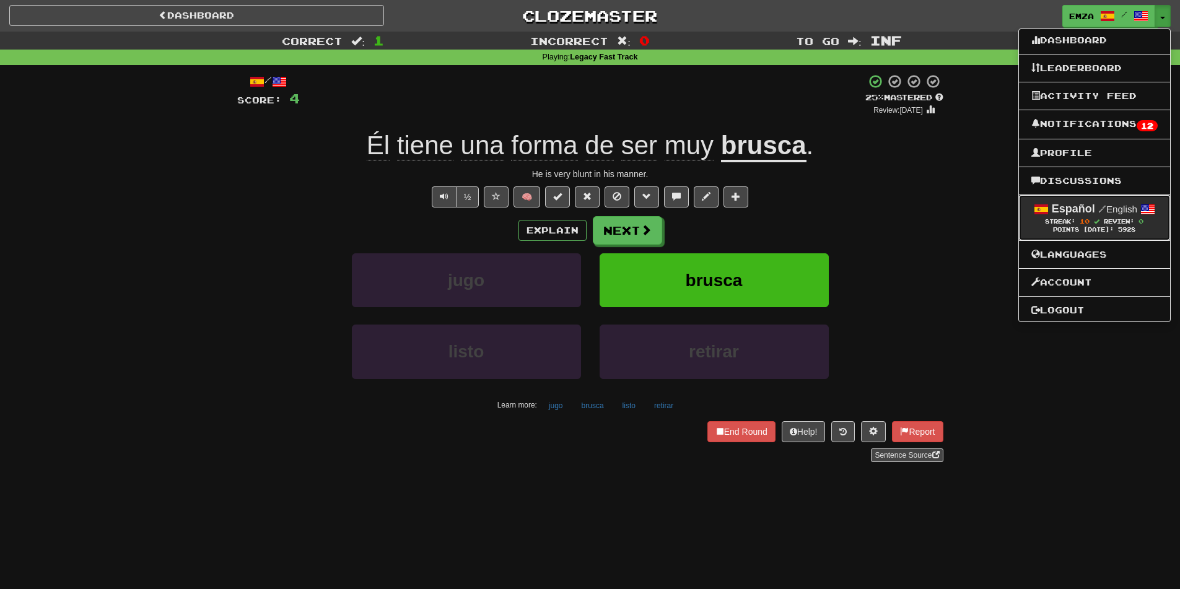
click at [1053, 219] on span "Streak:" at bounding box center [1060, 221] width 30 height 7
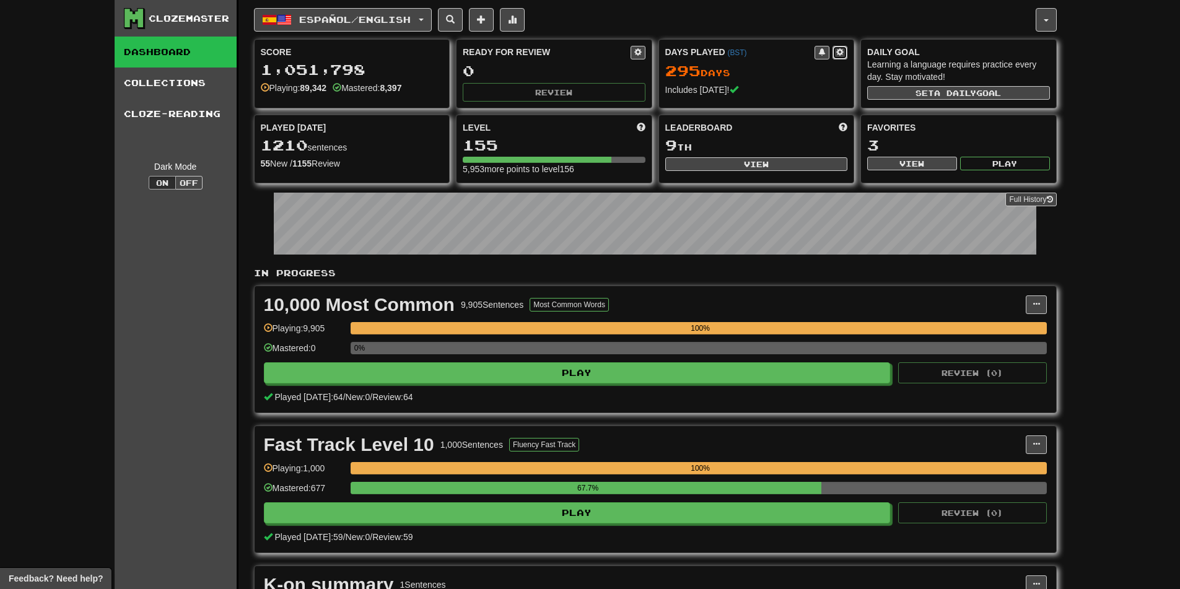
click at [843, 55] on span at bounding box center [839, 51] width 7 height 7
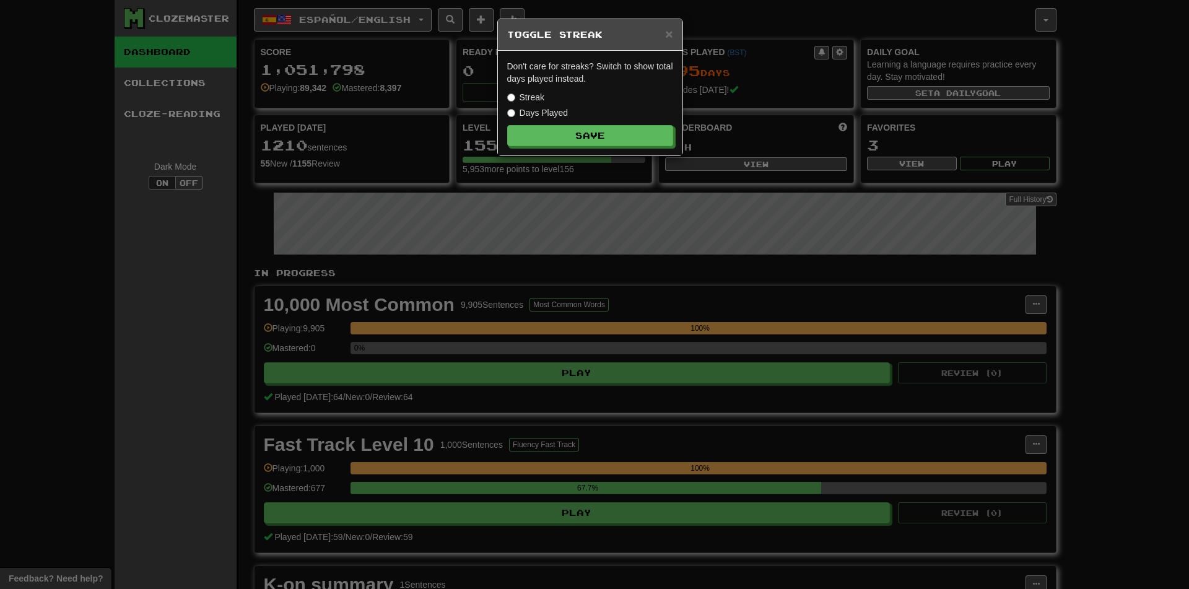
click at [674, 37] on div "× Toggle Streak" at bounding box center [590, 35] width 185 height 32
click at [670, 35] on span "×" at bounding box center [668, 34] width 7 height 14
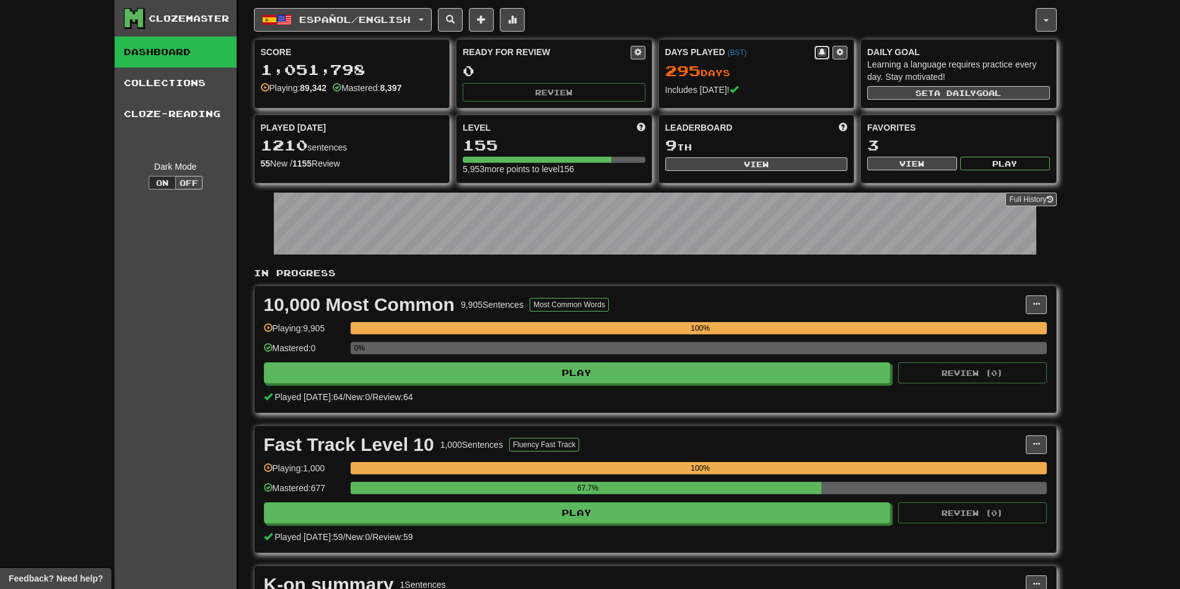
click at [821, 53] on span at bounding box center [821, 51] width 7 height 7
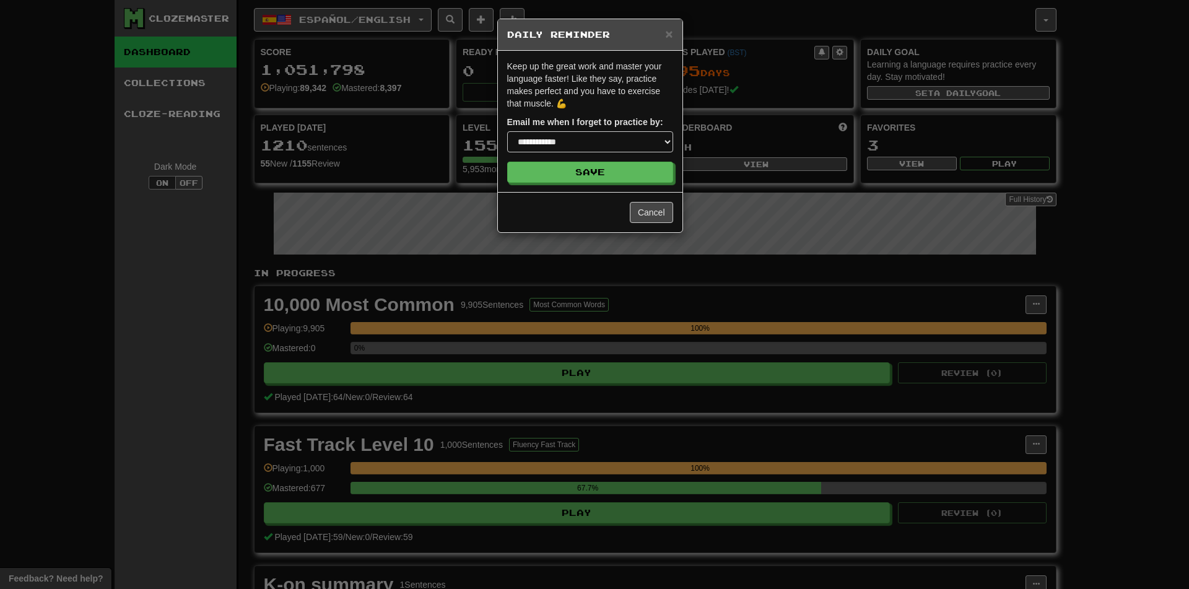
click at [673, 26] on div "× Daily Reminder" at bounding box center [590, 35] width 185 height 32
click at [674, 32] on div "× Daily Reminder" at bounding box center [590, 35] width 185 height 32
click at [667, 35] on span "×" at bounding box center [668, 34] width 7 height 14
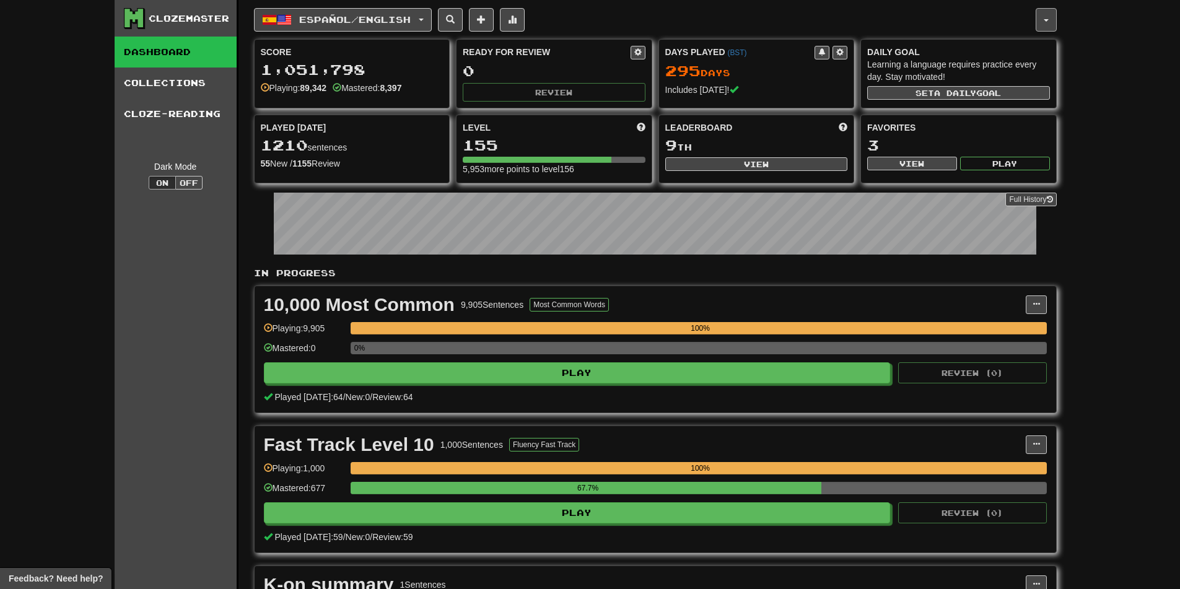
click at [1043, 22] on button "button" at bounding box center [1046, 20] width 21 height 24
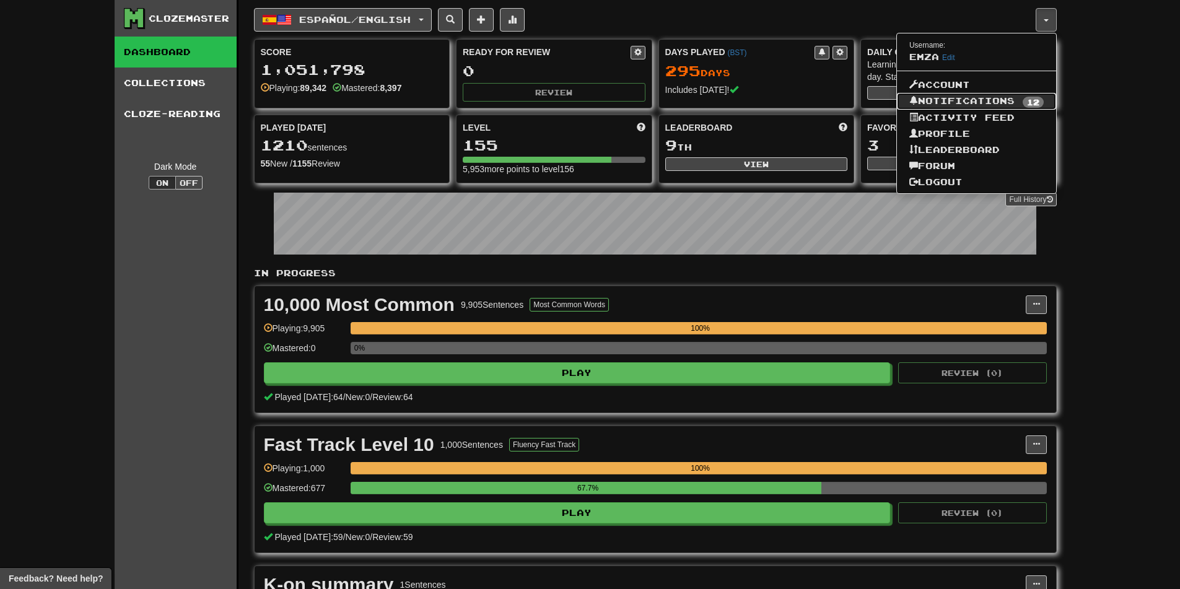
click at [943, 100] on link "Notifications 12" at bounding box center [976, 101] width 159 height 17
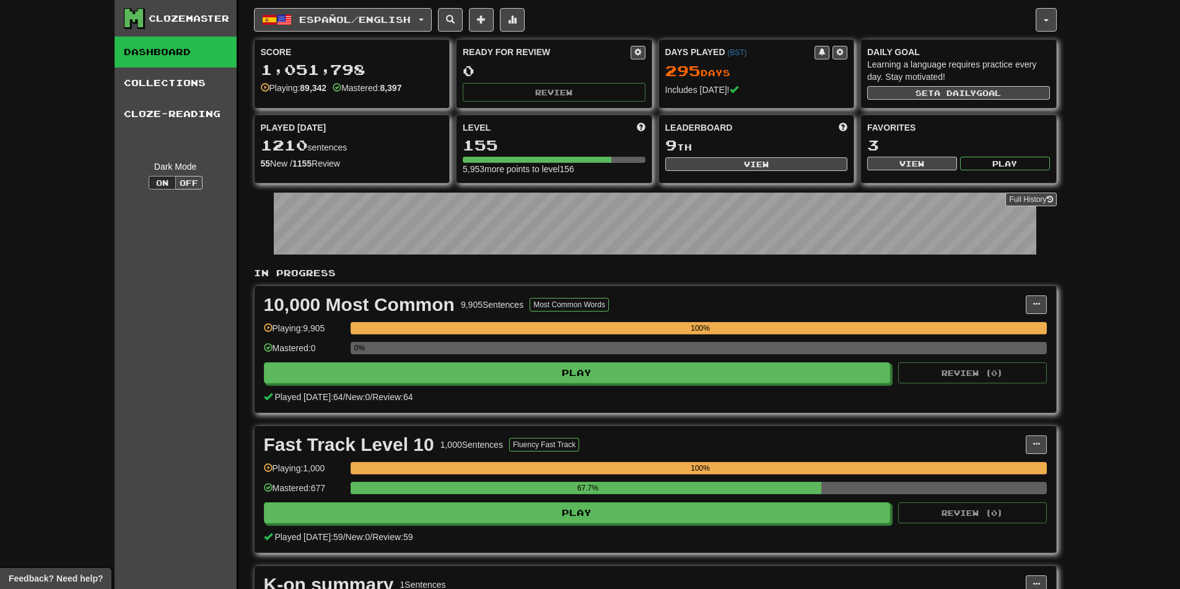
drag, startPoint x: 1022, startPoint y: 57, endPoint x: 1015, endPoint y: 59, distance: 7.8
drag, startPoint x: 1015, startPoint y: 59, endPoint x: 1036, endPoint y: 19, distance: 46.3
click at [1036, 19] on button "button" at bounding box center [1046, 20] width 21 height 24
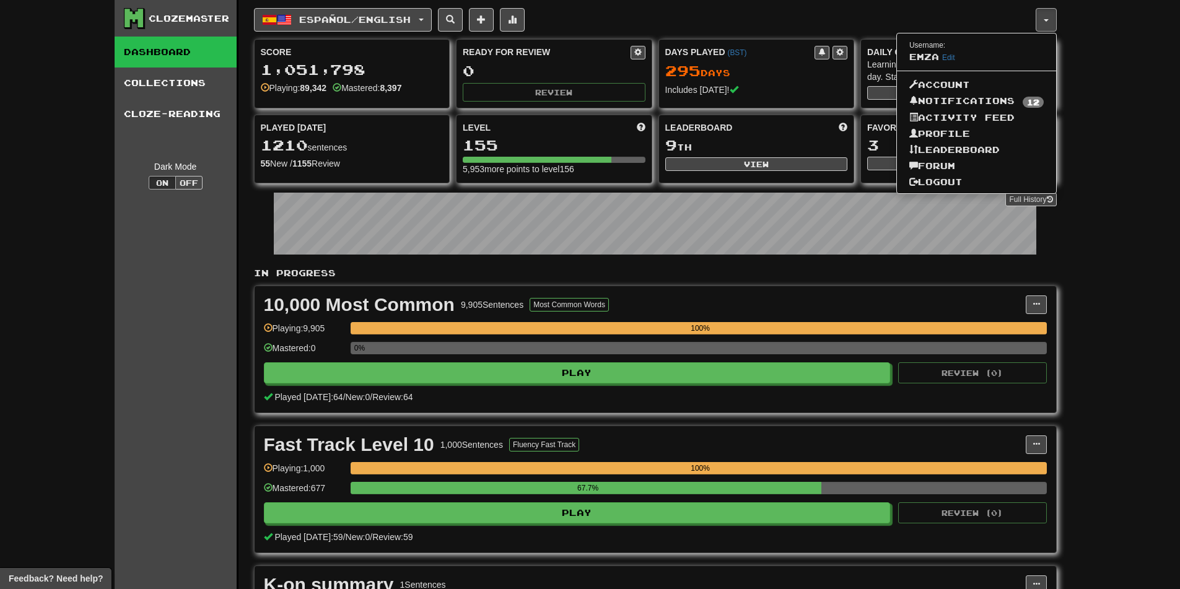
click at [1149, 159] on div "Clozemaster Dashboard Collections Cloze-Reading Dark Mode On Off Dashboard Coll…" at bounding box center [590, 437] width 1180 height 874
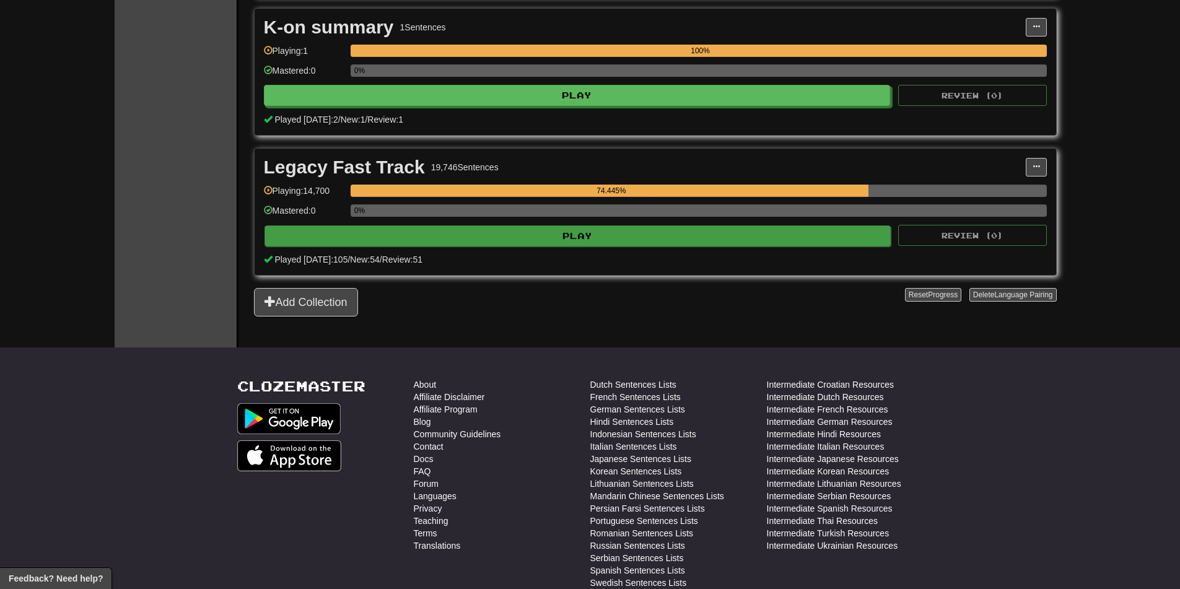
scroll to position [248, 0]
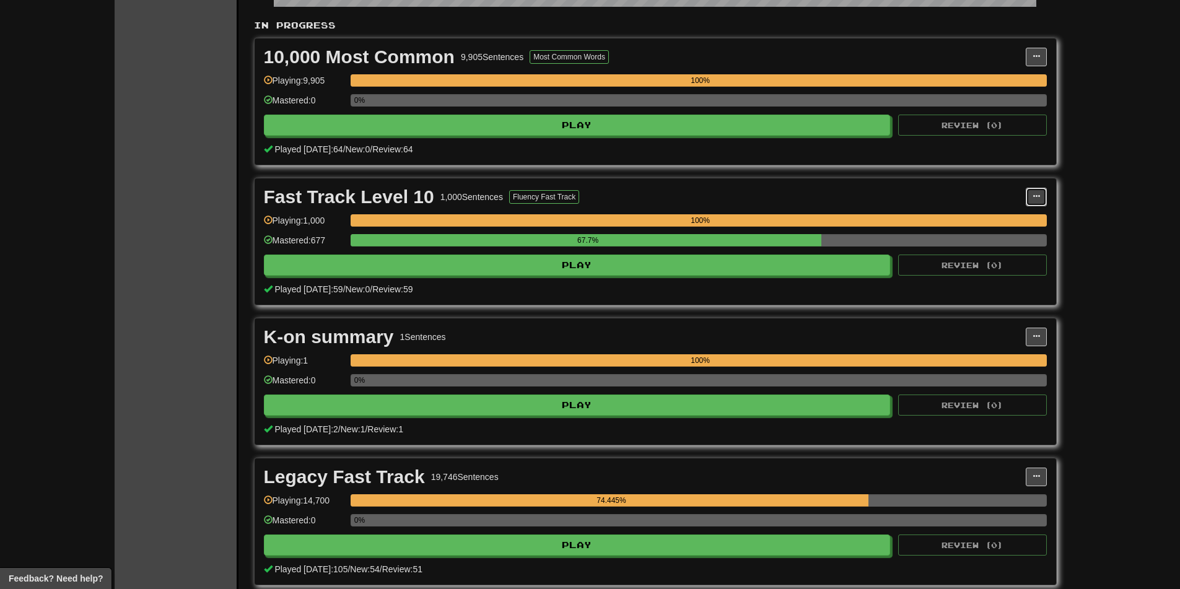
click at [1030, 195] on button at bounding box center [1036, 197] width 21 height 19
click at [707, 206] on div "Fast Track Level 10 1,000 Sentences Fluency Fast Track Manage Sentences Unpin f…" at bounding box center [656, 241] width 802 height 126
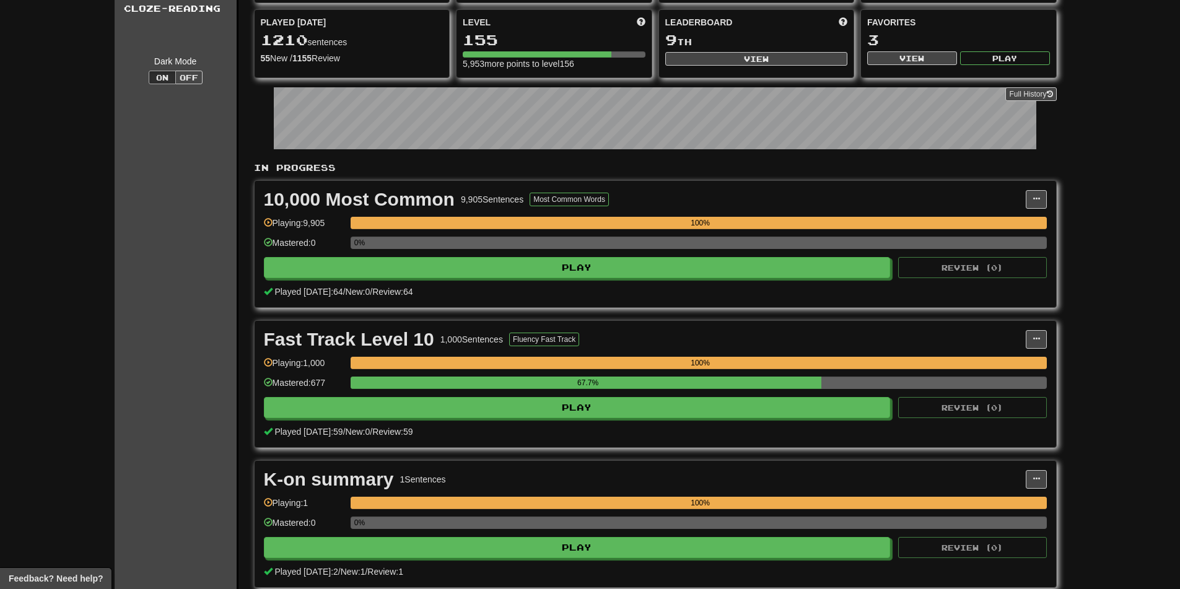
scroll to position [0, 0]
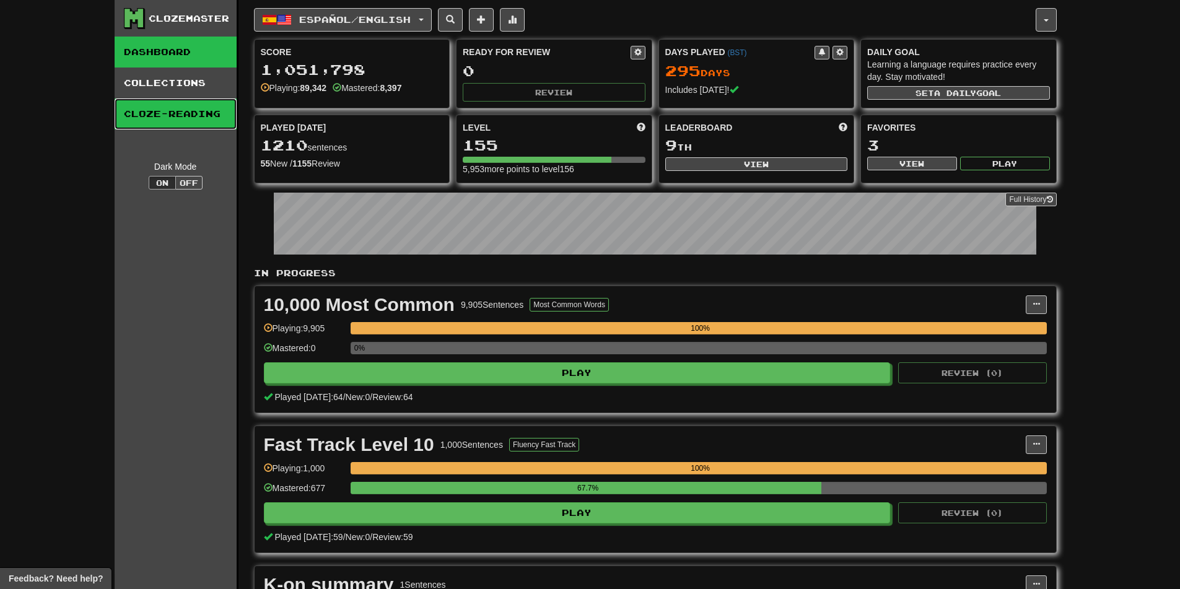
click at [163, 116] on link "Cloze-Reading" at bounding box center [176, 114] width 122 height 31
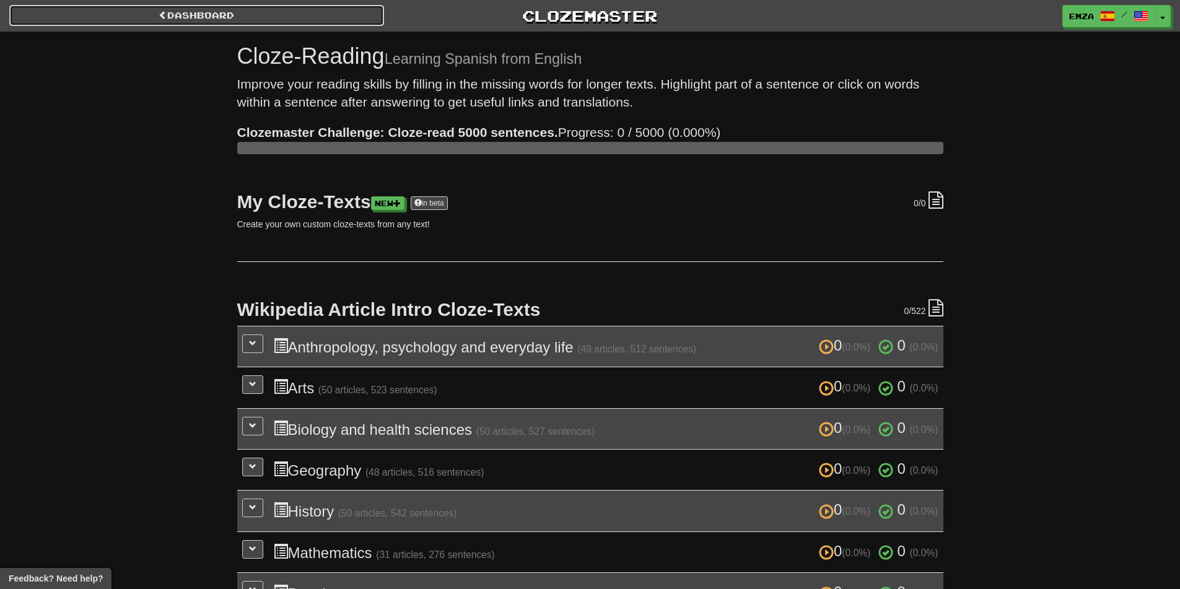
click at [224, 16] on link "Dashboard" at bounding box center [196, 15] width 375 height 21
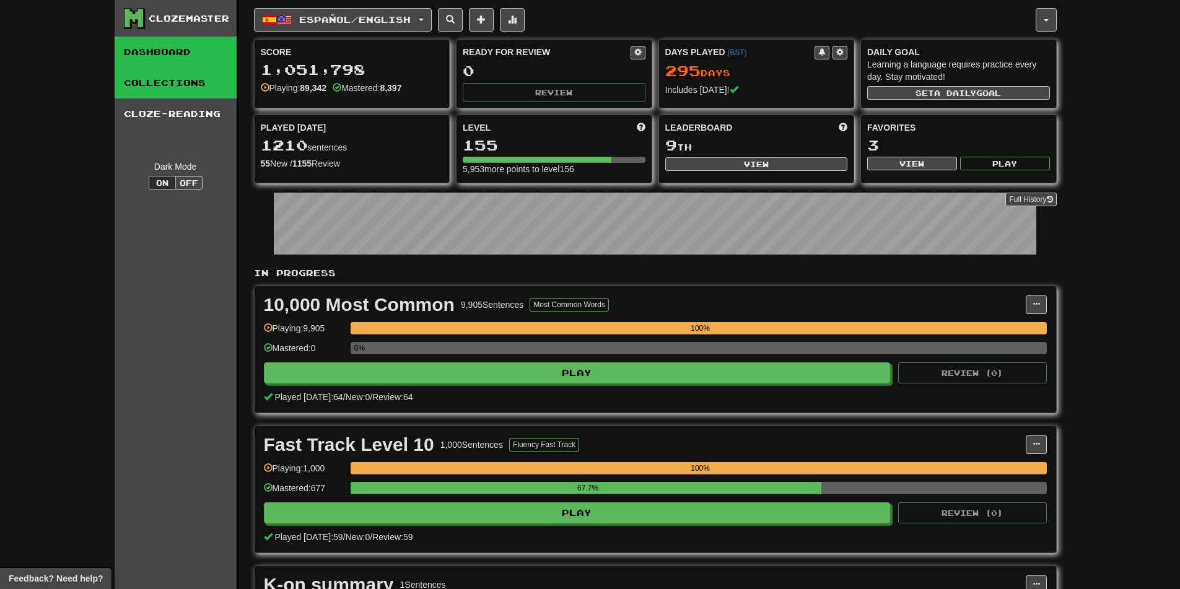
click at [185, 83] on link "Collections" at bounding box center [176, 83] width 122 height 31
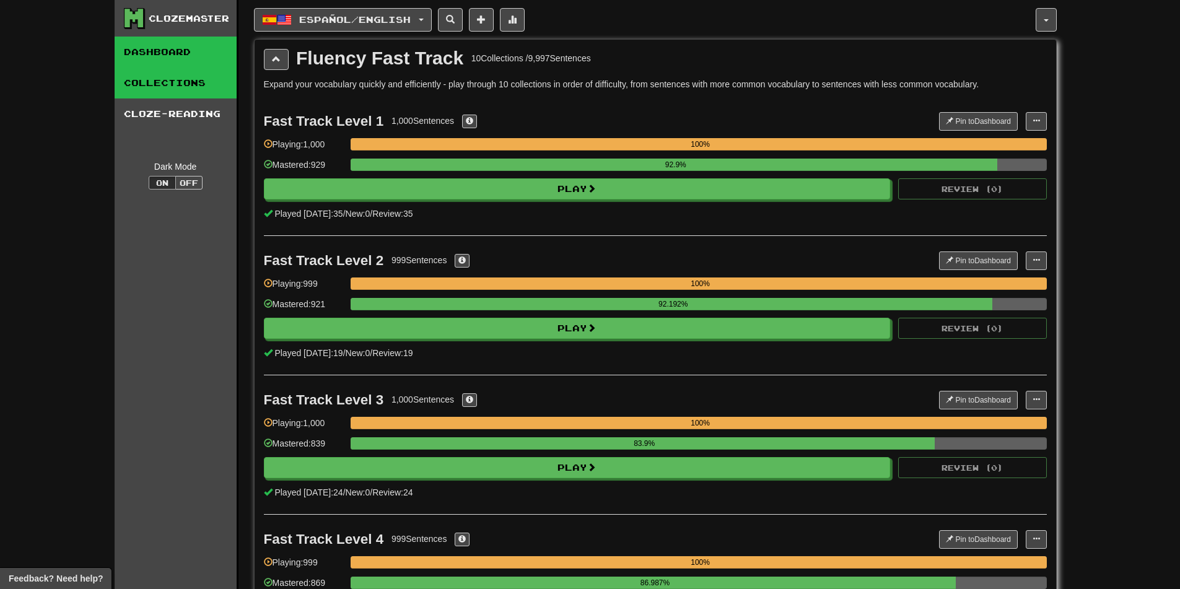
click at [190, 51] on link "Dashboard" at bounding box center [176, 52] width 122 height 31
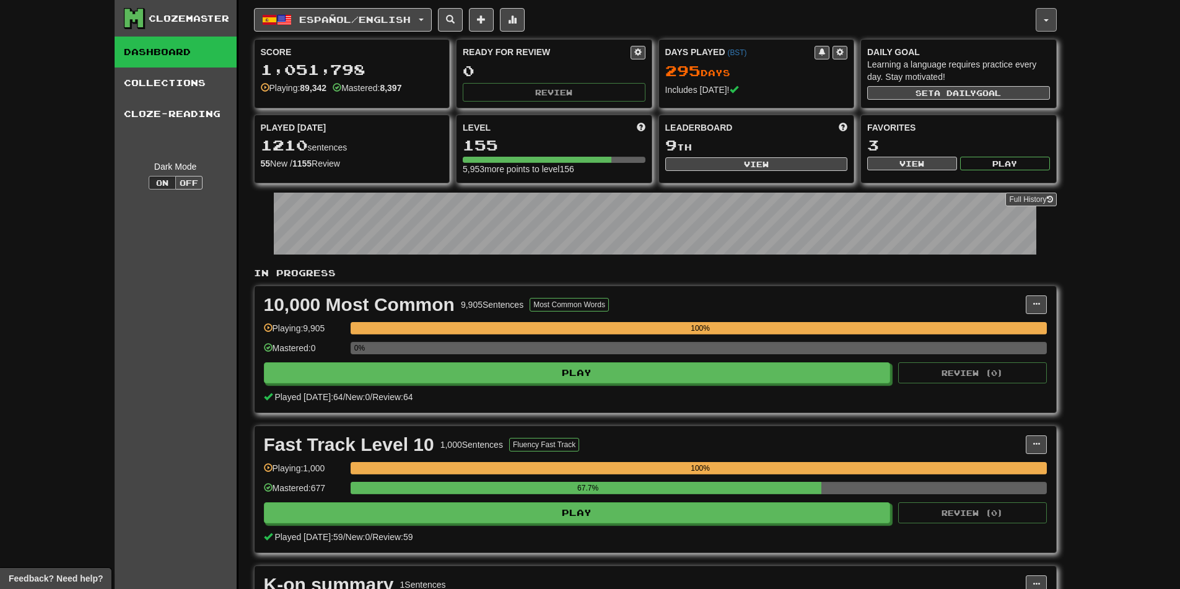
click at [1050, 17] on button "button" at bounding box center [1046, 20] width 21 height 24
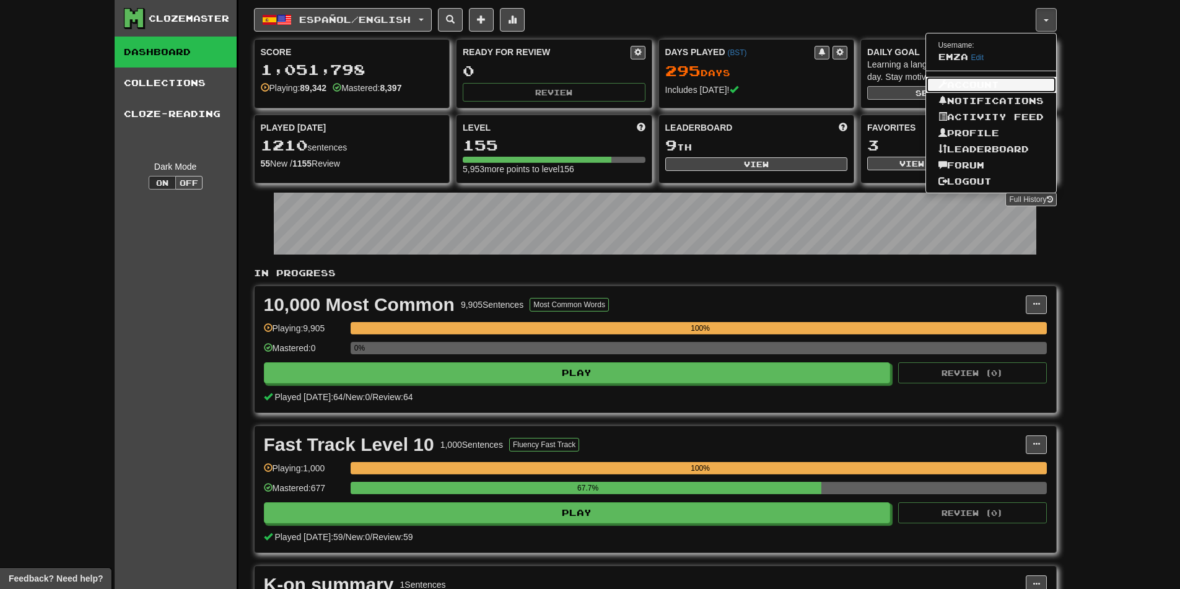
click at [952, 87] on link "Account" at bounding box center [991, 85] width 130 height 16
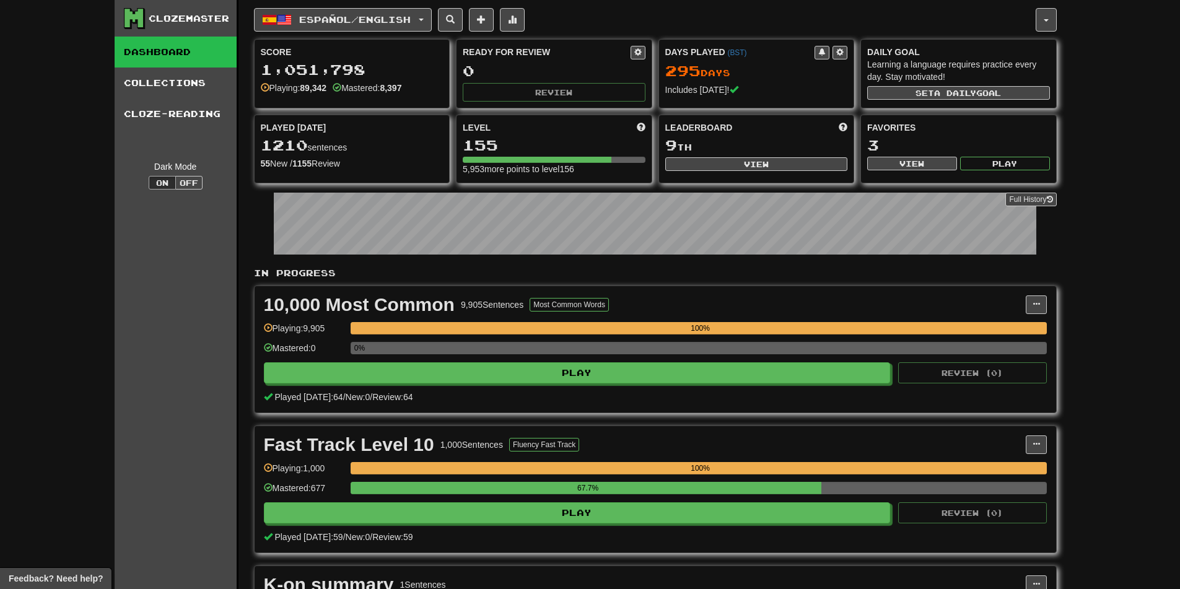
drag, startPoint x: 867, startPoint y: 45, endPoint x: 914, endPoint y: 45, distance: 47.1
drag, startPoint x: 914, startPoint y: 45, endPoint x: 1062, endPoint y: 11, distance: 152.7
click at [1062, 11] on div "Clozemaster Dashboard Collections Cloze-Reading Dark Mode On Off Dashboard Coll…" at bounding box center [591, 437] width 952 height 874
click at [1042, 15] on button "button" at bounding box center [1046, 20] width 21 height 24
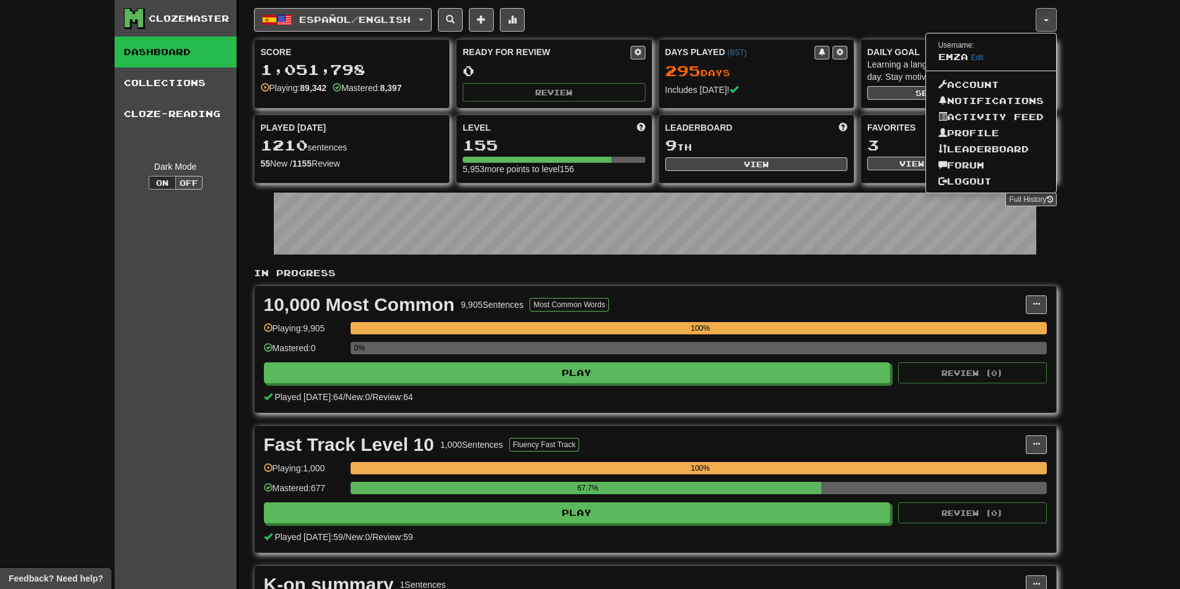
click at [1144, 144] on div "Clozemaster Dashboard Collections Cloze-Reading Dark Mode On Off Dashboard Coll…" at bounding box center [590, 437] width 1180 height 874
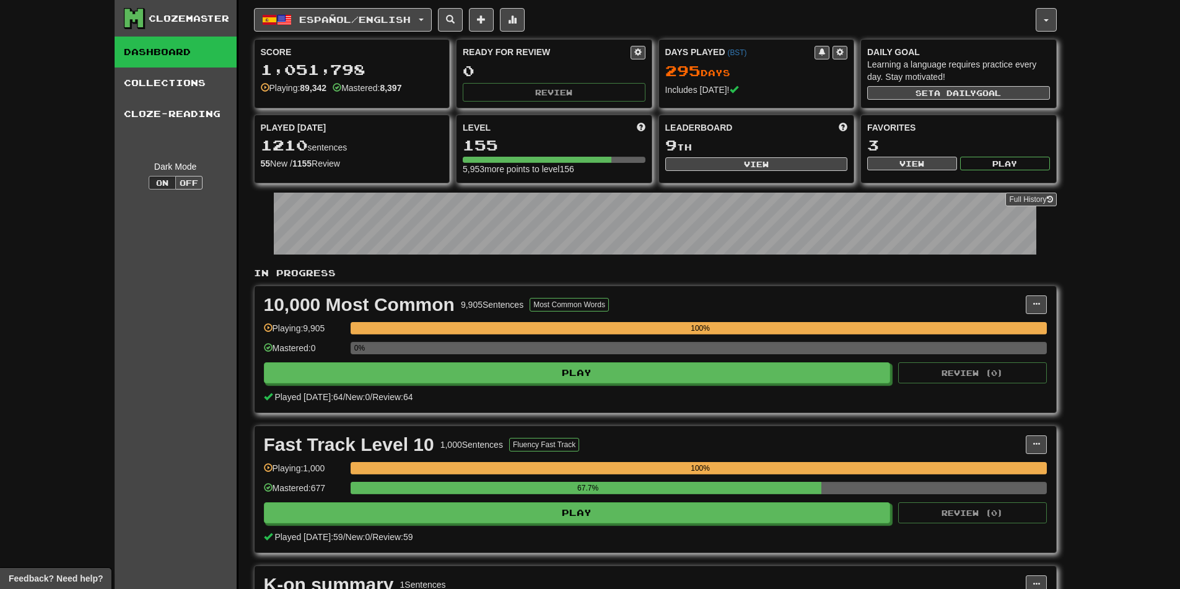
scroll to position [124, 0]
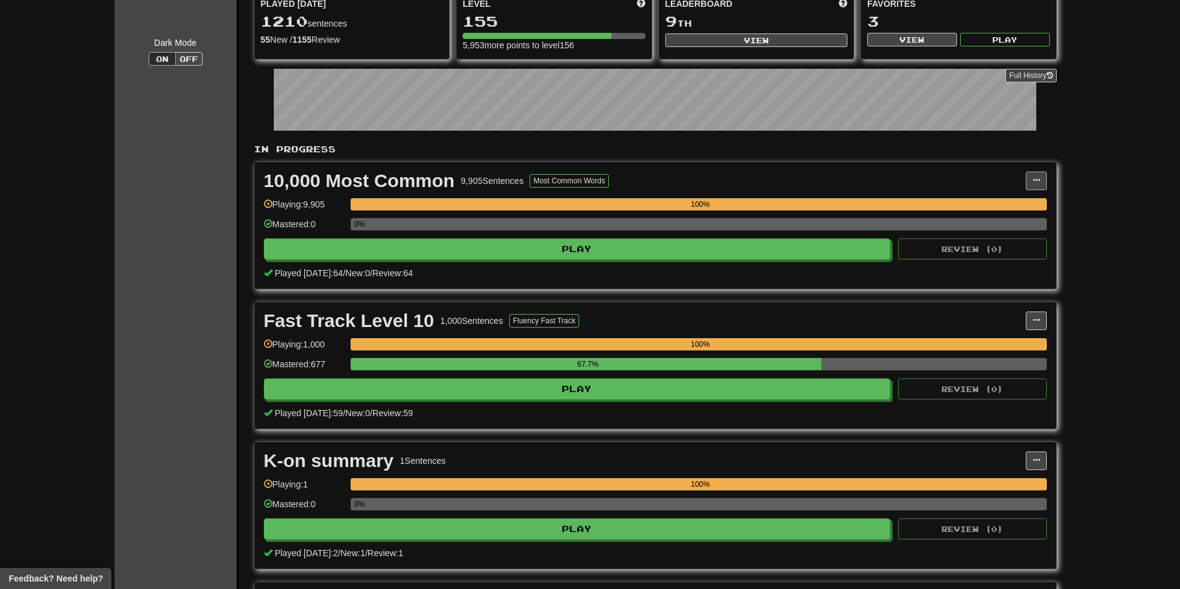
click at [1047, 180] on div "10,000 Most Common 9,905 Sentences Most Common Words Manage Sentences Unpin fro…" at bounding box center [656, 225] width 802 height 126
click at [1034, 182] on span at bounding box center [1036, 180] width 7 height 7
click at [960, 204] on span "Manage Sentences" at bounding box center [984, 203] width 75 height 10
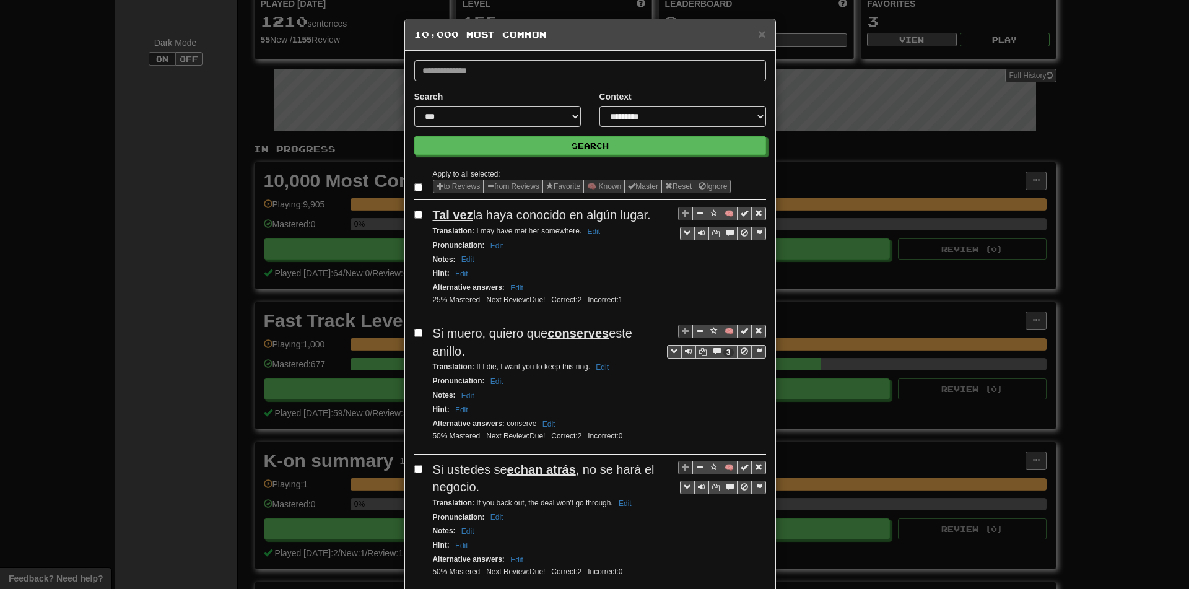
click at [752, 34] on h5 "10,000 Most Common" at bounding box center [590, 34] width 352 height 12
click at [758, 30] on span "×" at bounding box center [761, 34] width 7 height 14
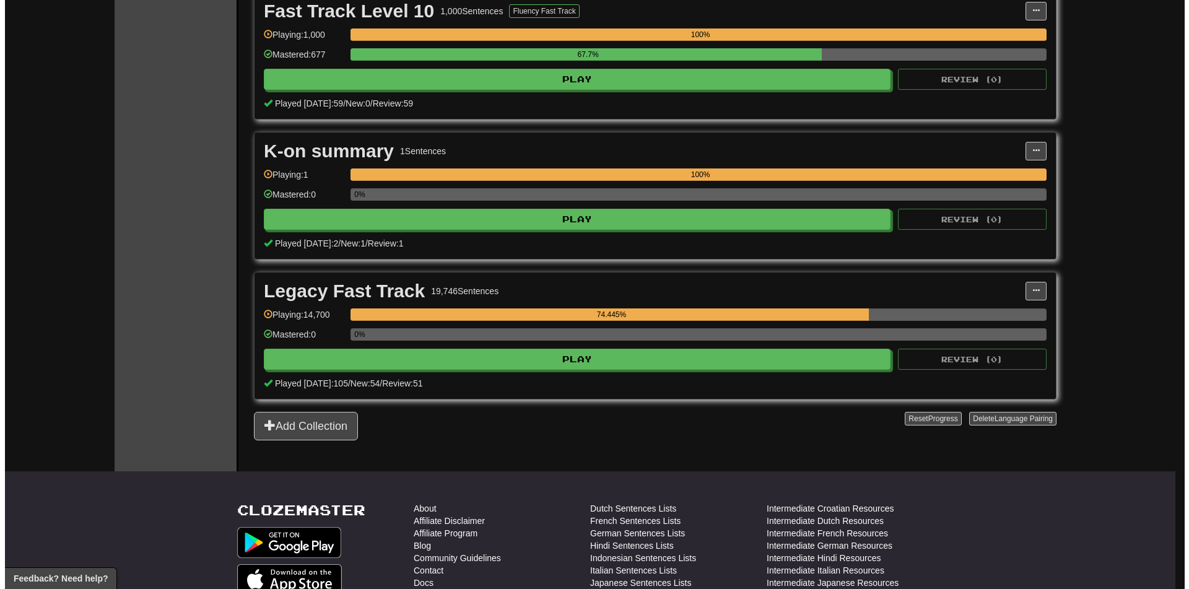
scroll to position [558, 0]
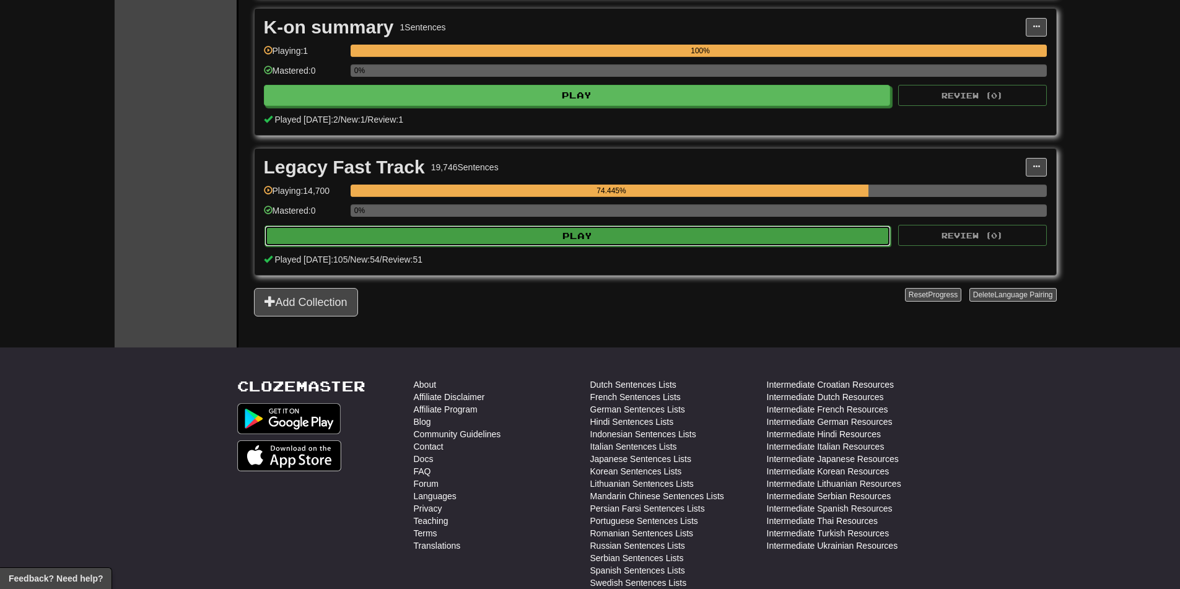
click at [493, 229] on button "Play" at bounding box center [578, 235] width 627 height 21
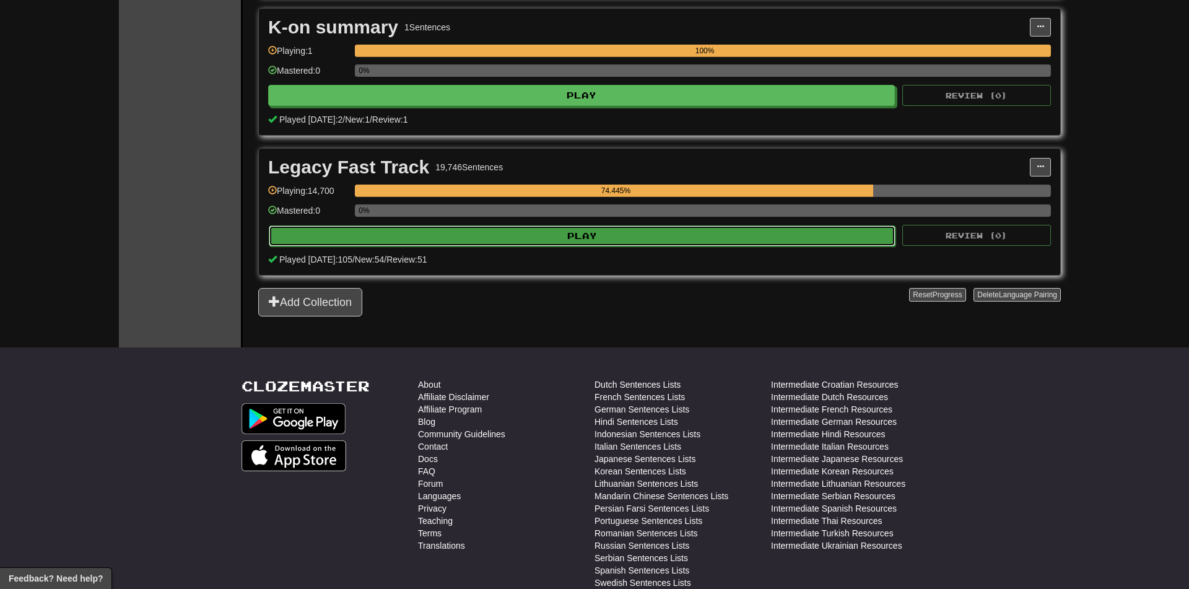
select select "********"
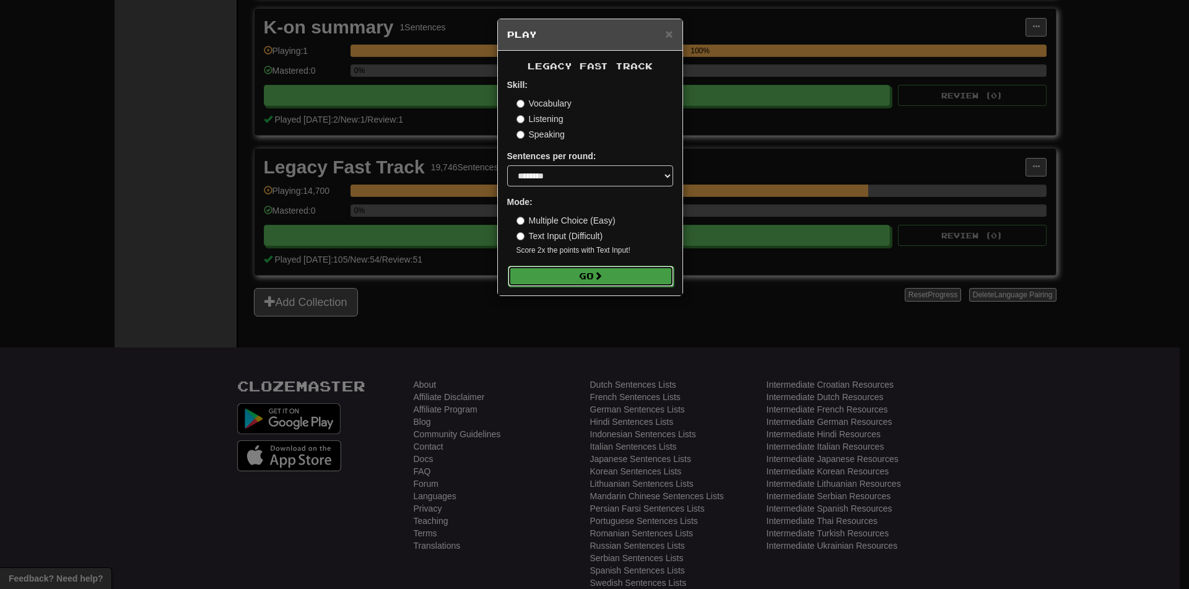
click at [558, 279] on button "Go" at bounding box center [591, 276] width 166 height 21
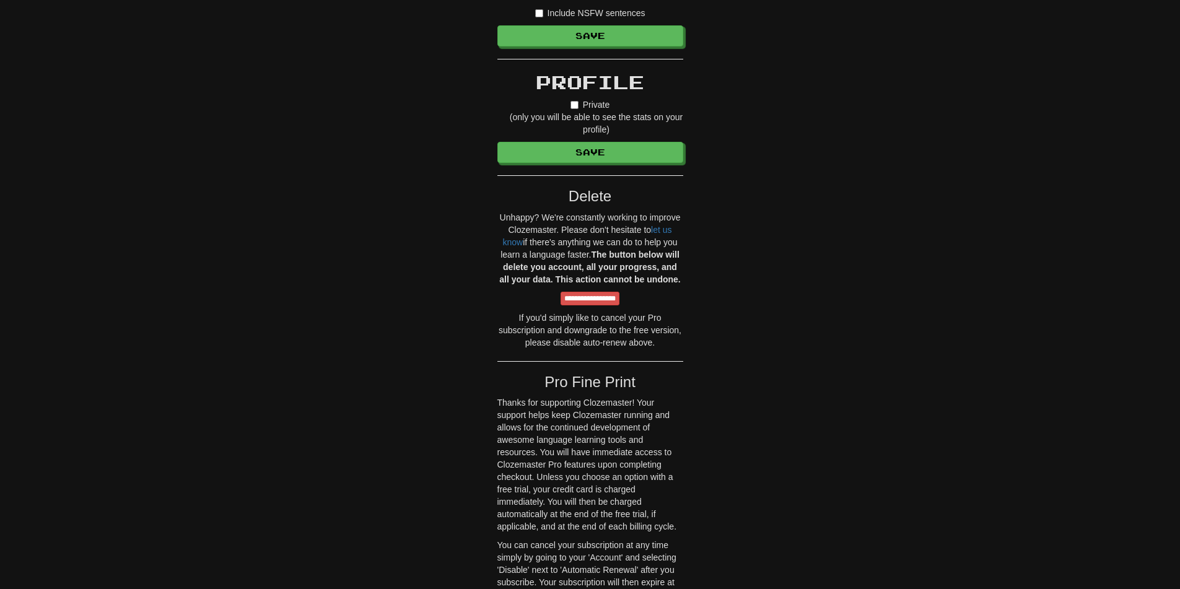
scroll to position [1611, 0]
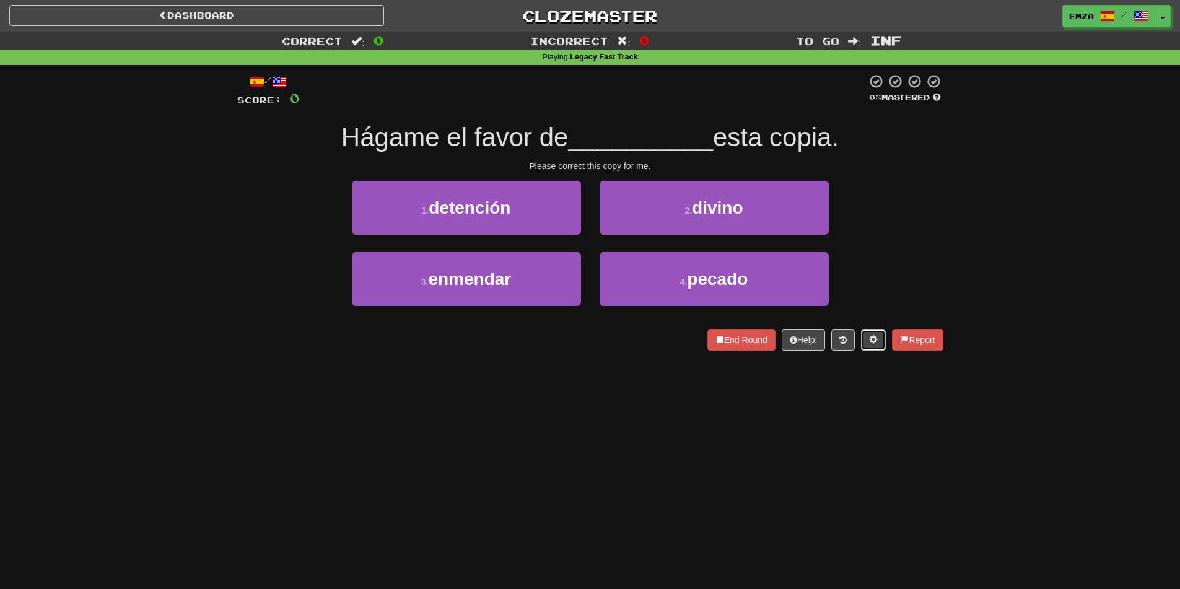
click at [861, 337] on button at bounding box center [873, 340] width 25 height 21
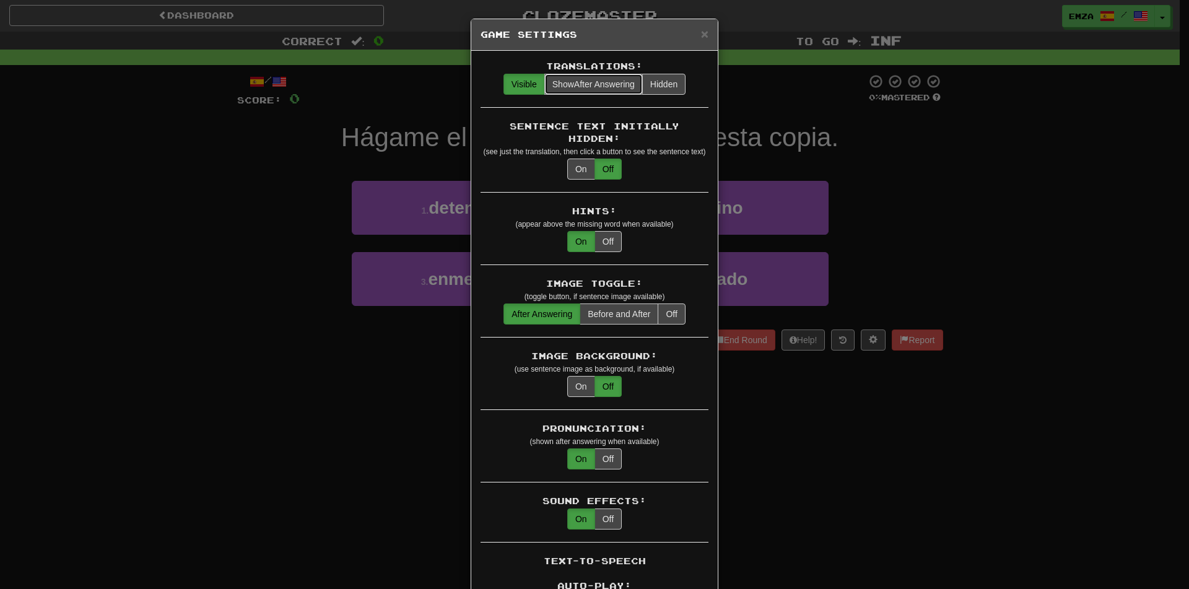
click at [605, 88] on span "Show After Answering" at bounding box center [594, 84] width 82 height 10
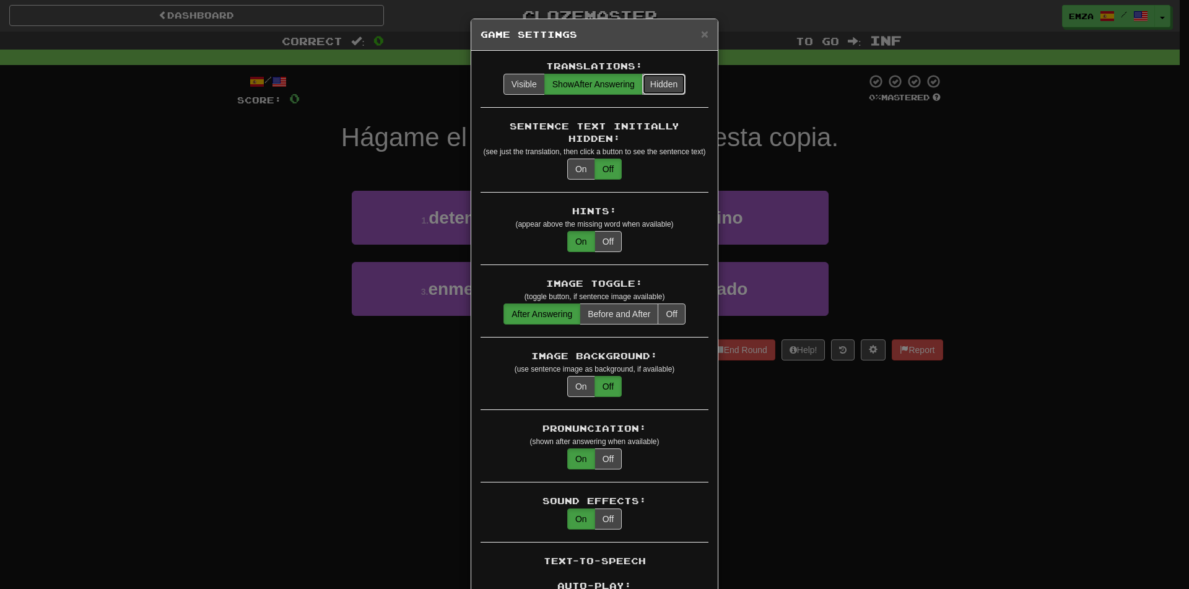
click at [679, 78] on button "Hidden" at bounding box center [663, 84] width 43 height 21
click at [569, 74] on button "Show After Answering" at bounding box center [594, 84] width 99 height 21
click at [520, 75] on button "Visible" at bounding box center [525, 84] width 42 height 21
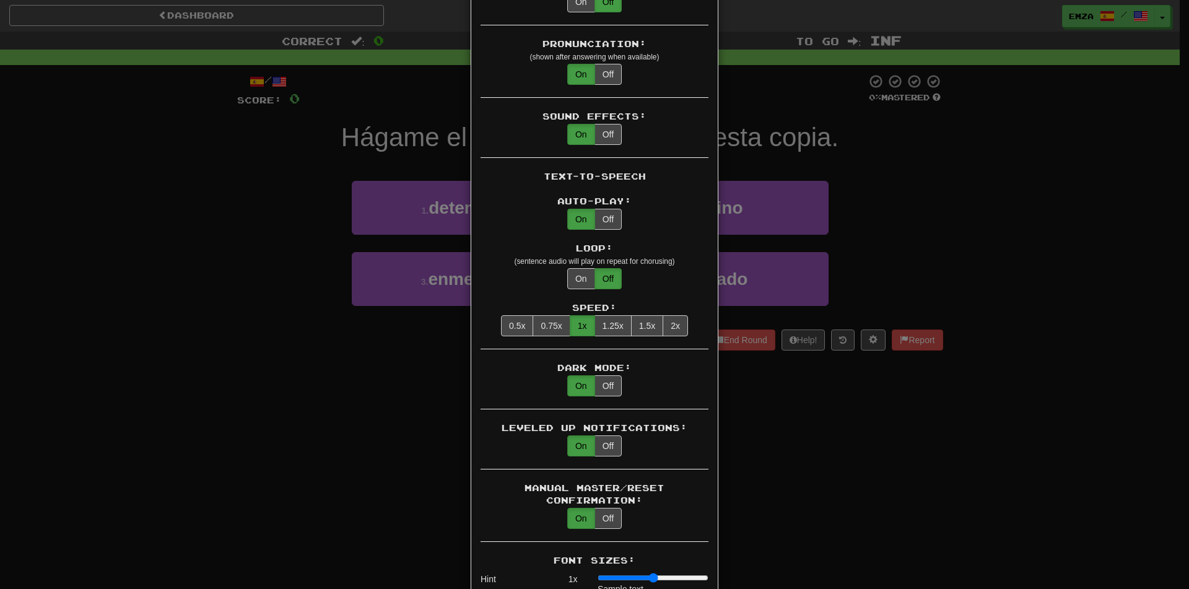
scroll to position [323, 0]
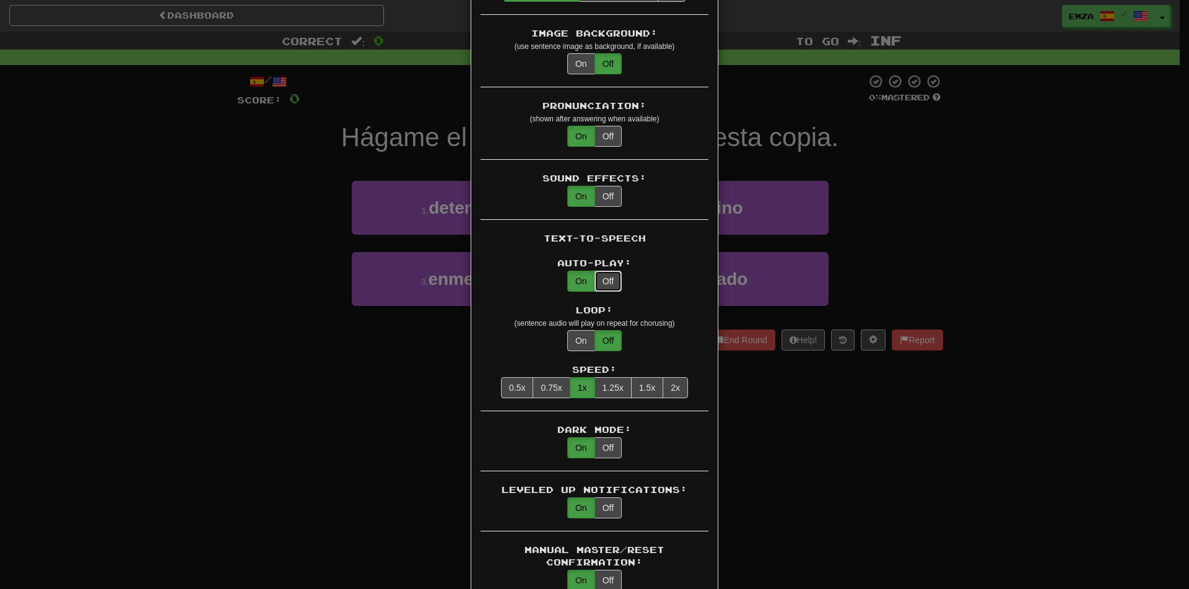
click at [602, 271] on button "Off" at bounding box center [608, 281] width 27 height 21
click at [567, 271] on button "On" at bounding box center [581, 281] width 28 height 21
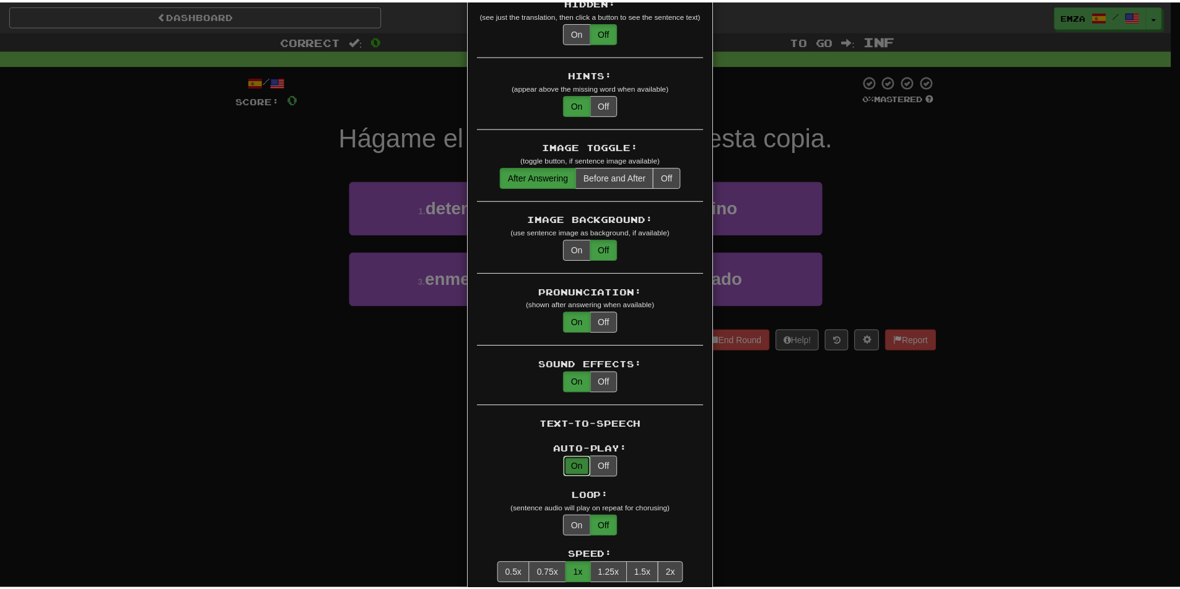
scroll to position [0, 0]
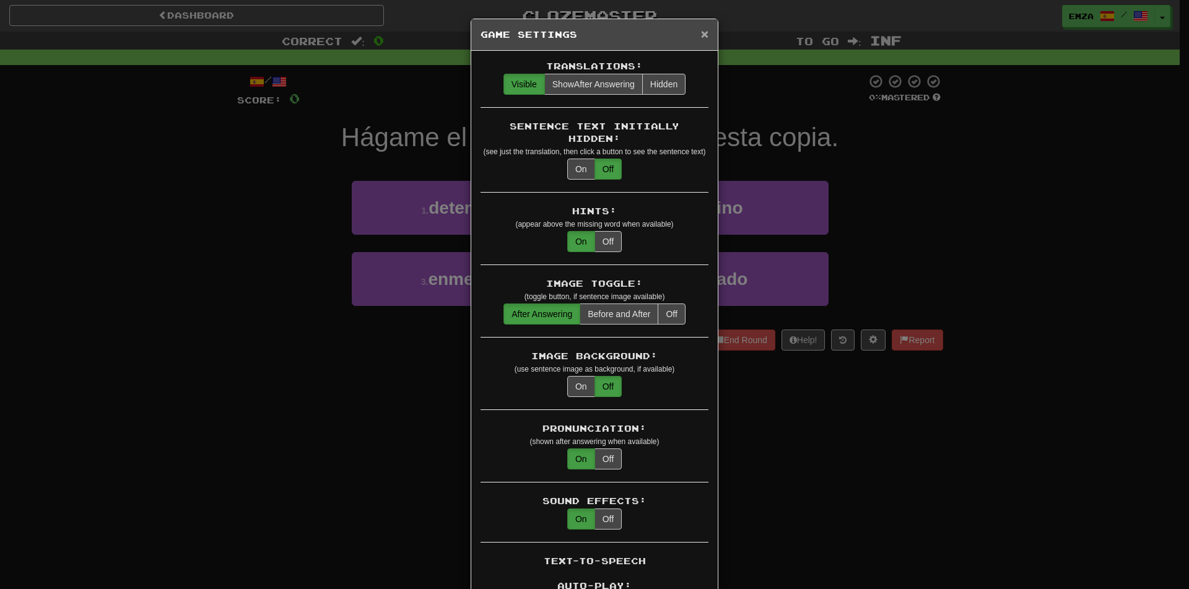
click at [701, 29] on span "×" at bounding box center [704, 34] width 7 height 14
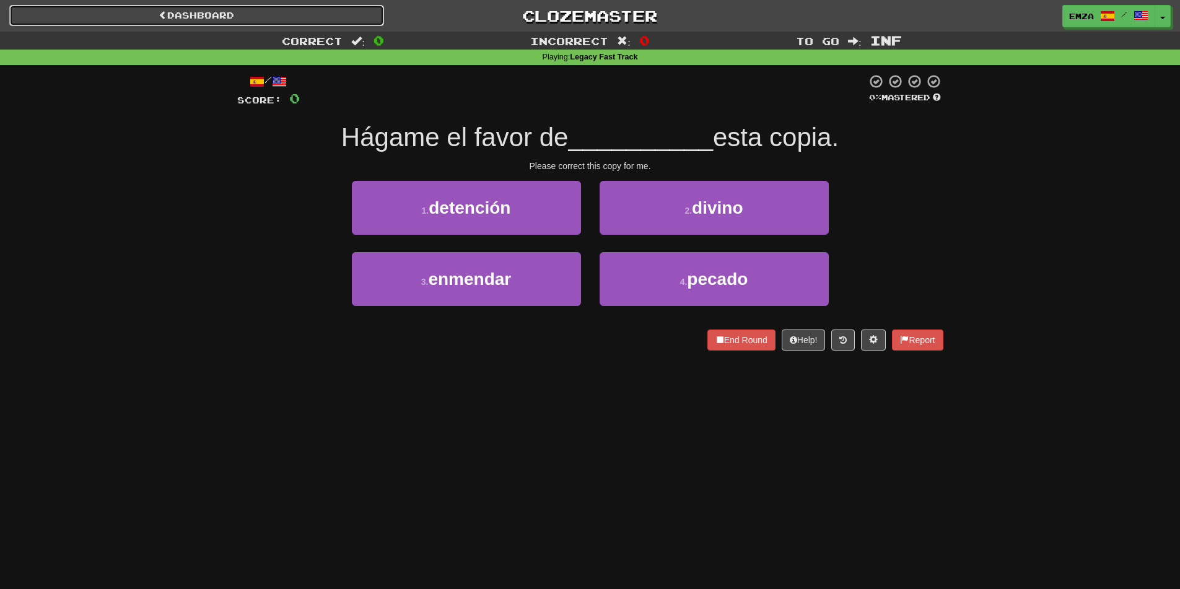
click at [227, 11] on link "Dashboard" at bounding box center [196, 15] width 375 height 21
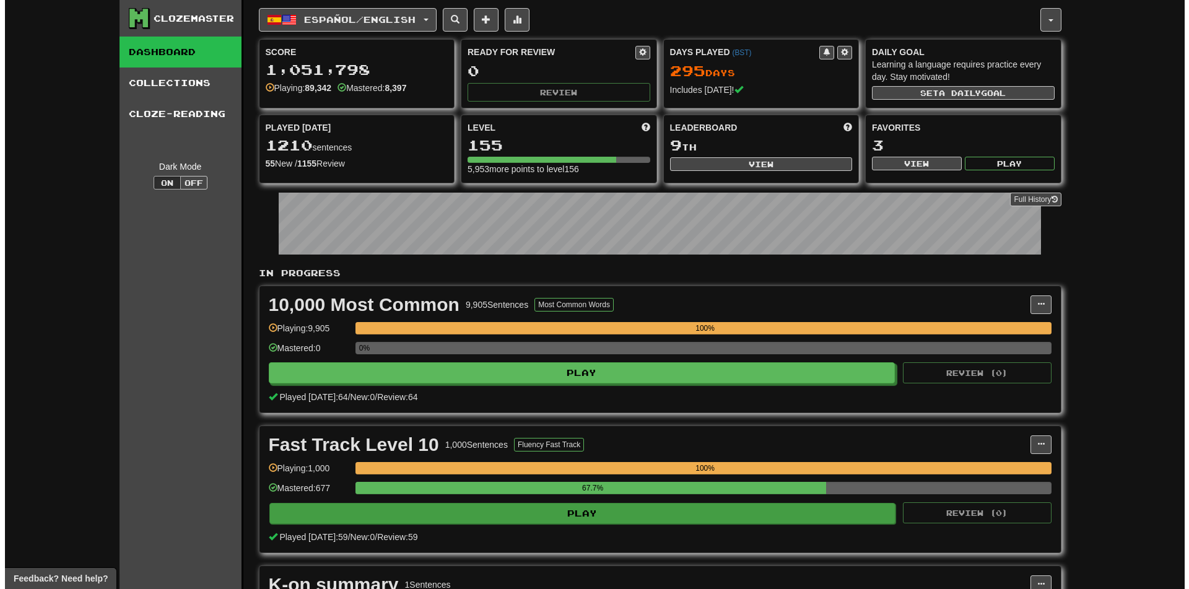
scroll to position [372, 0]
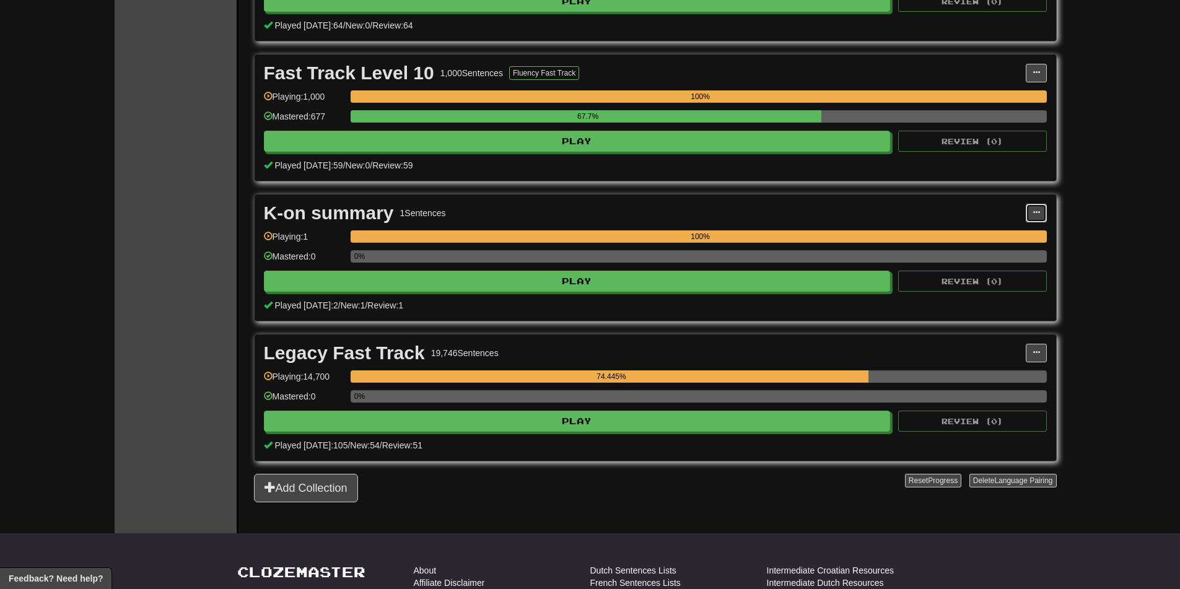
click at [1039, 209] on span at bounding box center [1036, 212] width 7 height 7
drag, startPoint x: 779, startPoint y: 219, endPoint x: 772, endPoint y: 221, distance: 7.1
click at [775, 220] on div "K-on summary 1 Sentences" at bounding box center [645, 213] width 762 height 19
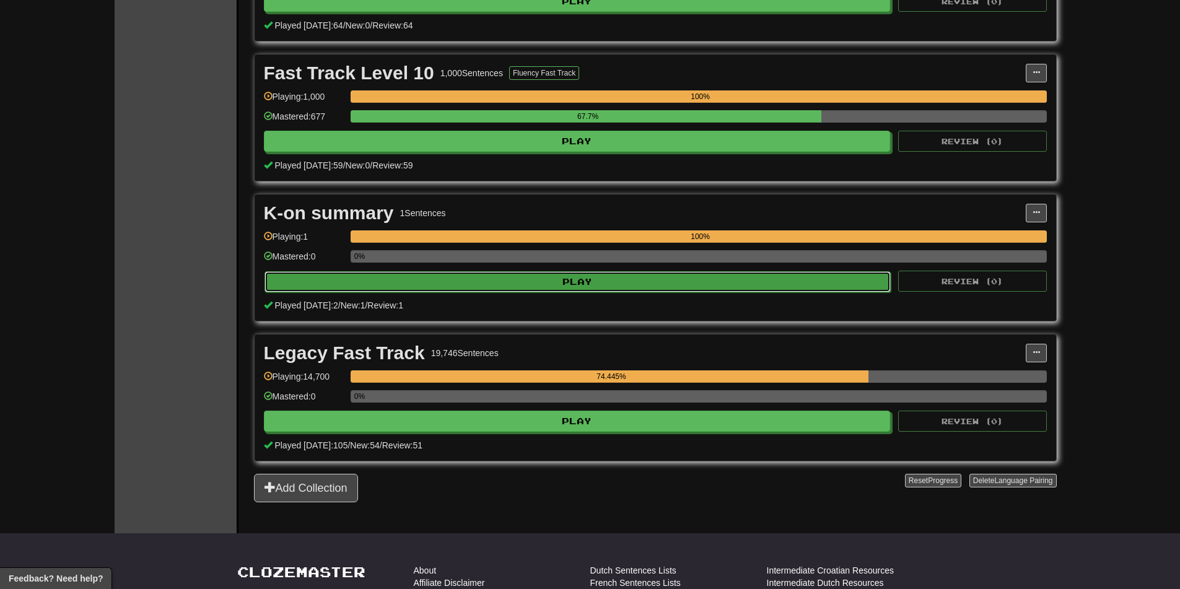
click at [670, 287] on button "Play" at bounding box center [578, 281] width 627 height 21
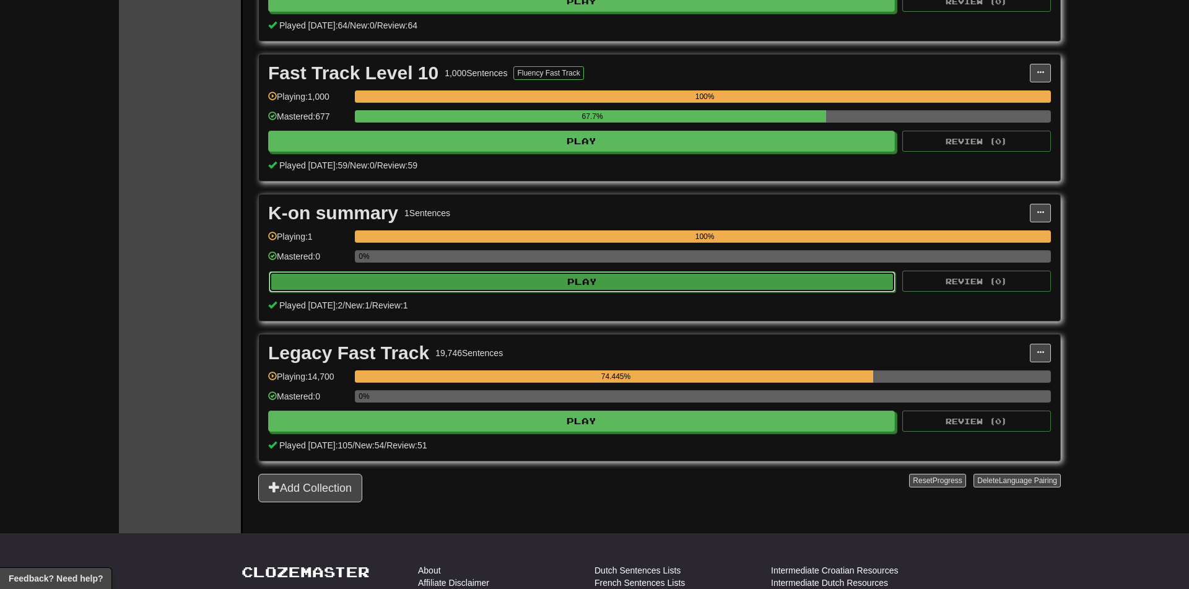
select select "********"
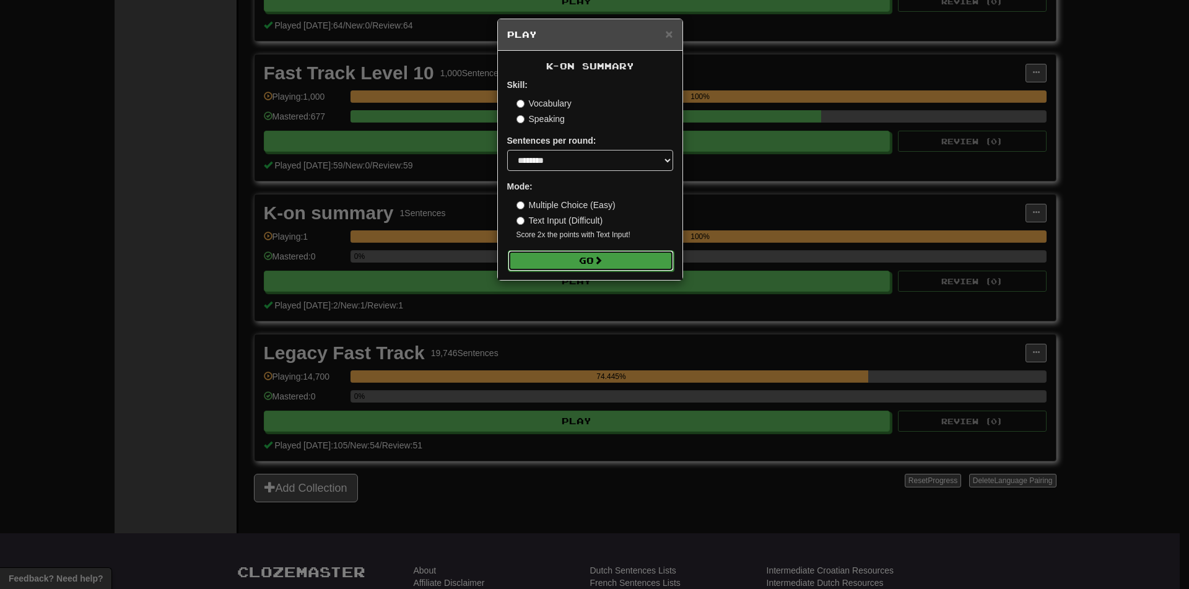
click at [636, 254] on button "Go" at bounding box center [591, 260] width 166 height 21
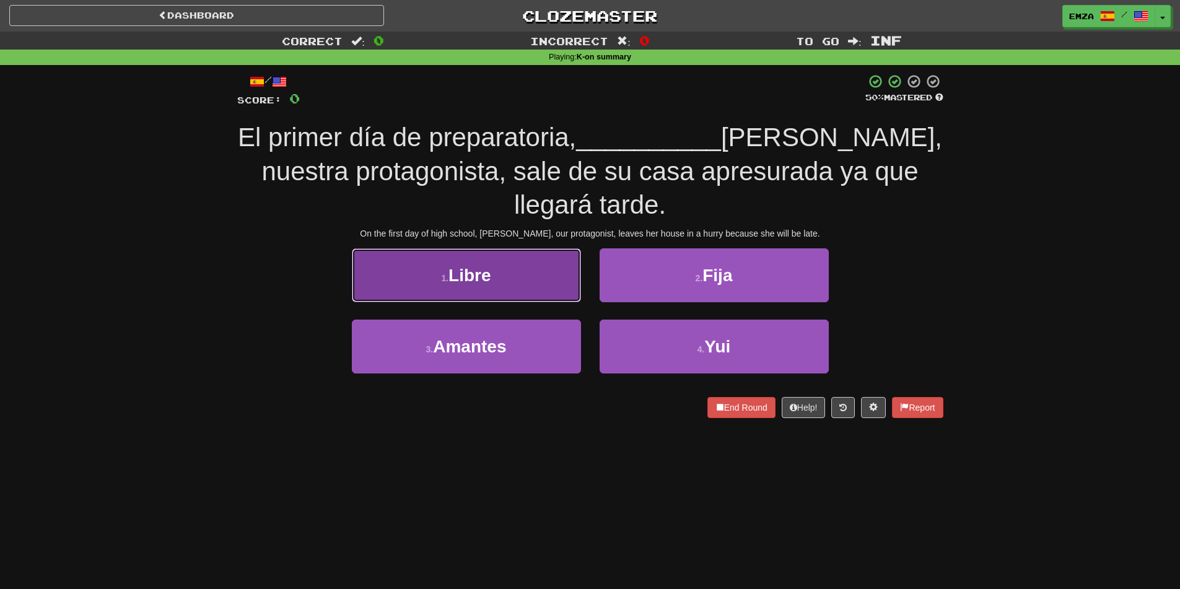
click at [567, 268] on button "1 . Libre" at bounding box center [466, 275] width 229 height 54
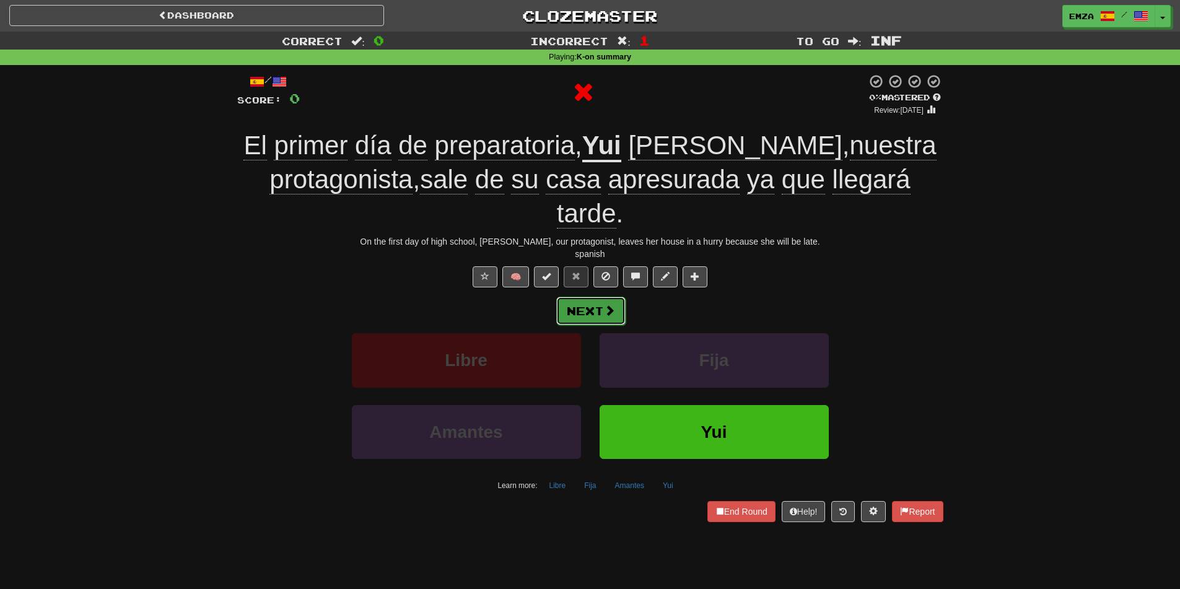
click at [580, 304] on button "Next" at bounding box center [590, 311] width 69 height 28
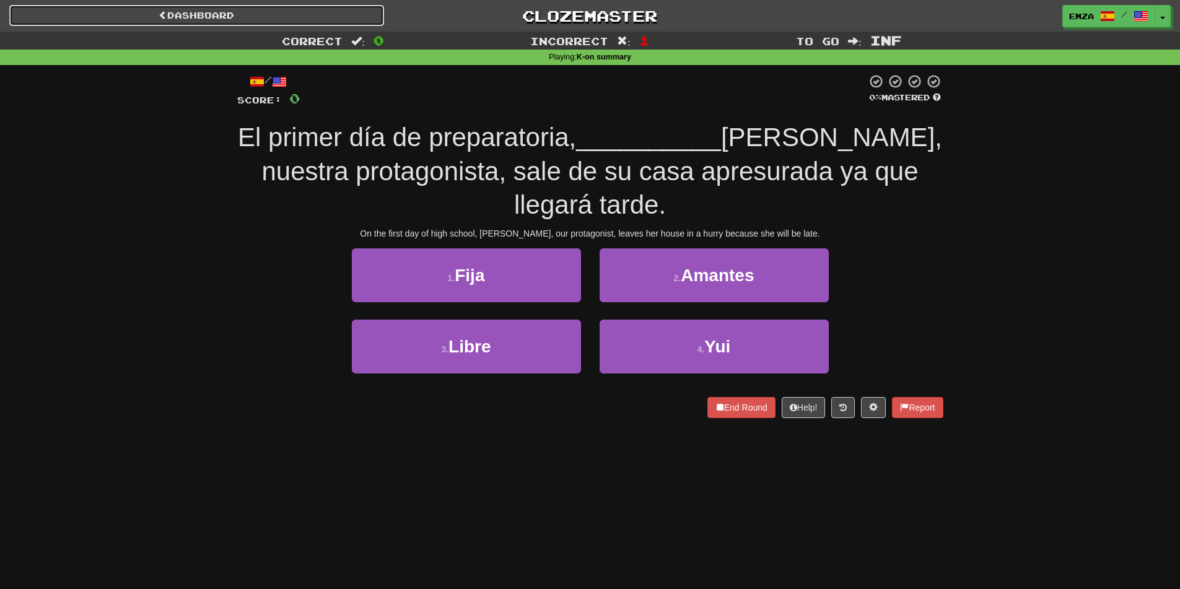
click at [188, 23] on link "Dashboard" at bounding box center [196, 15] width 375 height 21
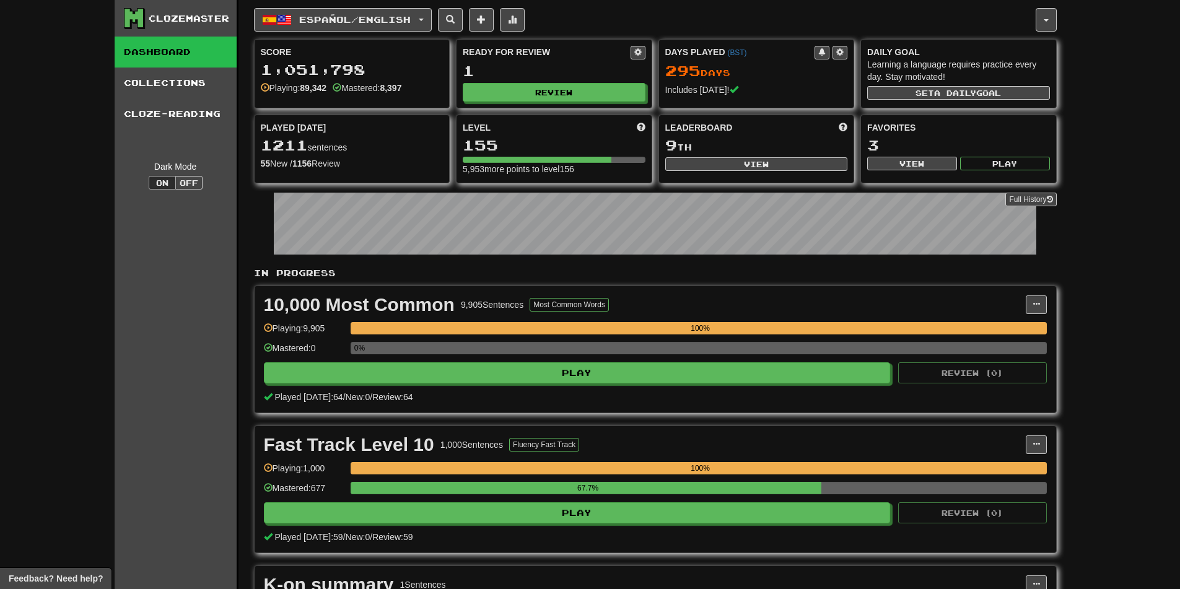
scroll to position [310, 0]
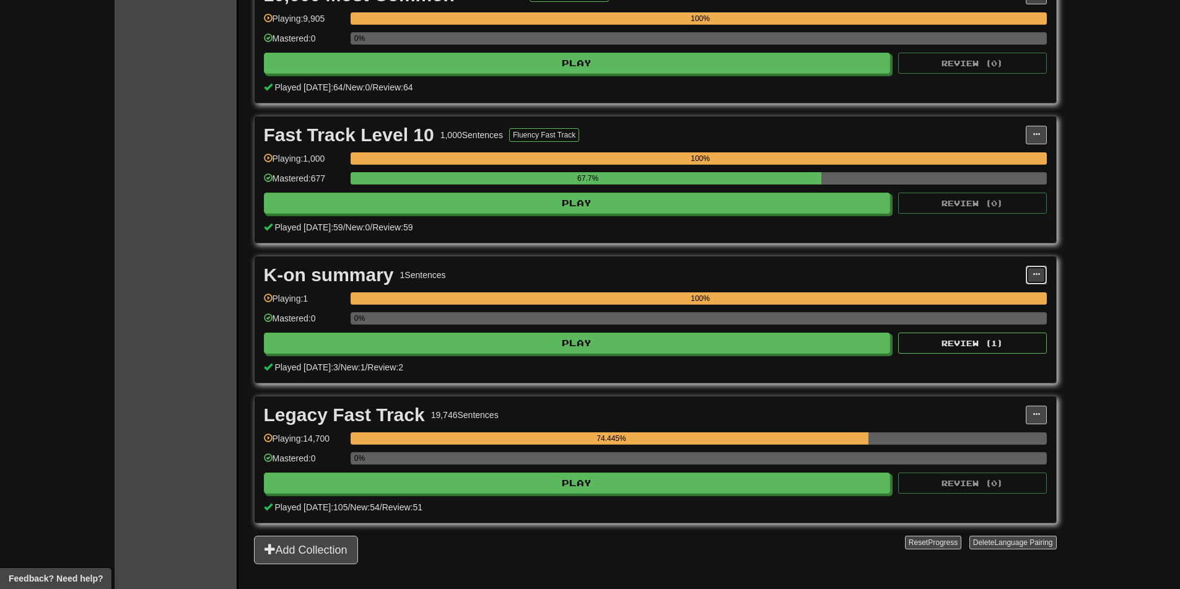
click at [1035, 279] on button at bounding box center [1036, 275] width 21 height 19
click at [1038, 280] on button at bounding box center [1036, 275] width 21 height 19
click at [1031, 280] on button at bounding box center [1036, 275] width 21 height 19
click at [1036, 271] on span at bounding box center [1036, 274] width 7 height 7
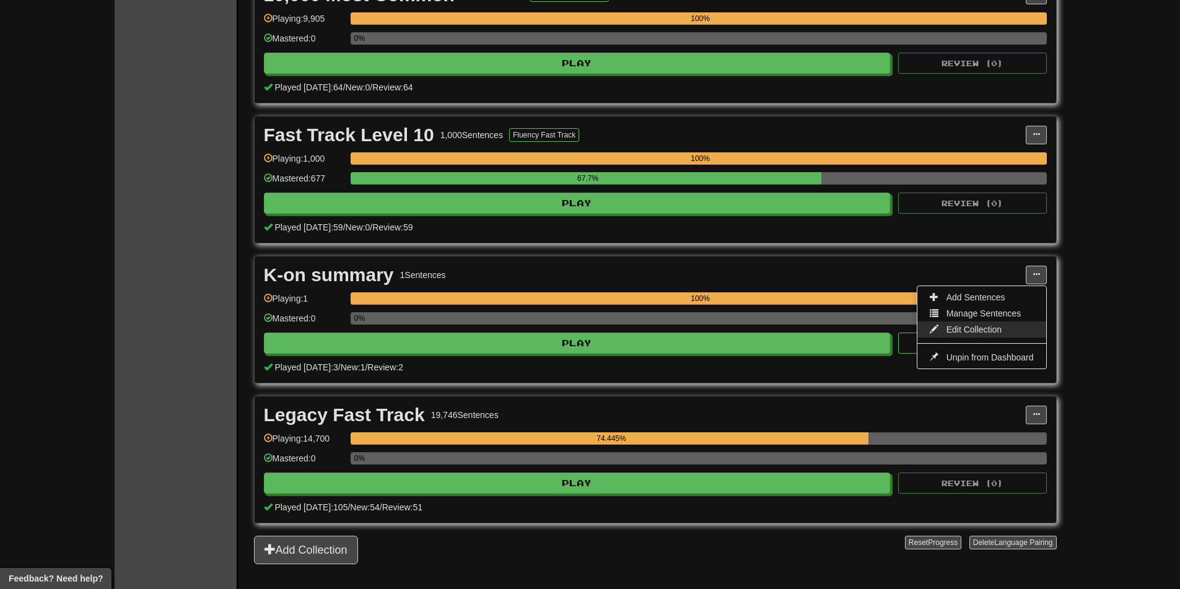
click at [963, 328] on span "Edit Collection" at bounding box center [975, 330] width 56 height 10
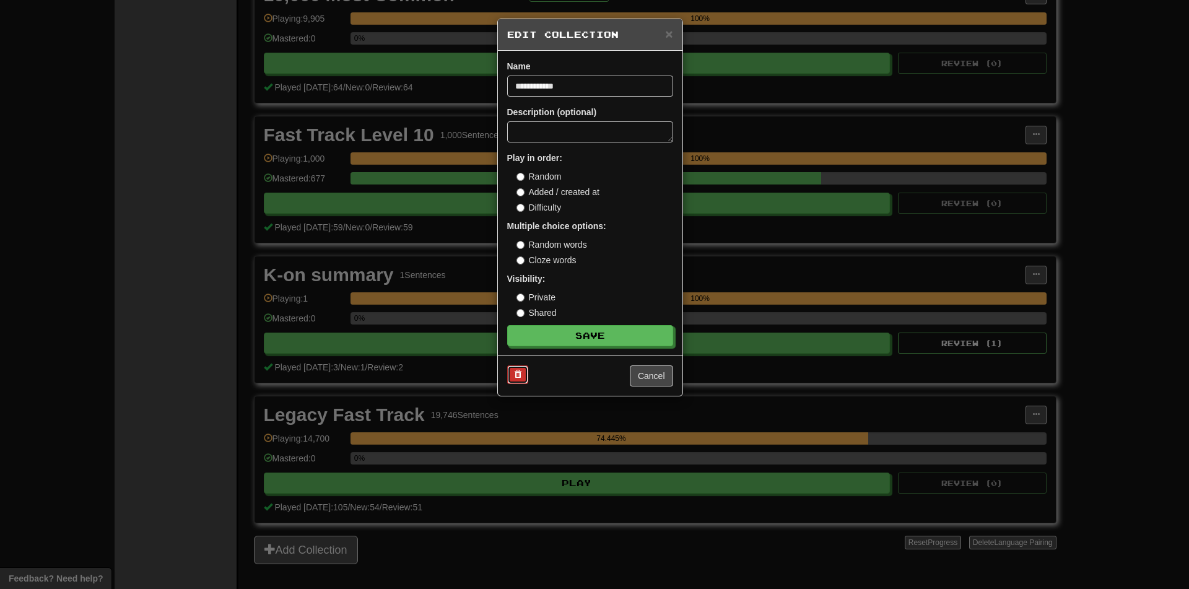
click at [517, 372] on span at bounding box center [517, 373] width 7 height 7
click at [519, 367] on button at bounding box center [517, 375] width 21 height 19
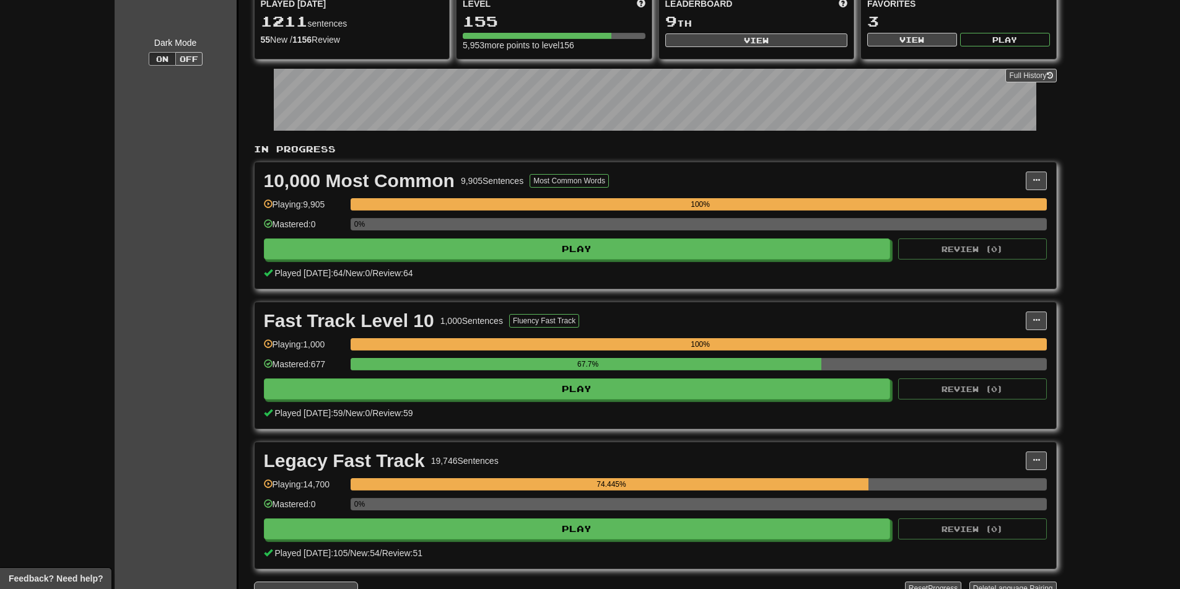
scroll to position [0, 0]
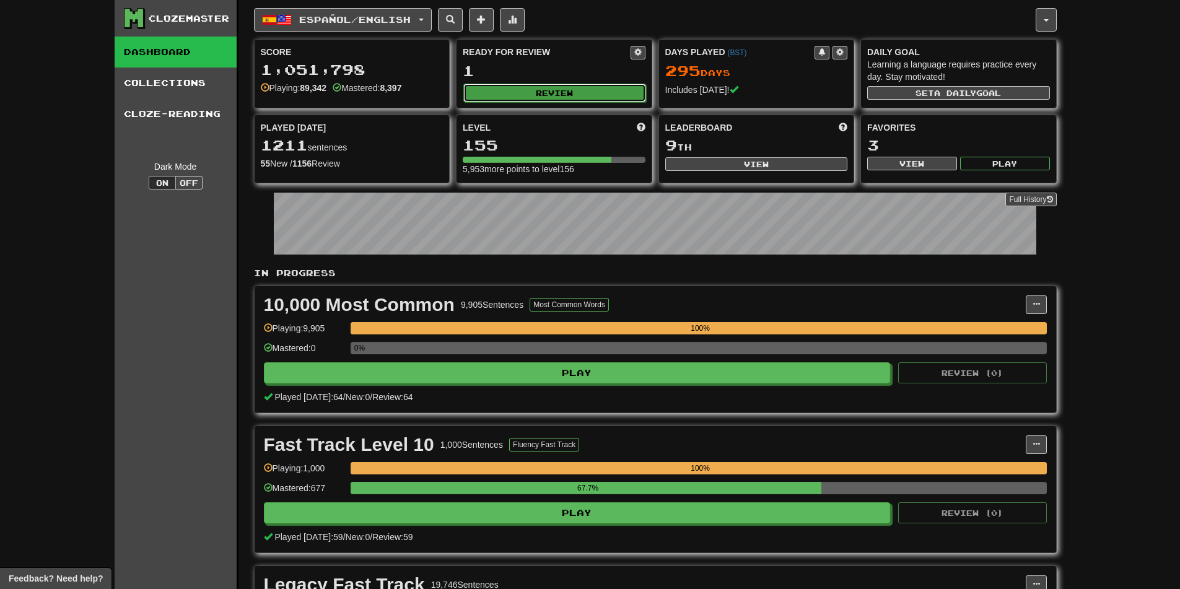
click at [532, 90] on button "Review" at bounding box center [554, 93] width 183 height 19
click at [545, 84] on button "Review" at bounding box center [554, 93] width 183 height 19
click at [535, 100] on button "Review" at bounding box center [554, 93] width 183 height 19
